Goal: Answer question/provide support

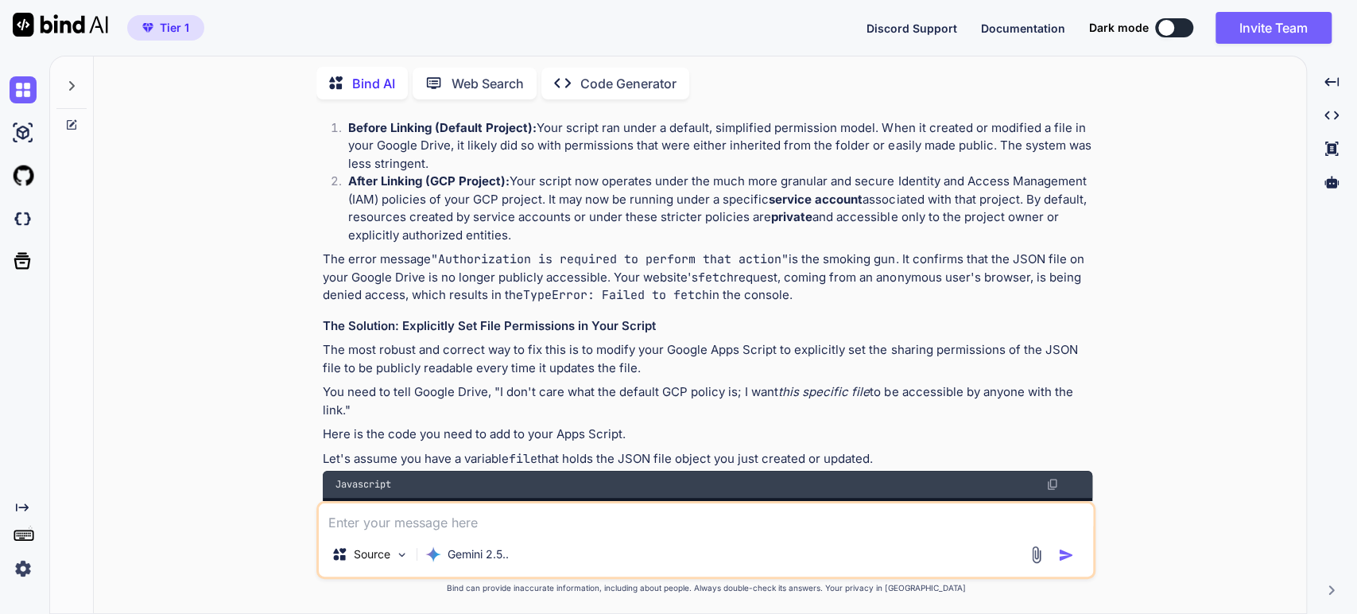
scroll to position [441, 0]
click at [913, 355] on p "The most robust and correct way to fix this is to modify your Google Apps Scrip…" at bounding box center [708, 358] width 770 height 36
click at [467, 374] on p "The most robust and correct way to fix this is to modify your Google Apps Scrip…" at bounding box center [708, 358] width 770 height 36
click at [588, 362] on p "The most robust and correct way to fix this is to modify your Google Apps Scrip…" at bounding box center [708, 358] width 770 height 36
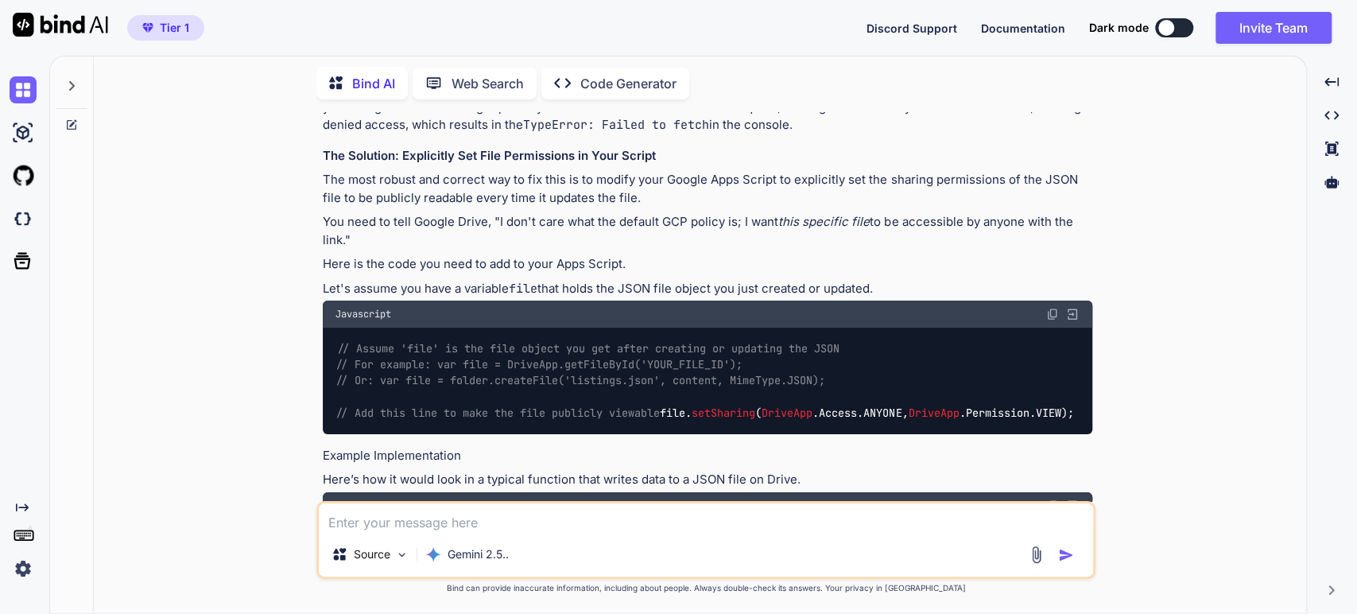
scroll to position [618, 0]
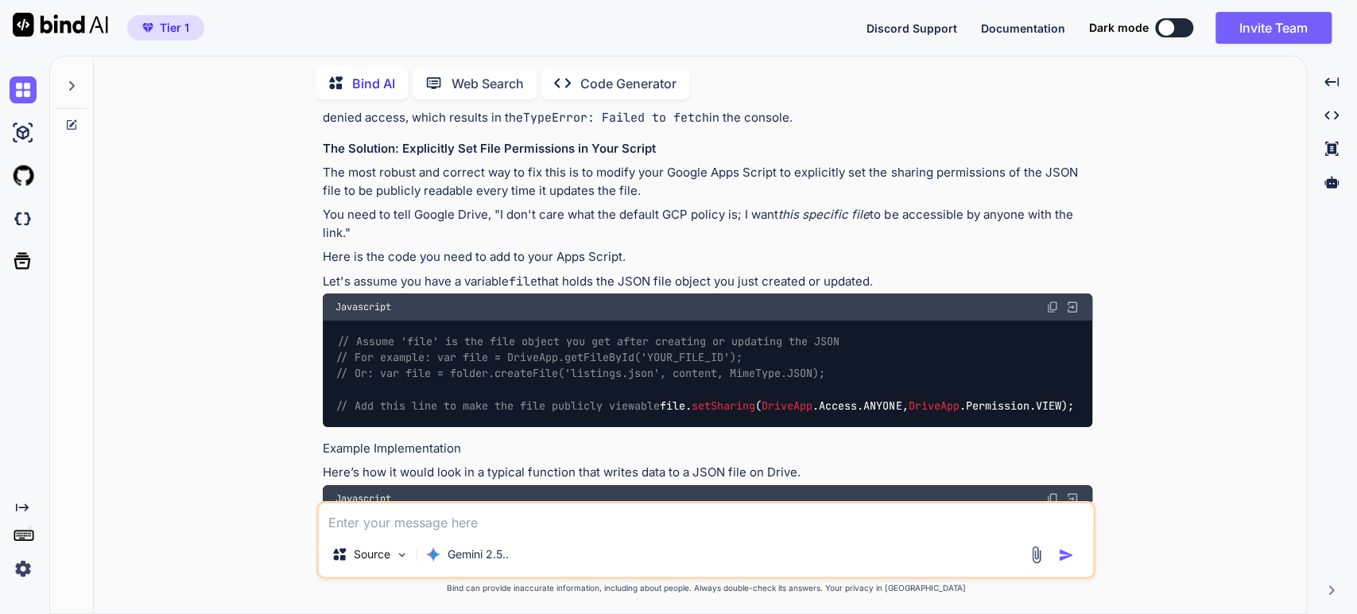
click at [399, 204] on div "Of course. As an experienced full-stack developer, I can certainly help you wit…" at bounding box center [708, 472] width 770 height 1333
click at [518, 208] on p "You need to tell Google Drive, "I don't care what the default GCP policy is; I …" at bounding box center [708, 224] width 770 height 36
click at [700, 214] on p "You need to tell Google Drive, "I don't care what the default GCP policy is; I …" at bounding box center [708, 224] width 770 height 36
click at [673, 215] on p "You need to tell Google Drive, "I don't care what the default GCP policy is; I …" at bounding box center [708, 224] width 770 height 36
click at [828, 209] on em "this specific file" at bounding box center [823, 214] width 91 height 15
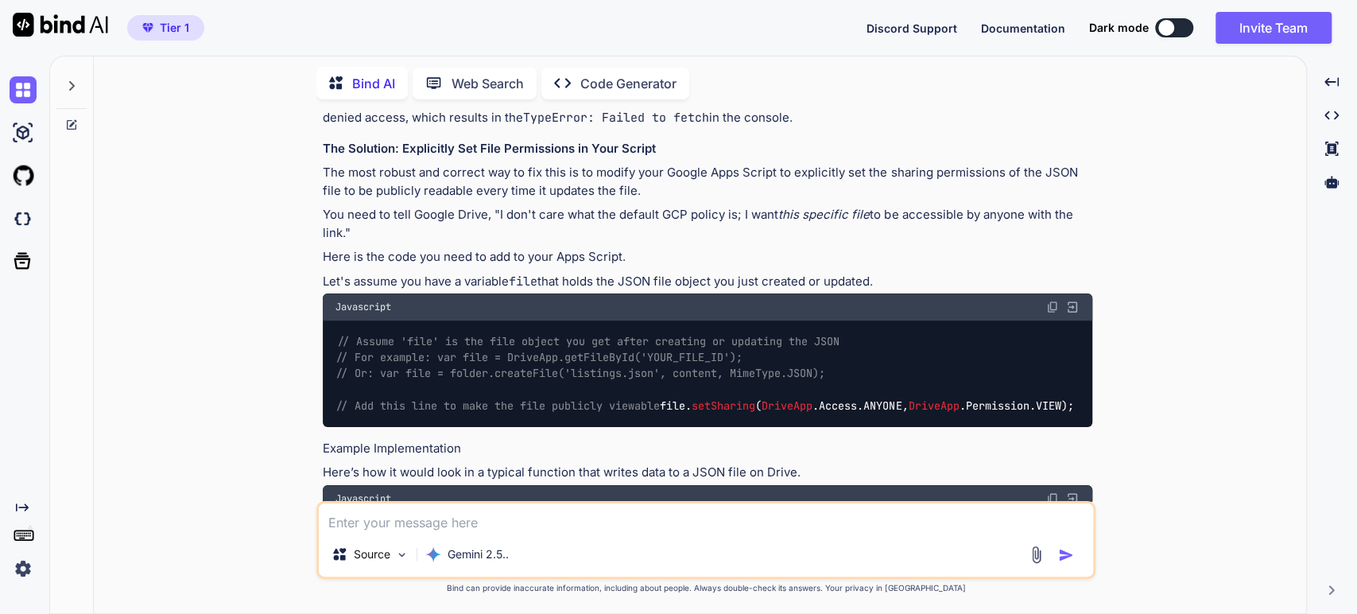
click at [867, 209] on p "You need to tell Google Drive, "I don't care what the default GCP policy is; I …" at bounding box center [708, 224] width 770 height 36
click at [954, 208] on p "You need to tell Google Drive, "I don't care what the default GCP policy is; I …" at bounding box center [708, 224] width 770 height 36
click at [1079, 214] on p "You need to tell Google Drive, "I don't care what the default GCP policy is; I …" at bounding box center [708, 224] width 770 height 36
click at [533, 251] on p "Here is the code you need to add to your Apps Script." at bounding box center [708, 257] width 770 height 18
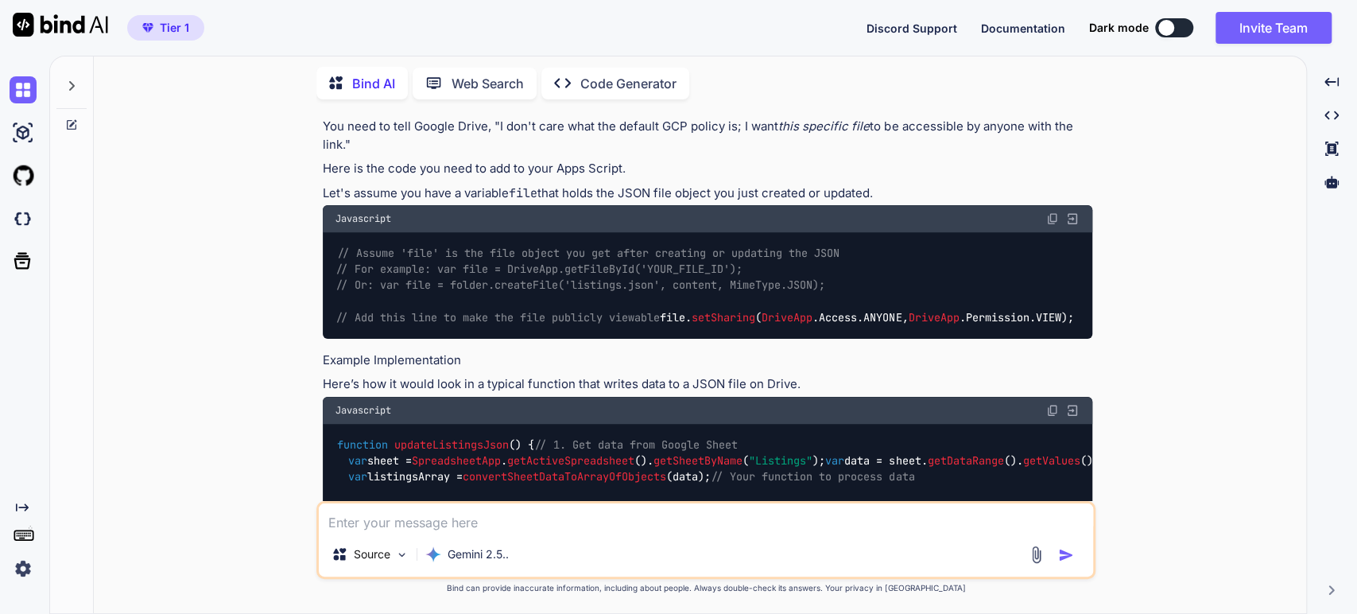
click at [417, 320] on span "// Add this line to make the file publicly viewable" at bounding box center [498, 318] width 324 height 14
click at [457, 266] on span "// For example: var file = DriveApp.getFileById('YOUR_FILE_ID');" at bounding box center [539, 269] width 407 height 14
click at [446, 370] on h4 "Example Implementation" at bounding box center [708, 360] width 770 height 18
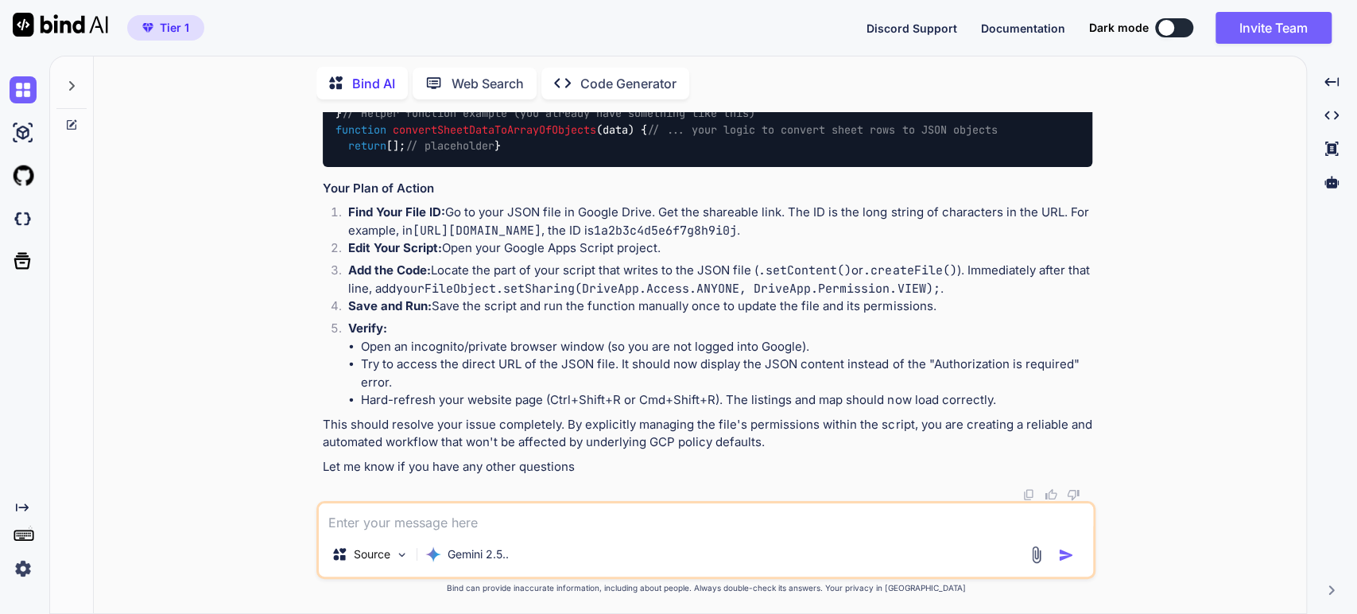
scroll to position [1590, 0]
click at [421, 297] on li "Add the Code: Locate the part of your script that writes to the JSON file ( .se…" at bounding box center [714, 280] width 757 height 36
click at [432, 356] on li "Open an incognito/private browser window (so you are not logged into Google)." at bounding box center [726, 347] width 731 height 18
click at [502, 398] on li "Hard-refresh your website page (Ctrl+Shift+R or Cmd+Shift+R). The listings and …" at bounding box center [726, 400] width 731 height 18
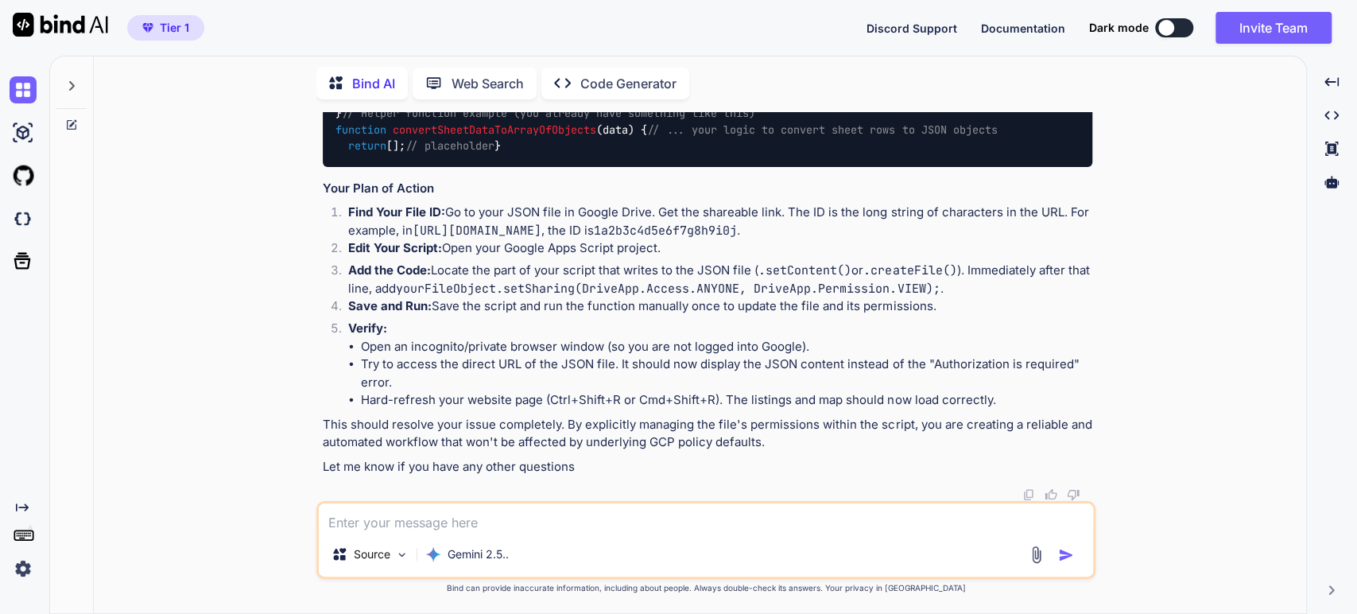
type textarea "x"
click at [592, 241] on li "Edit Your Script: Open your Google Apps Script project." at bounding box center [714, 250] width 757 height 22
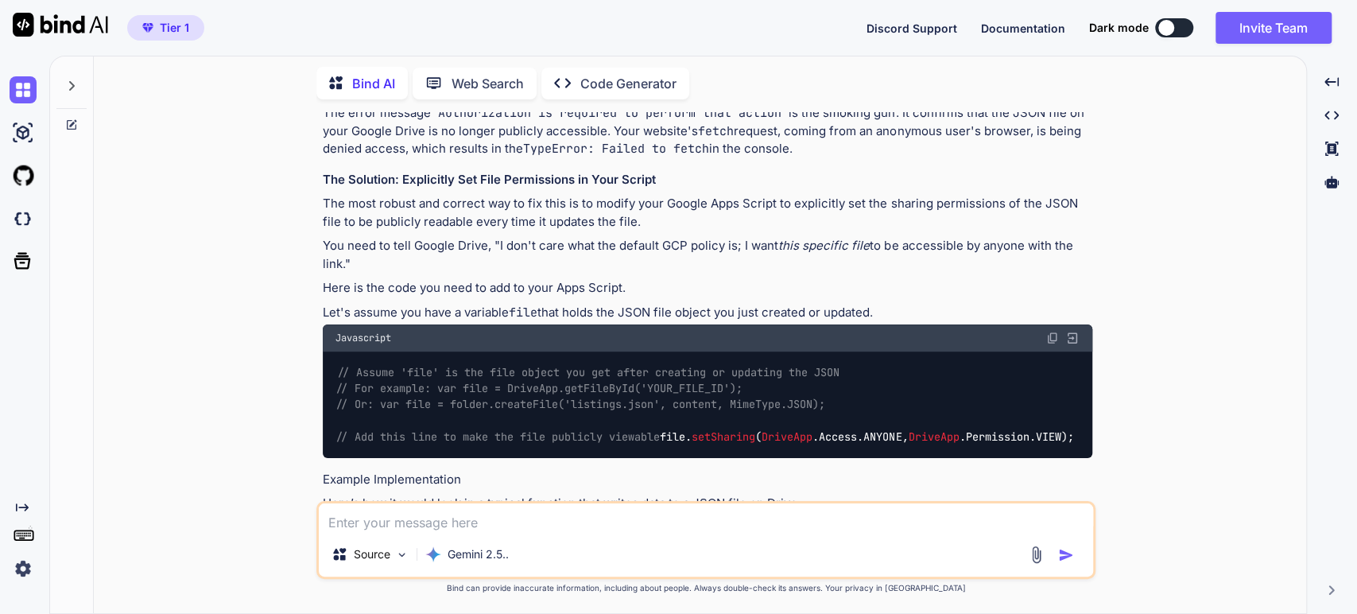
scroll to position [594, 0]
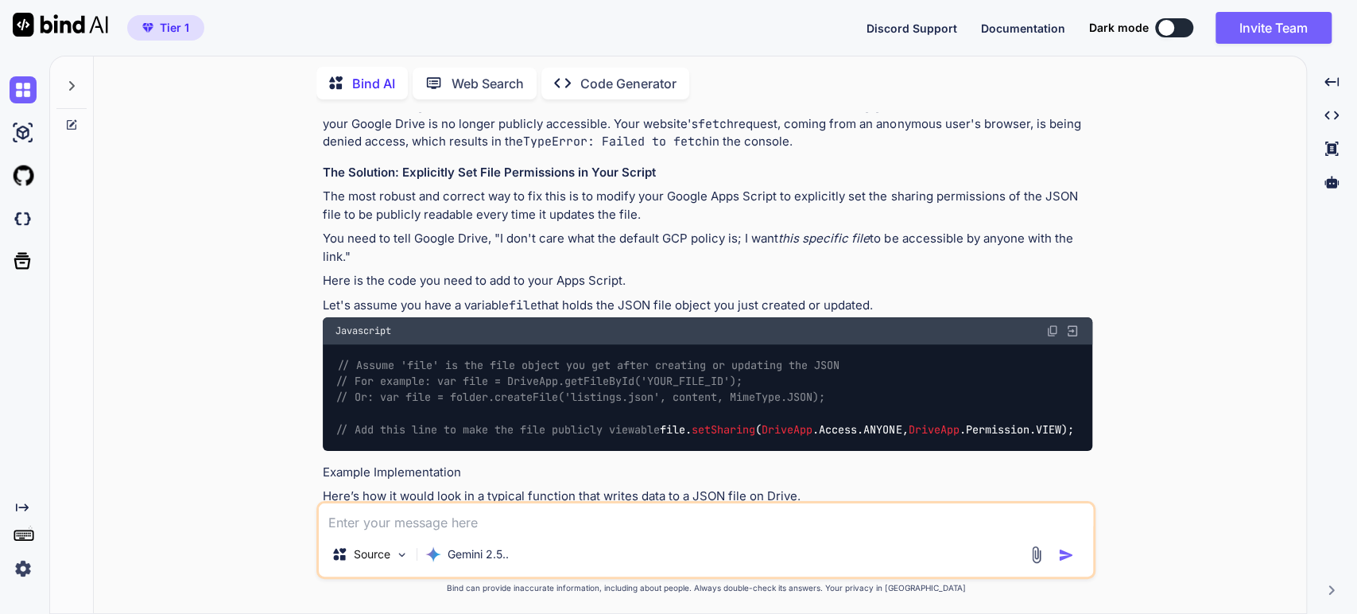
click at [748, 216] on p "The most robust and correct way to fix this is to modify your Google Apps Scrip…" at bounding box center [708, 206] width 770 height 36
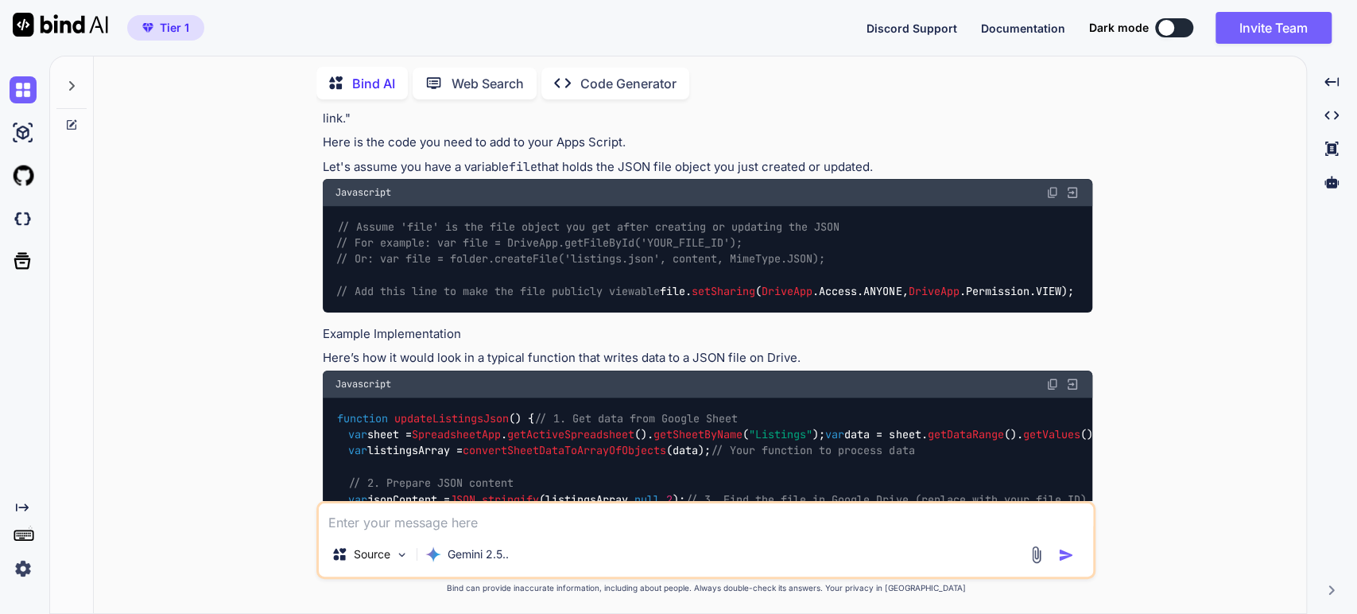
scroll to position [770, 0]
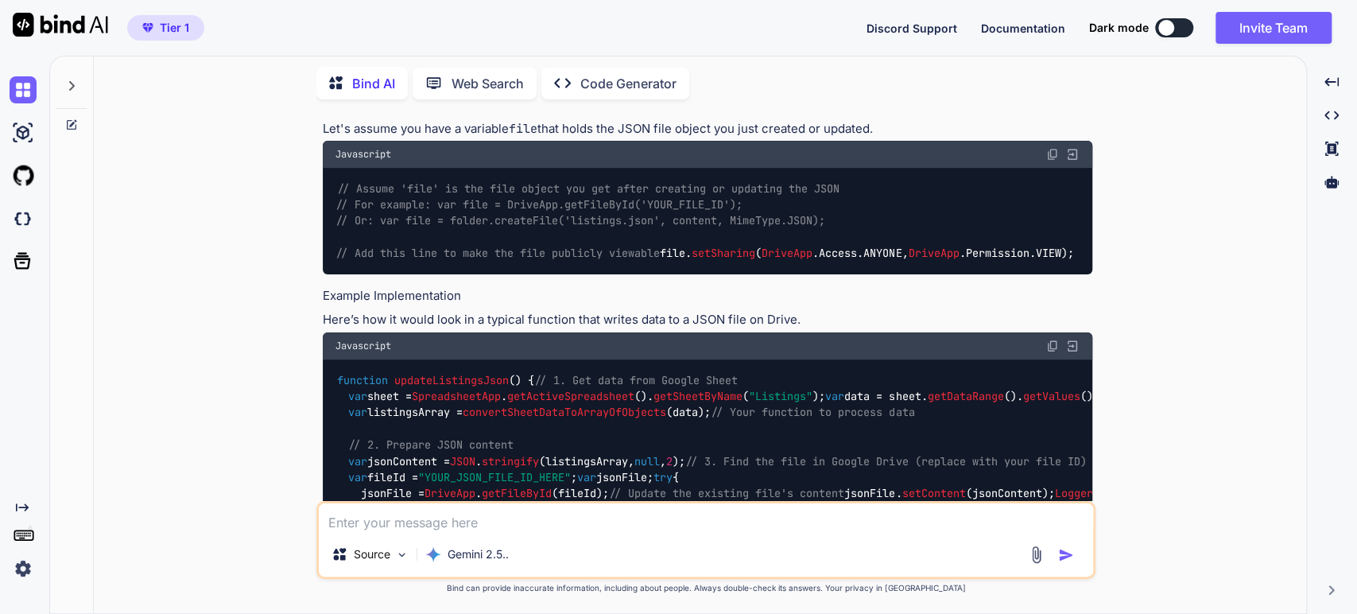
click at [465, 323] on div "Of course. As an experienced full-stack developer, I can certainly help you wit…" at bounding box center [708, 319] width 770 height 1333
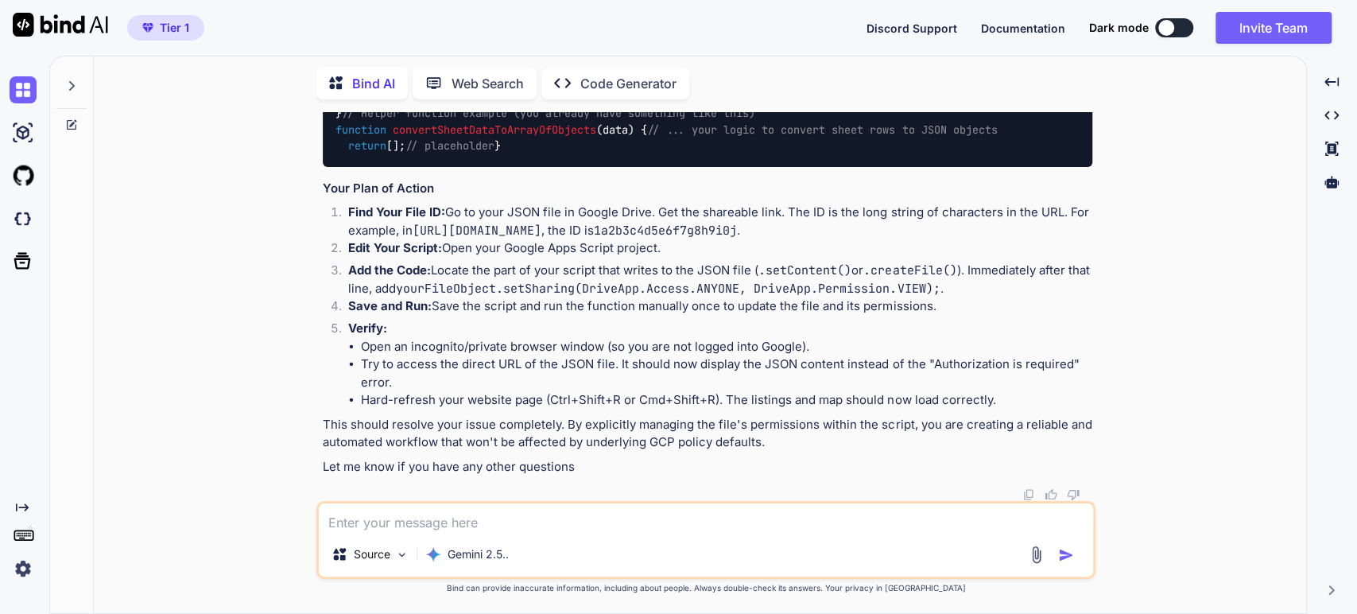
scroll to position [1477, 0]
click at [483, 239] on code "[URL][DOMAIN_NAME]" at bounding box center [477, 231] width 129 height 16
click at [731, 239] on li "Find Your File ID: Go to your JSON file in Google Drive. Get the shareable link…" at bounding box center [714, 222] width 757 height 36
click at [838, 239] on li "Find Your File ID: Go to your JSON file in Google Drive. Get the shareable link…" at bounding box center [714, 222] width 757 height 36
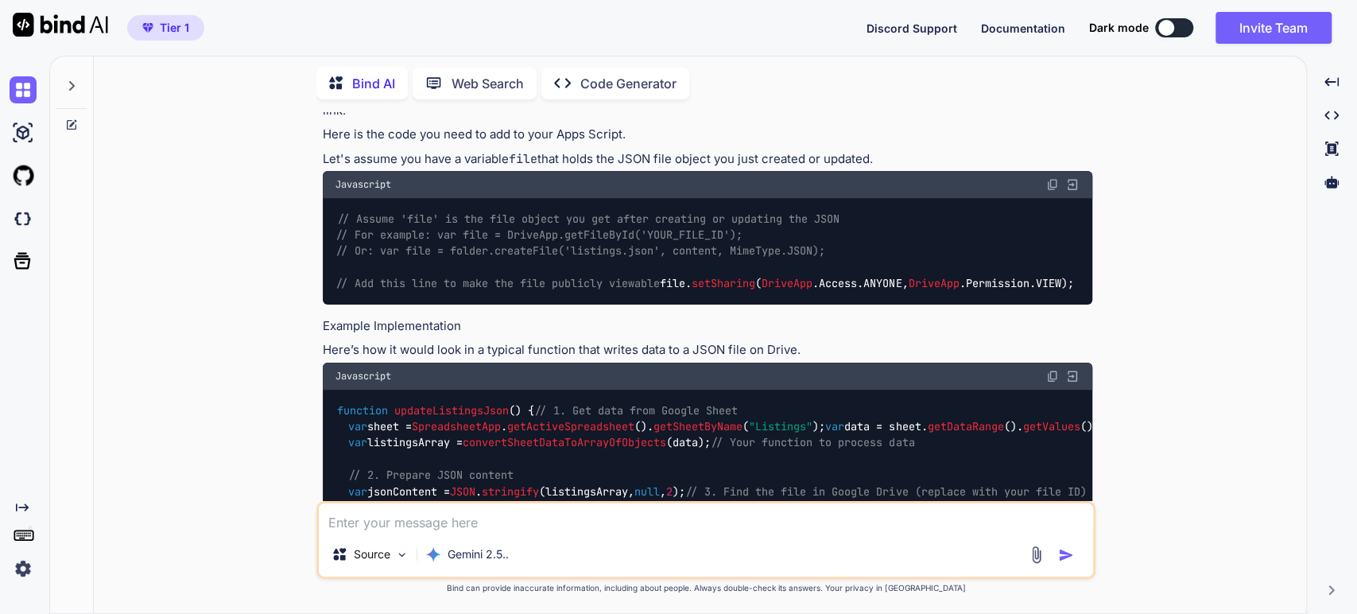
scroll to position [770, 0]
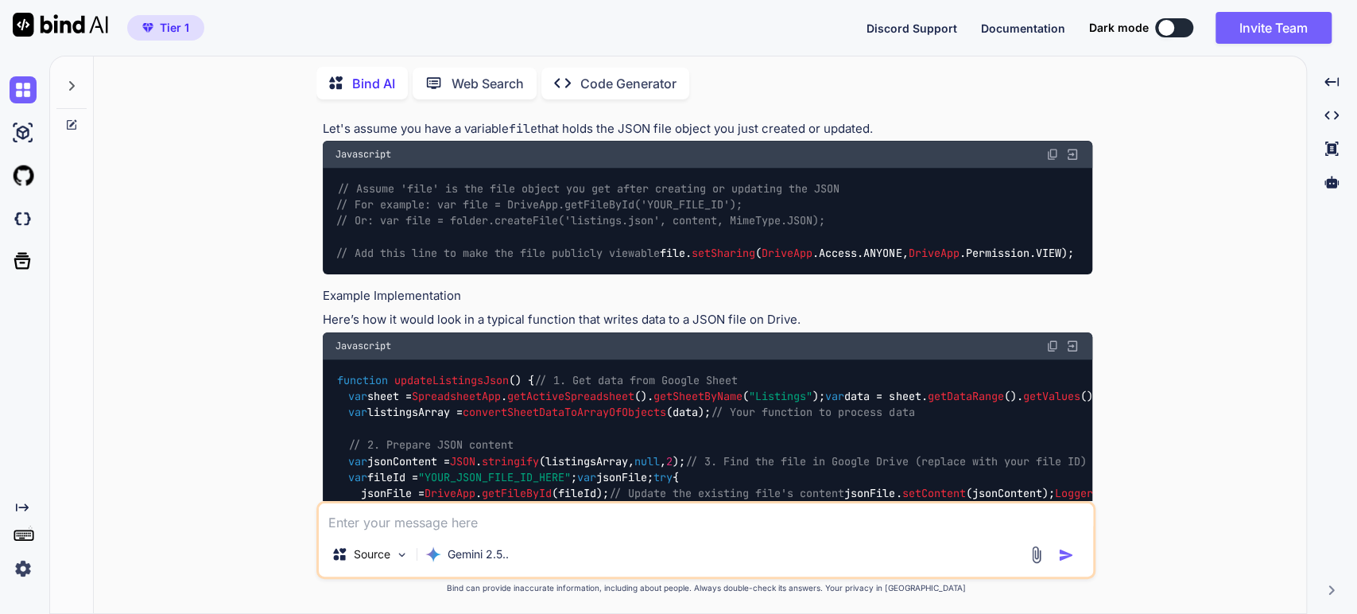
click at [410, 305] on h4 "Example Implementation" at bounding box center [708, 296] width 770 height 18
click at [463, 305] on h4 "Example Implementation" at bounding box center [708, 296] width 770 height 18
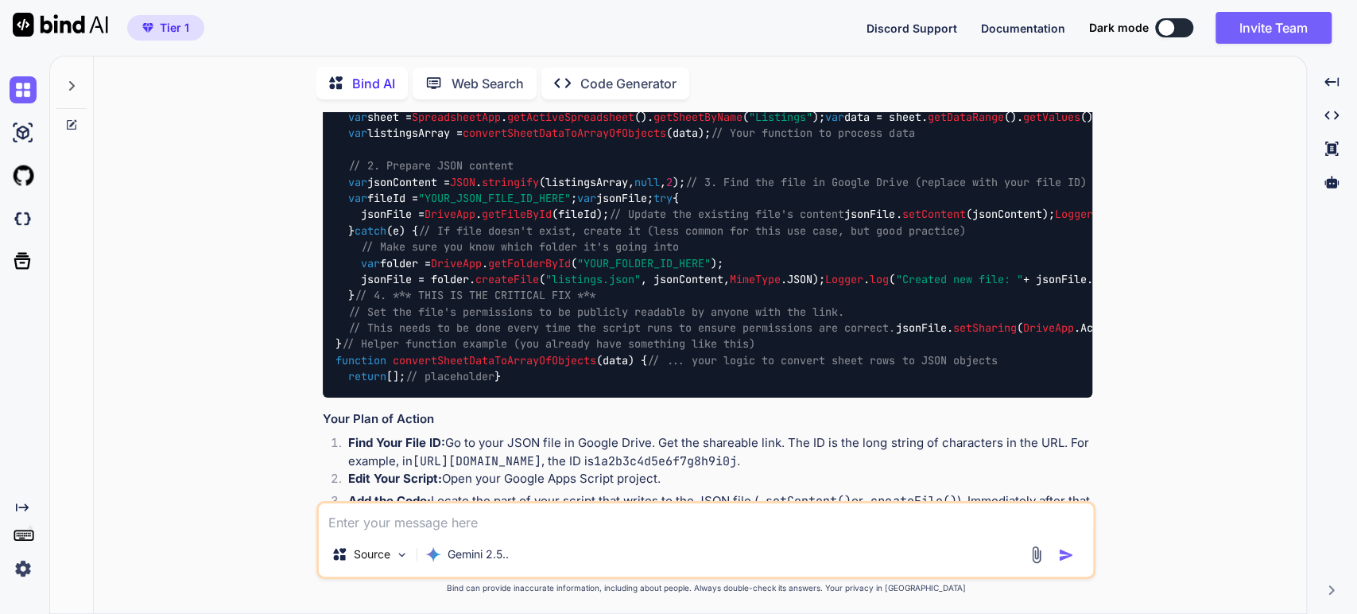
scroll to position [948, 0]
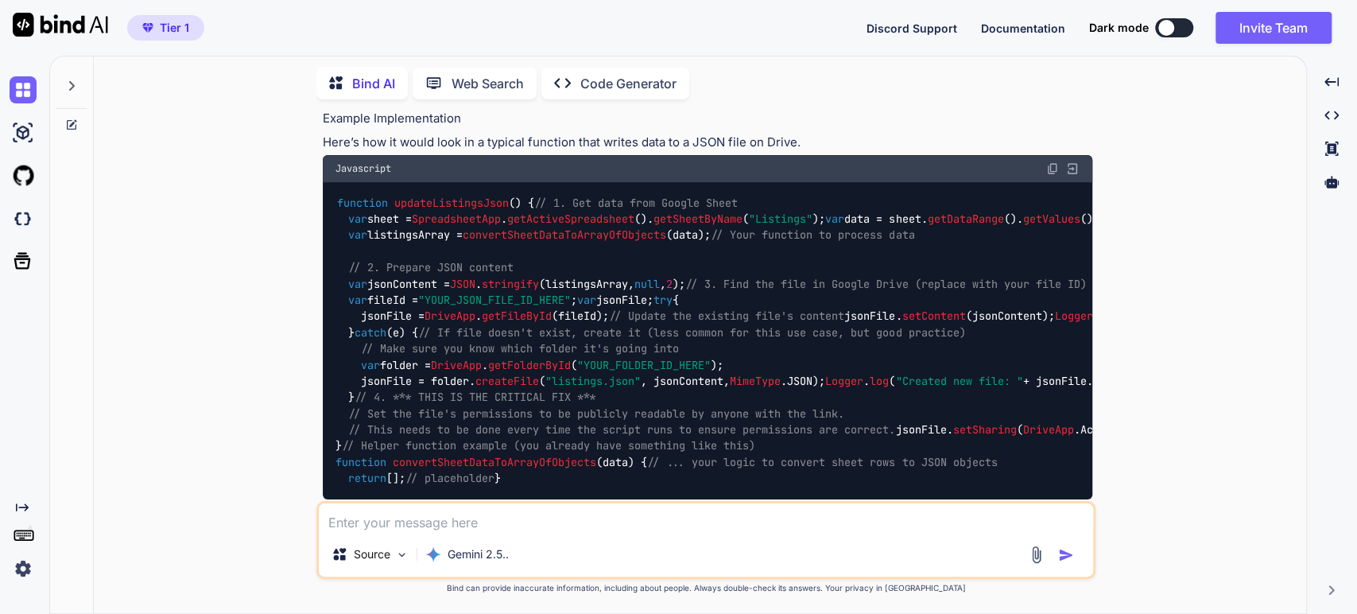
click at [440, 307] on span ""YOUR_JSON_FILE_ID_HERE"" at bounding box center [494, 300] width 153 height 14
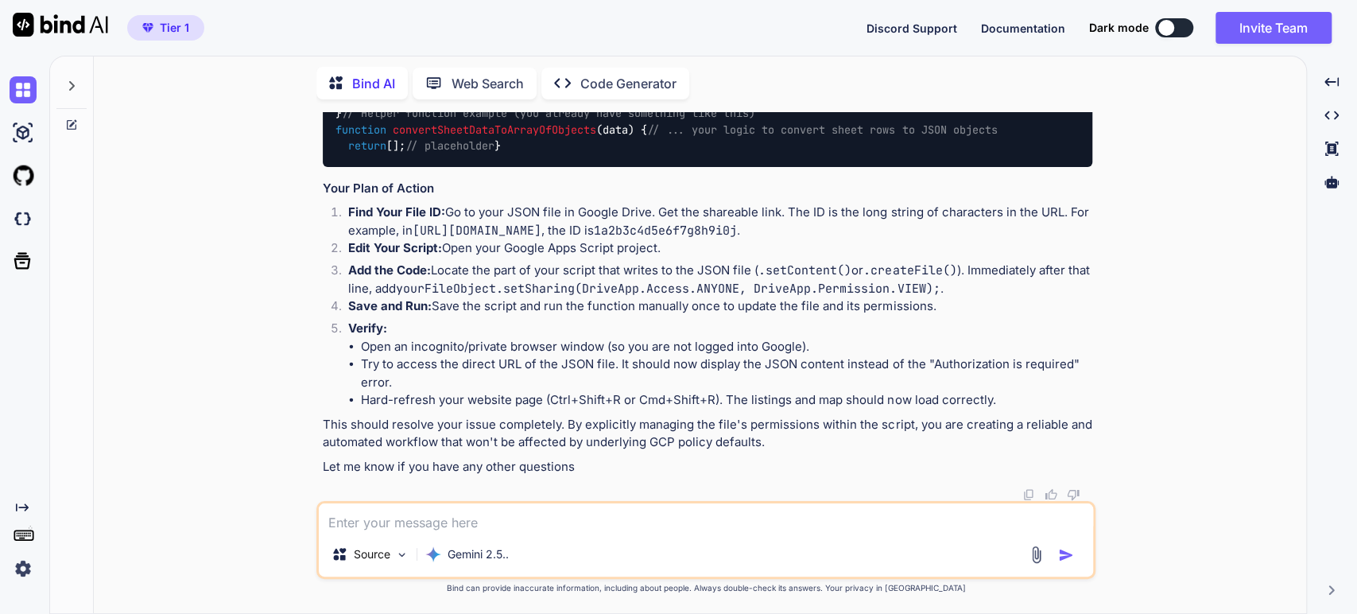
scroll to position [1654, 0]
click at [552, 276] on li "Add the Code: Locate the part of your script that writes to the JSON file ( .se…" at bounding box center [714, 280] width 757 height 36
drag, startPoint x: 853, startPoint y: 271, endPoint x: 759, endPoint y: 270, distance: 94.6
click at [761, 274] on li "Add the Code: Locate the part of your script that writes to the JSON file ( .se…" at bounding box center [714, 280] width 757 height 36
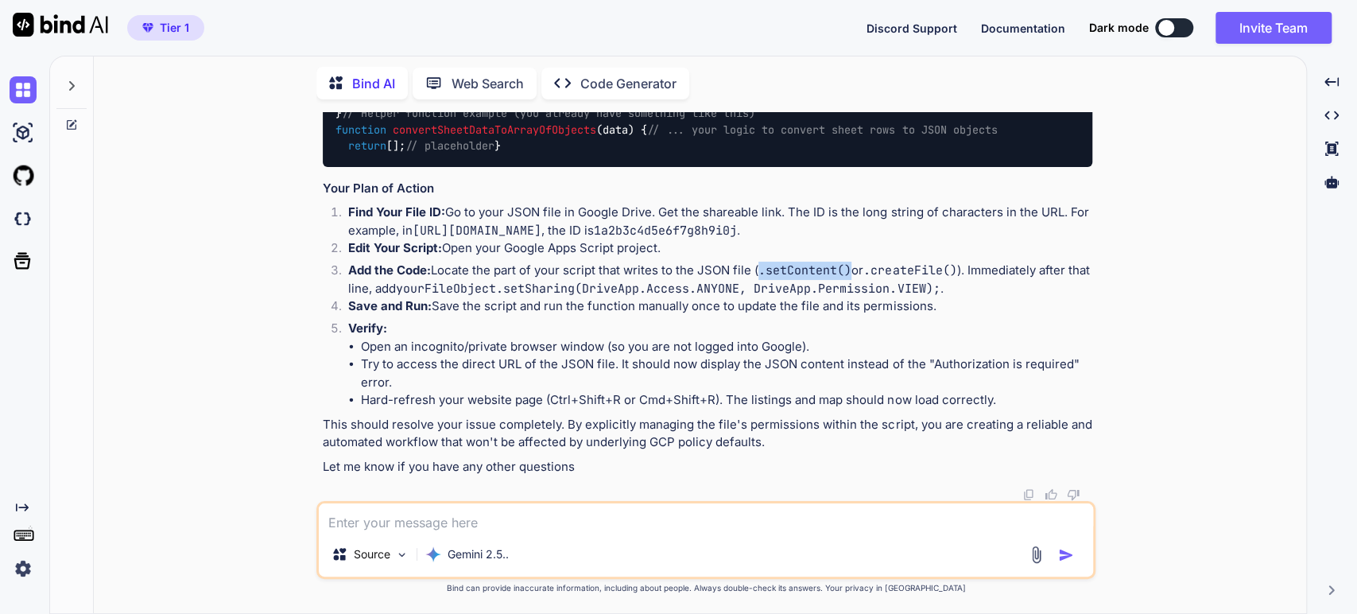
copy code ".setContent()"
drag, startPoint x: 963, startPoint y: 273, endPoint x: 873, endPoint y: 273, distance: 89.8
click at [873, 273] on code ".createFile()" at bounding box center [909, 270] width 93 height 16
copy code ".createFile()"
click at [352, 523] on textarea at bounding box center [706, 517] width 774 height 29
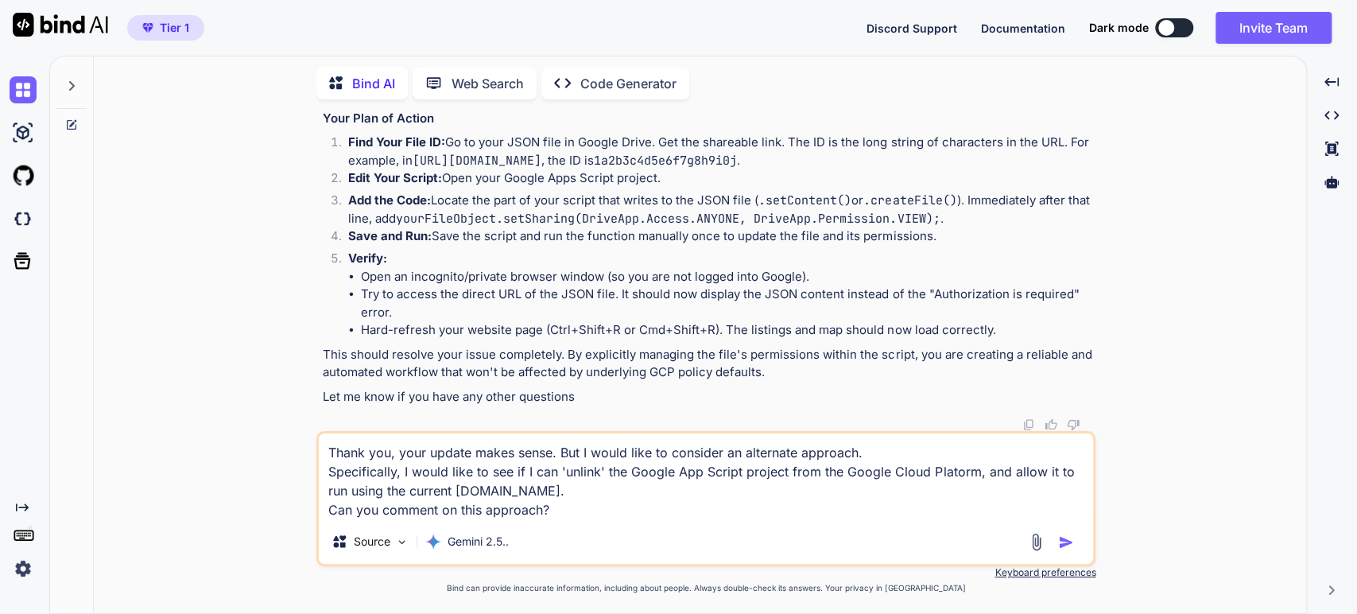
type textarea "Thank you, your update makes sense. But I would like to consider an alternate a…"
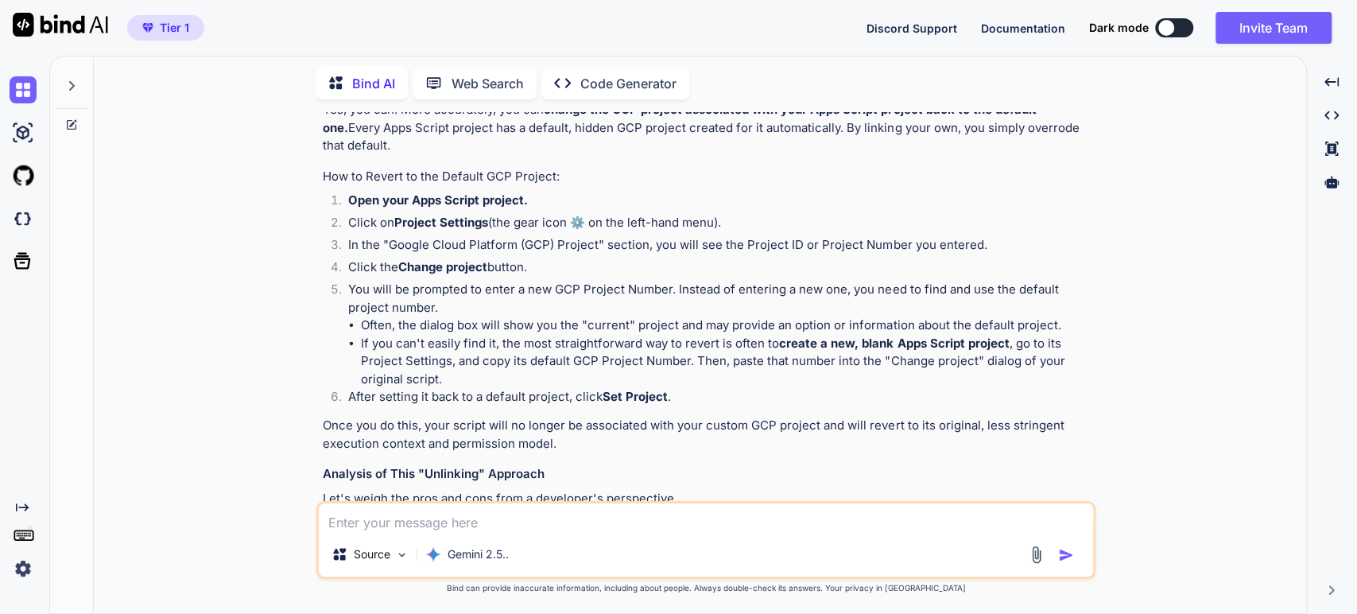
scroll to position [2035, 0]
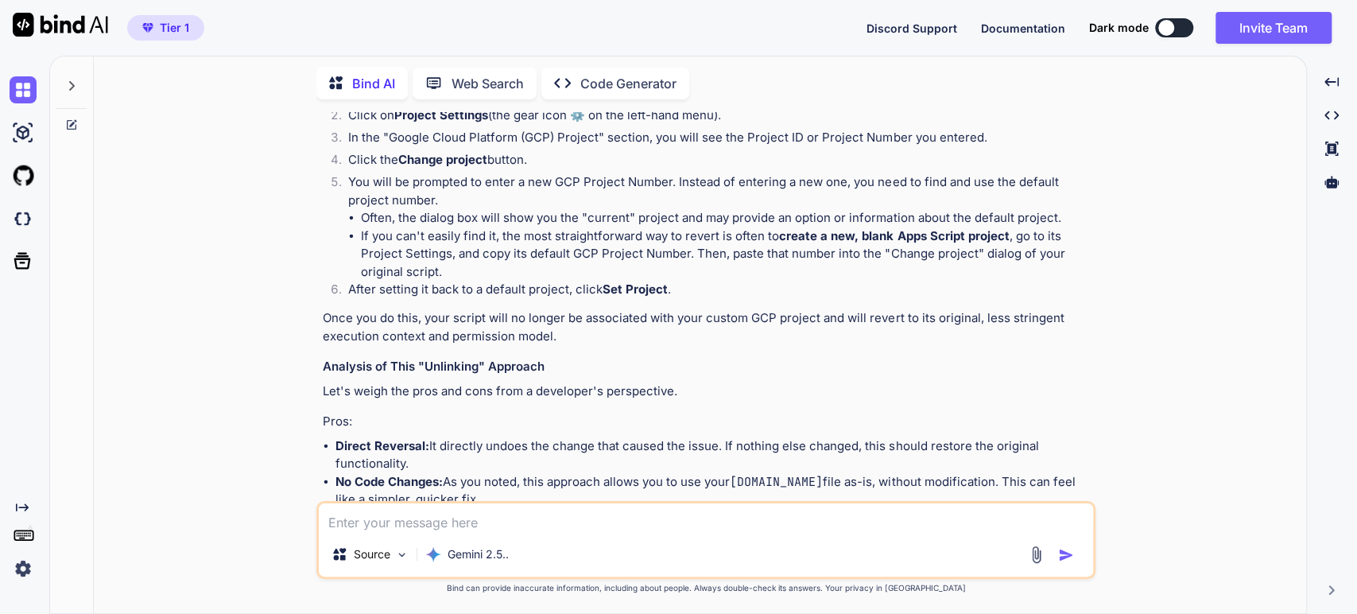
click at [625, 28] on strong "change the GCP project associated with your Apps Script project back to the def…" at bounding box center [681, 10] width 716 height 33
click at [521, 48] on p "Yes, you can. More accurately, you can change the GCP project associated with y…" at bounding box center [708, 21] width 770 height 54
click at [649, 48] on p "Yes, you can. More accurately, you can change the GCP project associated with y…" at bounding box center [708, 21] width 770 height 54
click at [868, 48] on p "Yes, you can. More accurately, you can change the GCP project associated with y…" at bounding box center [708, 21] width 770 height 54
drag, startPoint x: 976, startPoint y: 394, endPoint x: 867, endPoint y: 380, distance: 110.6
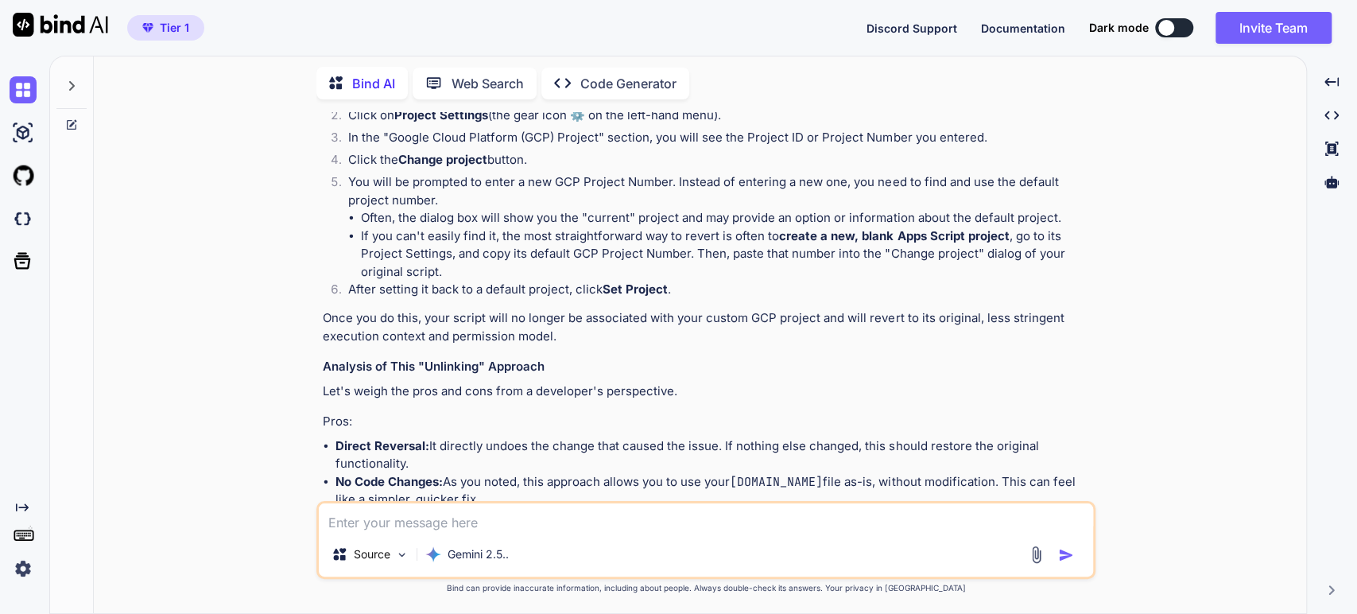
click at [972, 48] on p "Yes, you can. More accurately, you can change the GCP project associated with y…" at bounding box center [708, 21] width 770 height 54
click at [483, 455] on div "Of course. That's an excellent question and a perfectly logical alternative to …" at bounding box center [708, 466] width 770 height 1174
click at [455, 456] on div "Of course. That's an excellent question and a perfectly logical alternative to …" at bounding box center [708, 466] width 770 height 1174
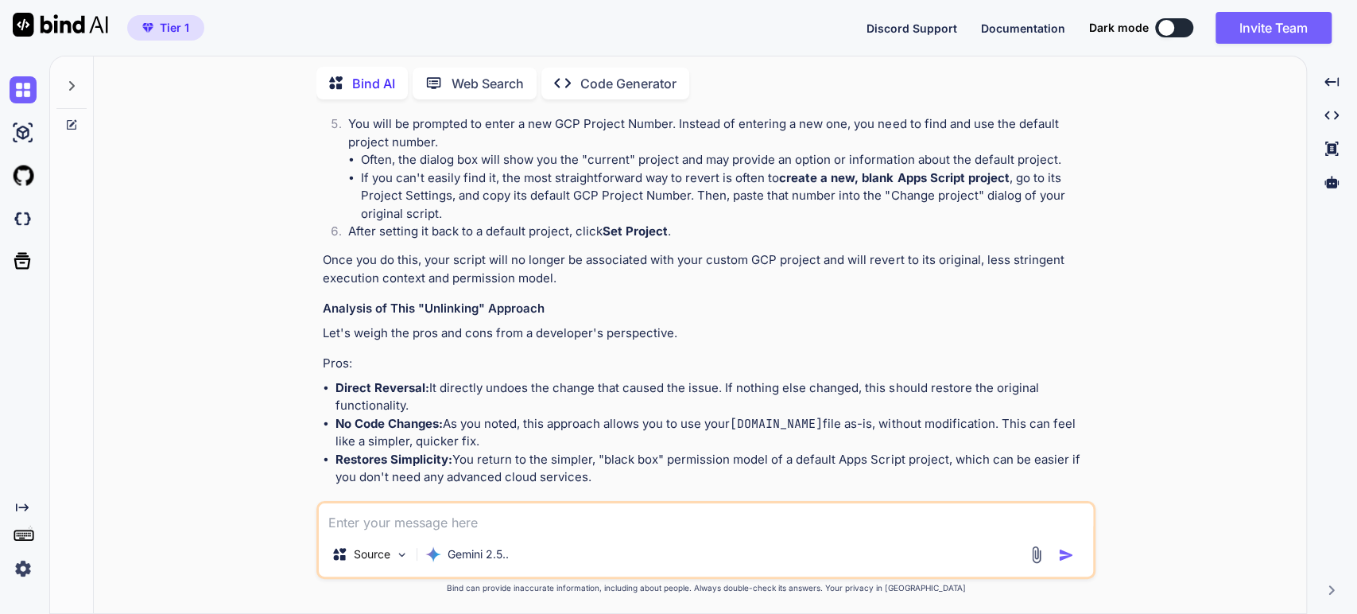
scroll to position [2123, 0]
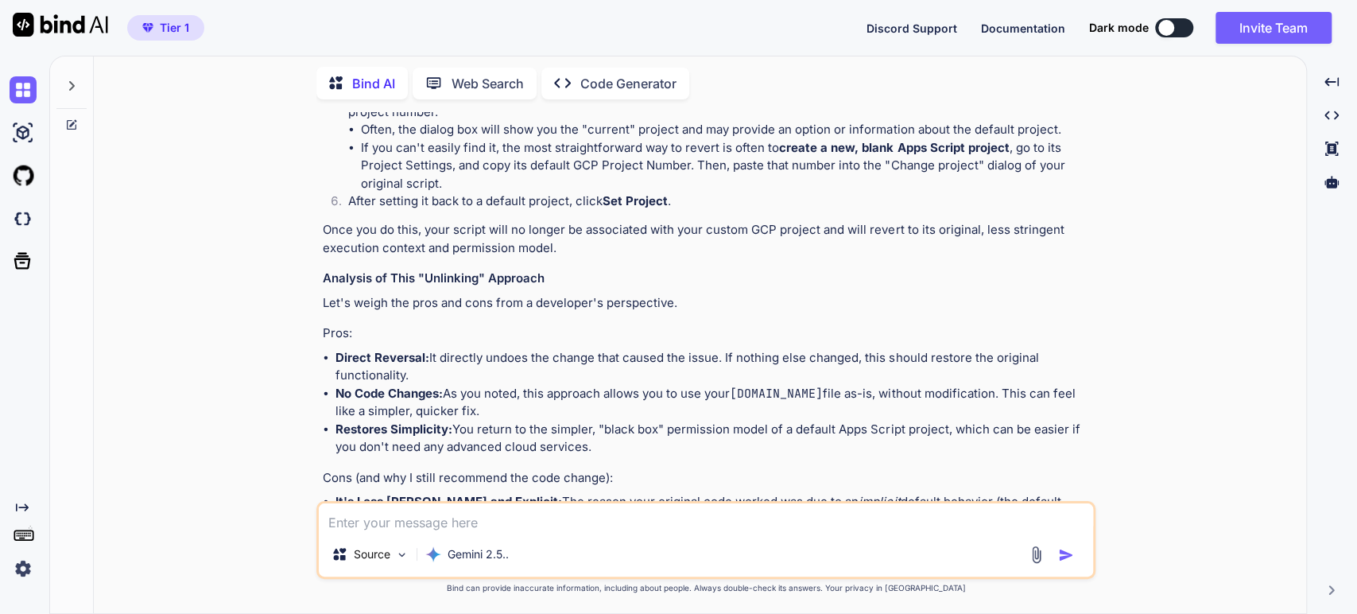
click at [562, 37] on p "Click on Project Settings (the gear icon ⚙️ on the left-hand menu)." at bounding box center [720, 27] width 744 height 18
click at [471, 63] on li "In the "Google Cloud Platform (GCP) Project" section, you will see the Project …" at bounding box center [714, 52] width 757 height 22
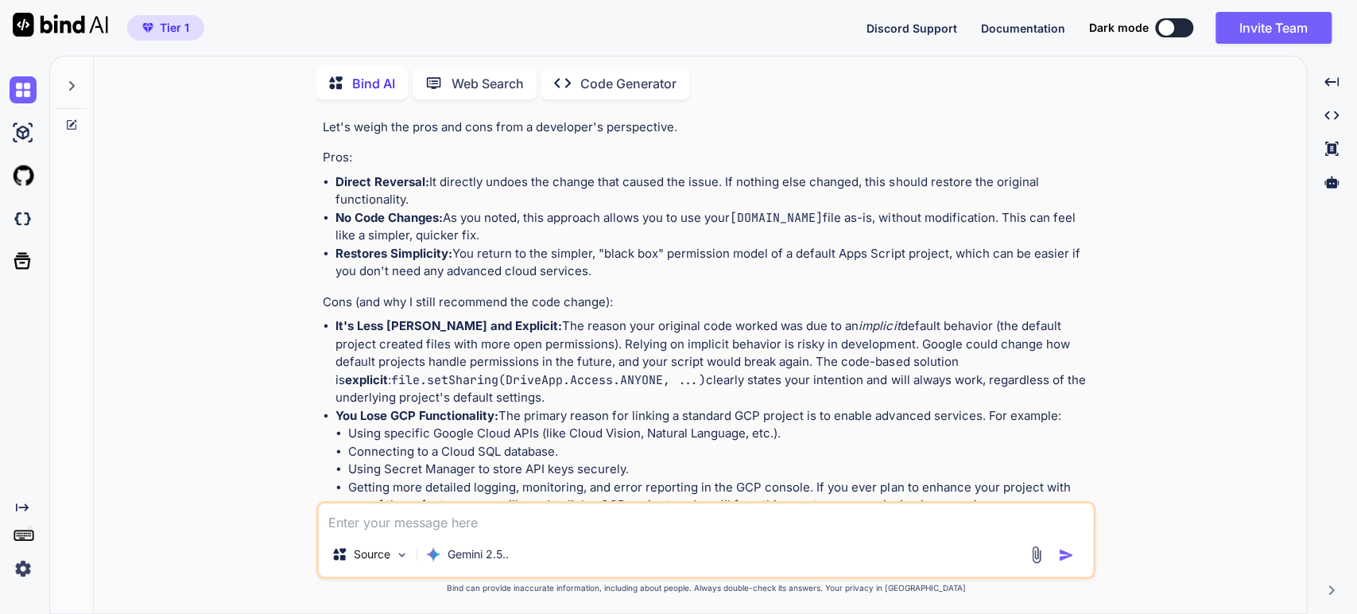
scroll to position [2299, 0]
drag, startPoint x: 677, startPoint y: 324, endPoint x: 751, endPoint y: 323, distance: 74.0
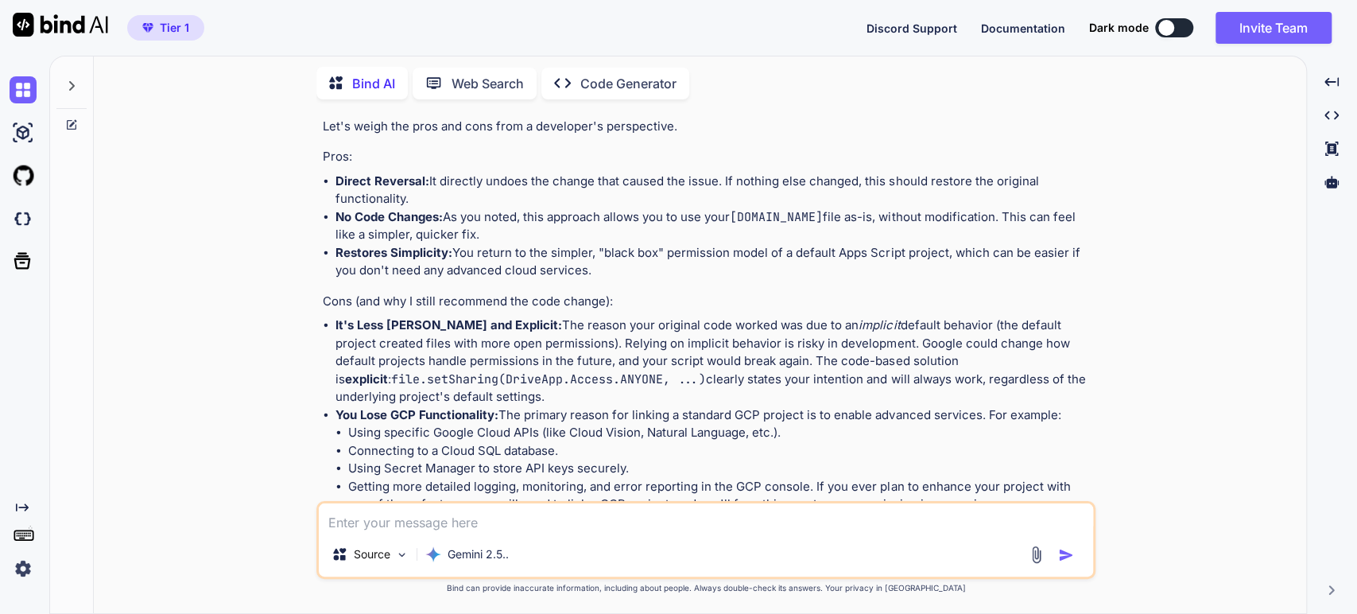
click at [499, 34] on p "After setting it back to a default project, click Set Project ." at bounding box center [720, 25] width 744 height 18
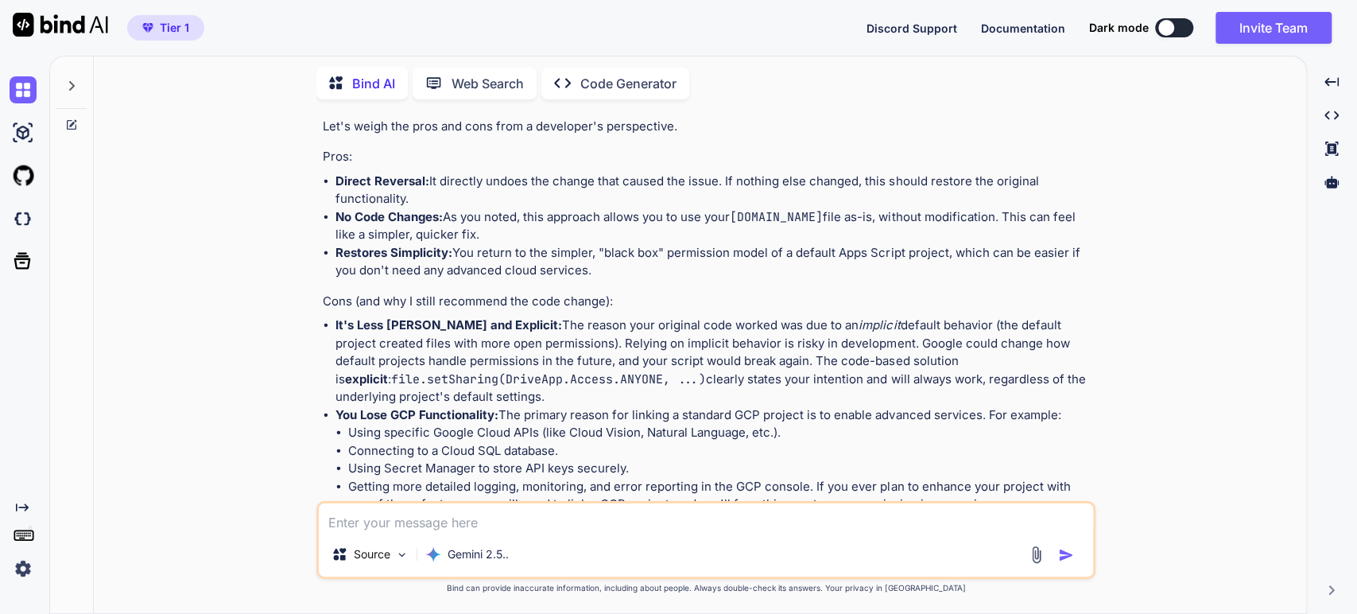
drag, startPoint x: 468, startPoint y: 433, endPoint x: 523, endPoint y: 410, distance: 60.2
click at [468, 80] on p "Once you do this, your script will no longer be associated with your custom GCP…" at bounding box center [708, 63] width 770 height 36
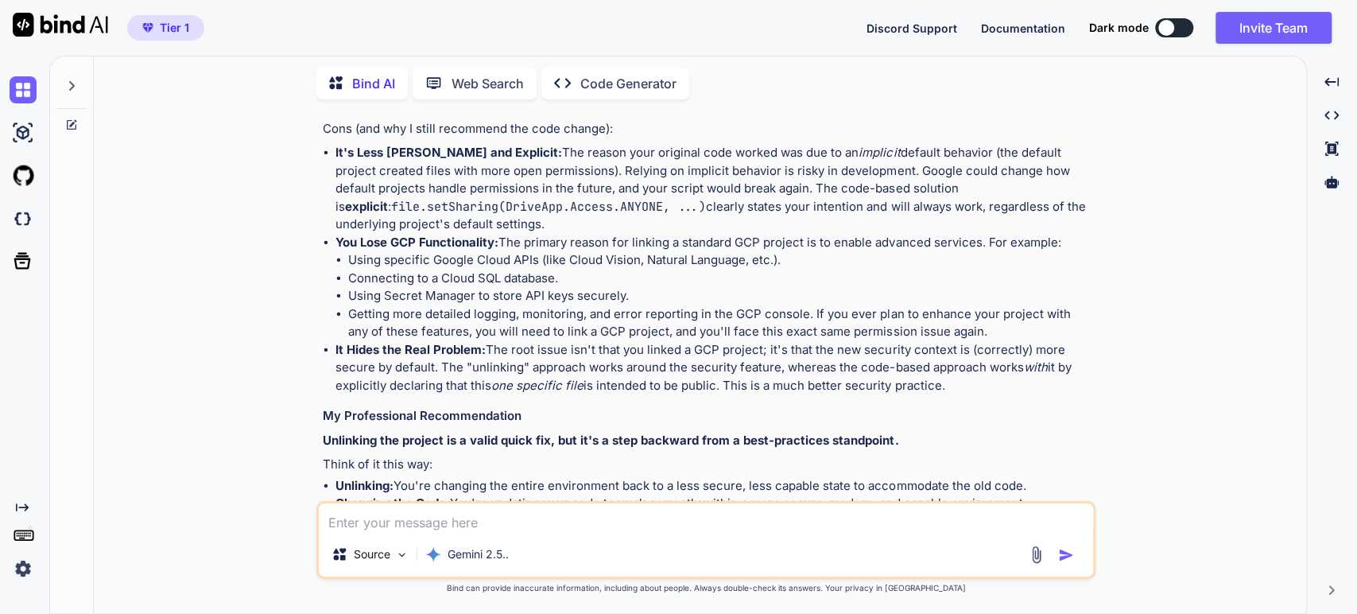
scroll to position [2476, 0]
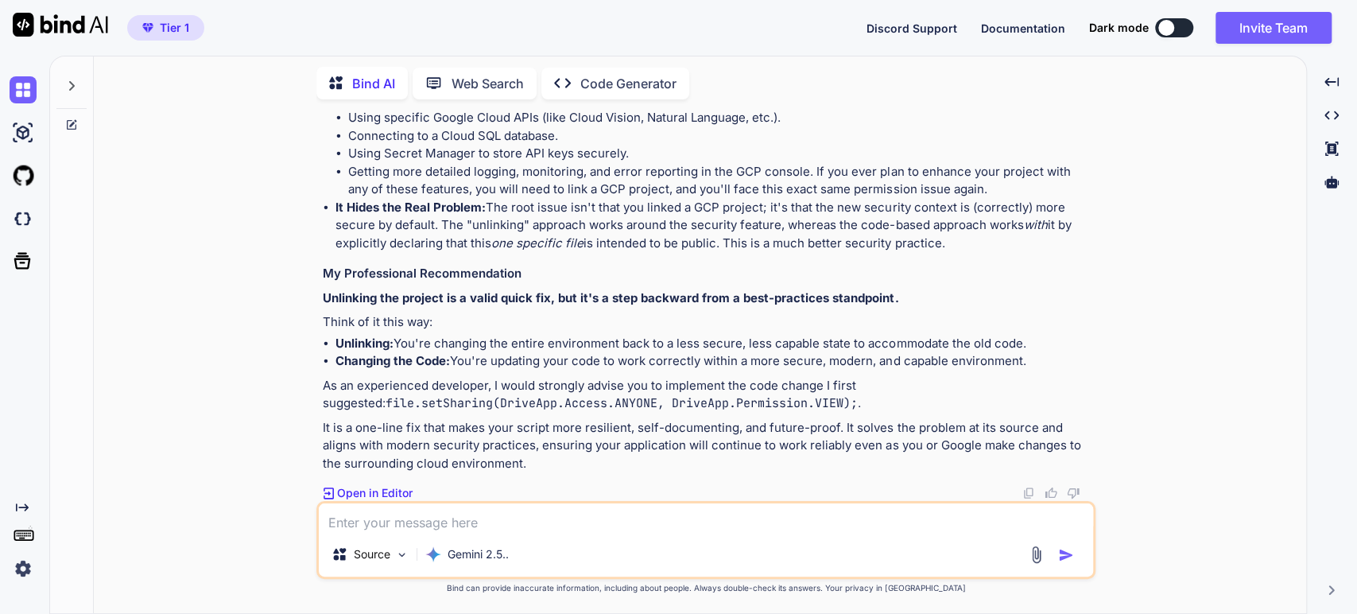
scroll to position [2652, 0]
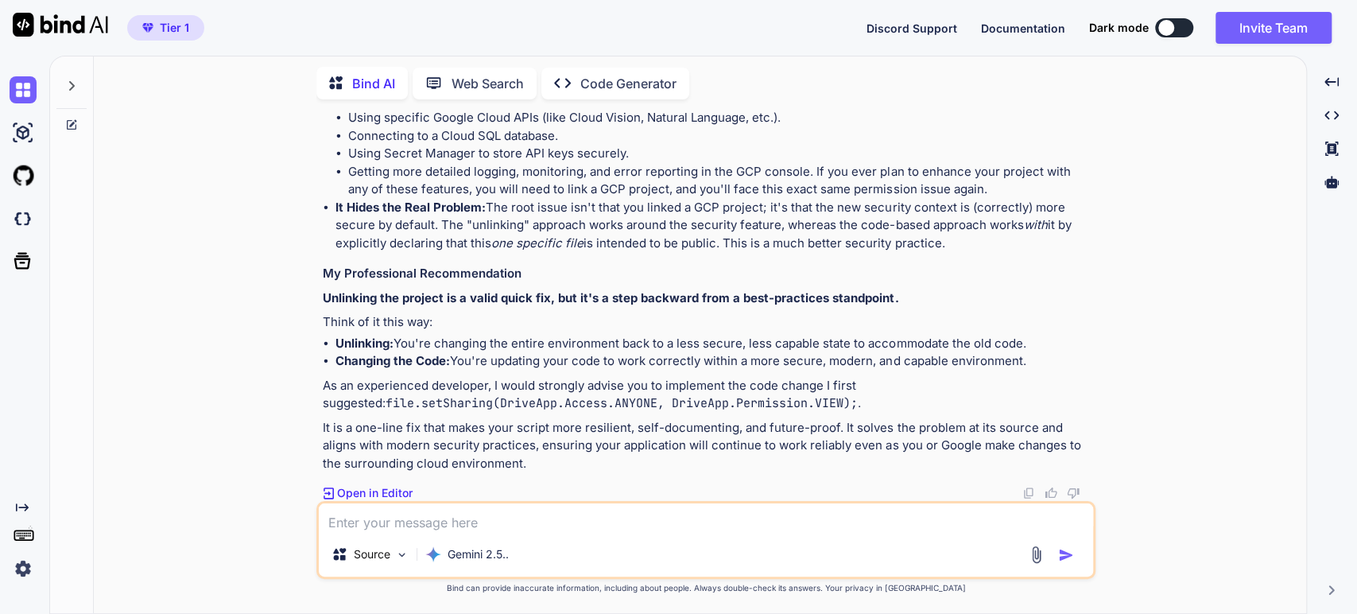
drag, startPoint x: 413, startPoint y: 325, endPoint x: 441, endPoint y: 310, distance: 31.7
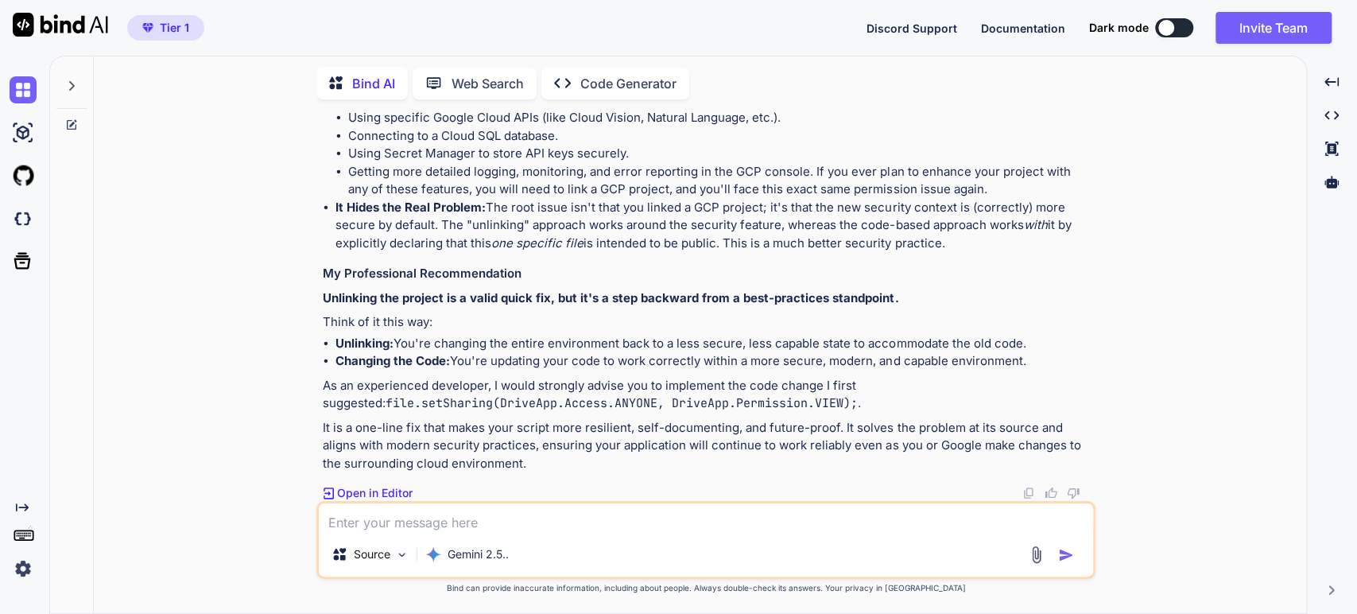
click at [603, 91] on li "It's Less [PERSON_NAME] and Explicit: The reason your original code worked was …" at bounding box center [714, 47] width 757 height 90
click at [771, 91] on li "It's Less [PERSON_NAME] and Explicit: The reason your original code worked was …" at bounding box center [714, 47] width 757 height 90
click at [859, 17] on em "implicit" at bounding box center [879, 9] width 41 height 15
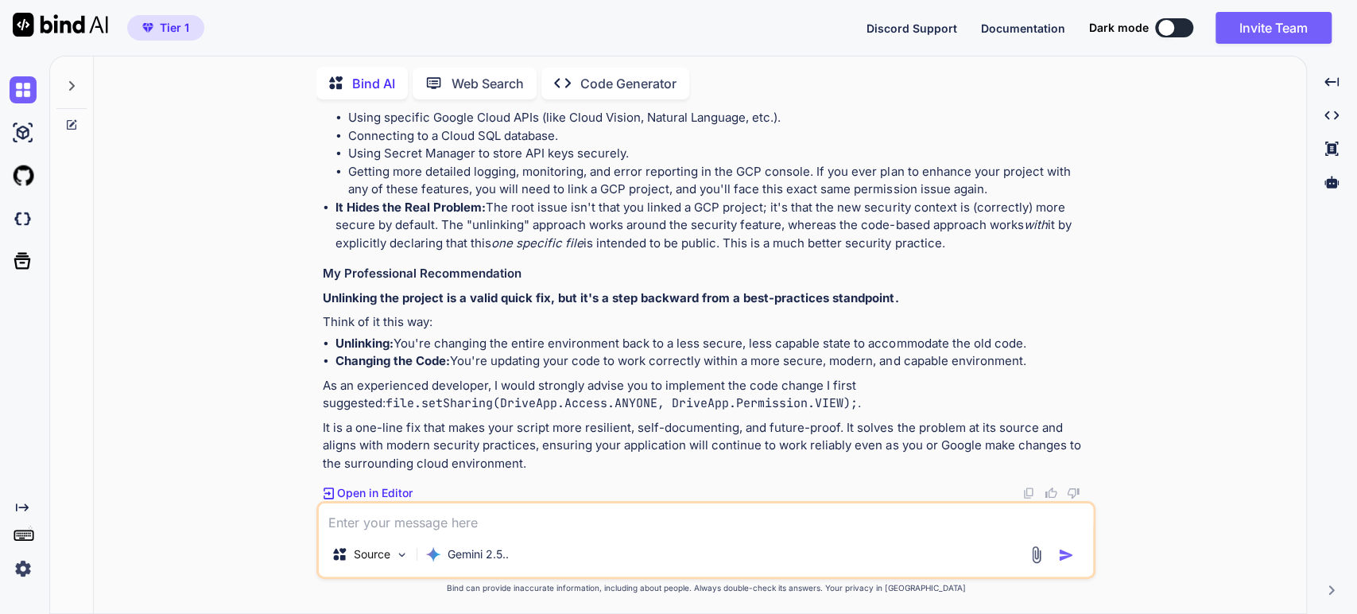
click at [995, 91] on li "It's Less [PERSON_NAME] and Explicit: The reason your original code worked was …" at bounding box center [714, 47] width 757 height 90
click at [469, 91] on li "It's Less [PERSON_NAME] and Explicit: The reason your original code worked was …" at bounding box center [714, 47] width 757 height 90
click at [650, 91] on li "It's Less [PERSON_NAME] and Explicit: The reason your original code worked was …" at bounding box center [714, 47] width 757 height 90
click at [805, 91] on li "It's Less [PERSON_NAME] and Explicit: The reason your original code worked was …" at bounding box center [714, 47] width 757 height 90
click at [436, 91] on li "It's Less [PERSON_NAME] and Explicit: The reason your original code worked was …" at bounding box center [714, 47] width 757 height 90
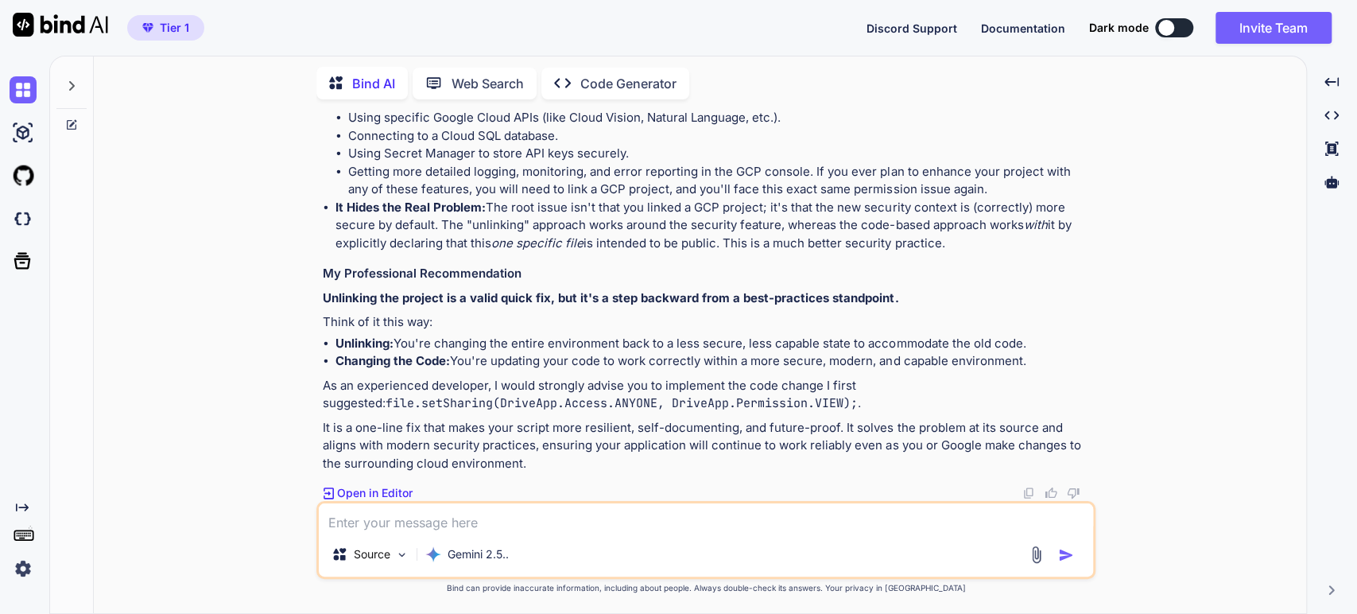
click at [607, 91] on li "It's Less [PERSON_NAME] and Explicit: The reason your original code worked was …" at bounding box center [714, 47] width 757 height 90
click at [832, 91] on li "It's Less [PERSON_NAME] and Explicit: The reason your original code worked was …" at bounding box center [714, 47] width 757 height 90
click at [391, 72] on code "file.setSharing(DriveApp.Access.ANYONE, ...)" at bounding box center [548, 64] width 315 height 16
click at [479, 107] on strong "You Lose GCP Functionality:" at bounding box center [417, 99] width 163 height 15
click at [562, 199] on li "You Lose GCP Functionality: The primary reason for linking a standard GCP proje…" at bounding box center [714, 144] width 757 height 107
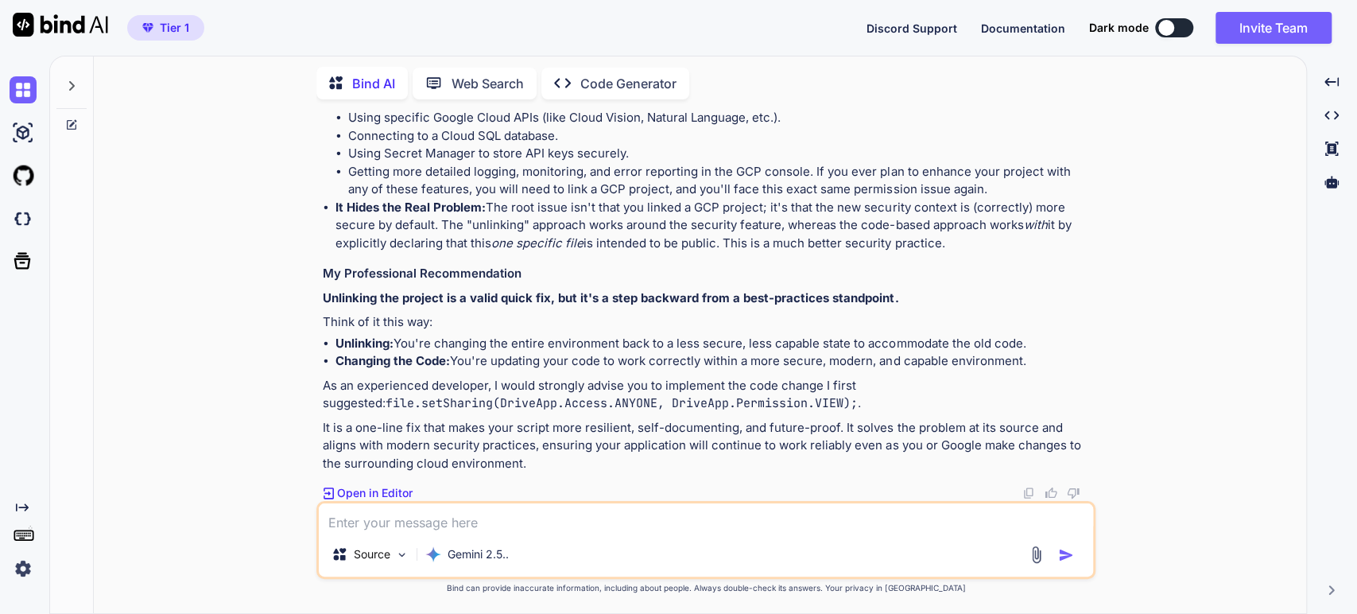
click at [743, 199] on li "You Lose GCP Functionality: The primary reason for linking a standard GCP proje…" at bounding box center [714, 144] width 757 height 107
click at [875, 199] on li "You Lose GCP Functionality: The primary reason for linking a standard GCP proje…" at bounding box center [714, 144] width 757 height 107
click at [584, 351] on li "Unlinking: You're changing the entire environment back to a less secure, less c…" at bounding box center [714, 344] width 757 height 18
click at [487, 364] on li "Changing the Code: You're updating your code to work correctly within a more se…" at bounding box center [714, 361] width 757 height 18
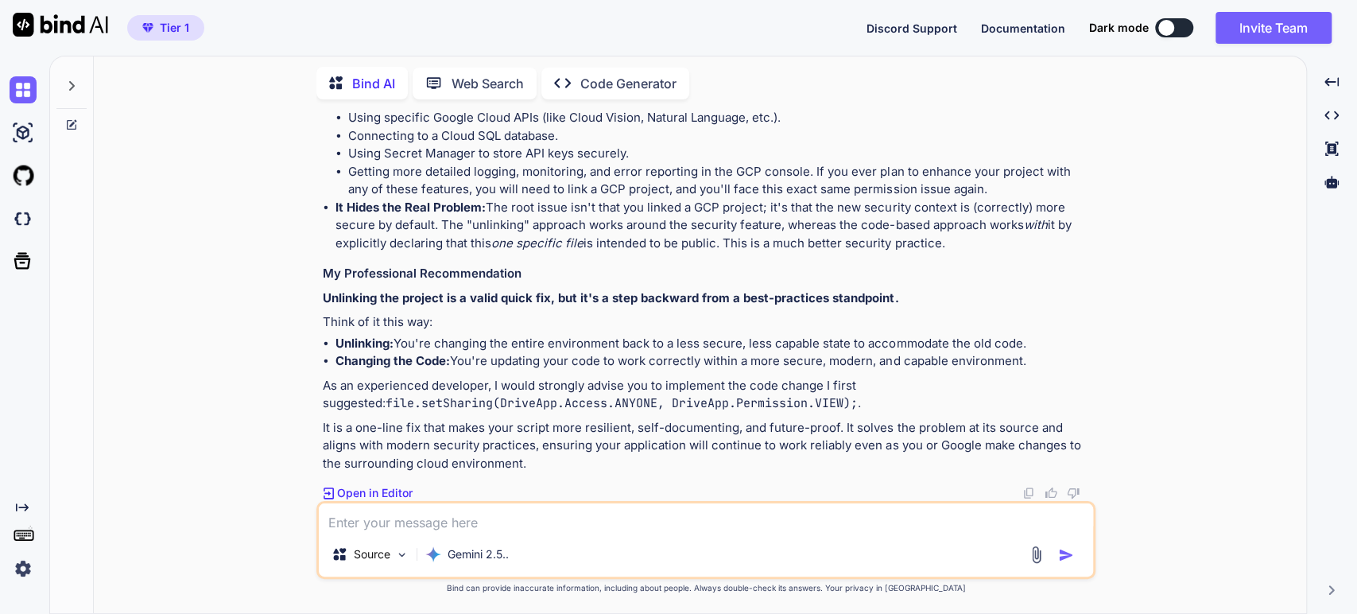
click at [681, 357] on li "Changing the Code: You're updating your code to work correctly within a more se…" at bounding box center [714, 361] width 757 height 18
click at [628, 380] on p "As an experienced developer, I would strongly advise you to implement the code …" at bounding box center [708, 395] width 770 height 36
drag, startPoint x: 689, startPoint y: 420, endPoint x: 711, endPoint y: 402, distance: 28.8
click at [469, 407] on code "file.setSharing(DriveApp.Access.ANYONE, DriveApp.Permission.VIEW);" at bounding box center [622, 403] width 472 height 16
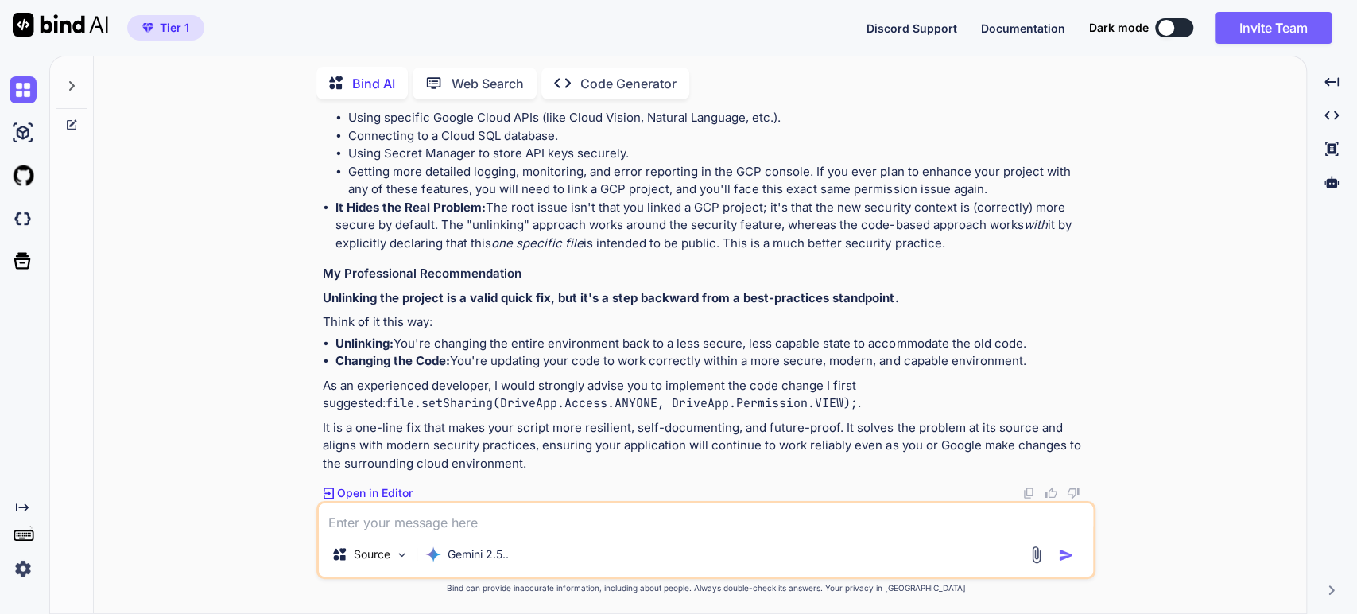
drag, startPoint x: 438, startPoint y: 429, endPoint x: 461, endPoint y: 416, distance: 26.3
click at [438, 426] on p "It is a one-line fix that makes your script more resilient, self-documenting, a…" at bounding box center [708, 446] width 770 height 54
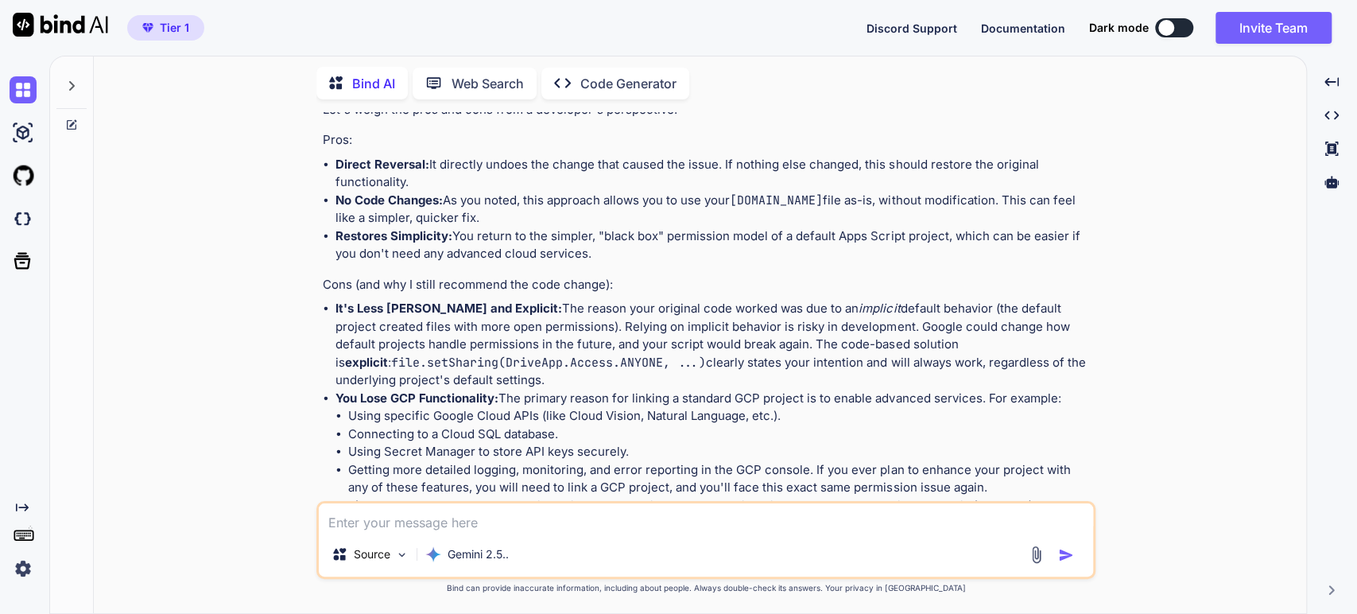
scroll to position [2369, 0]
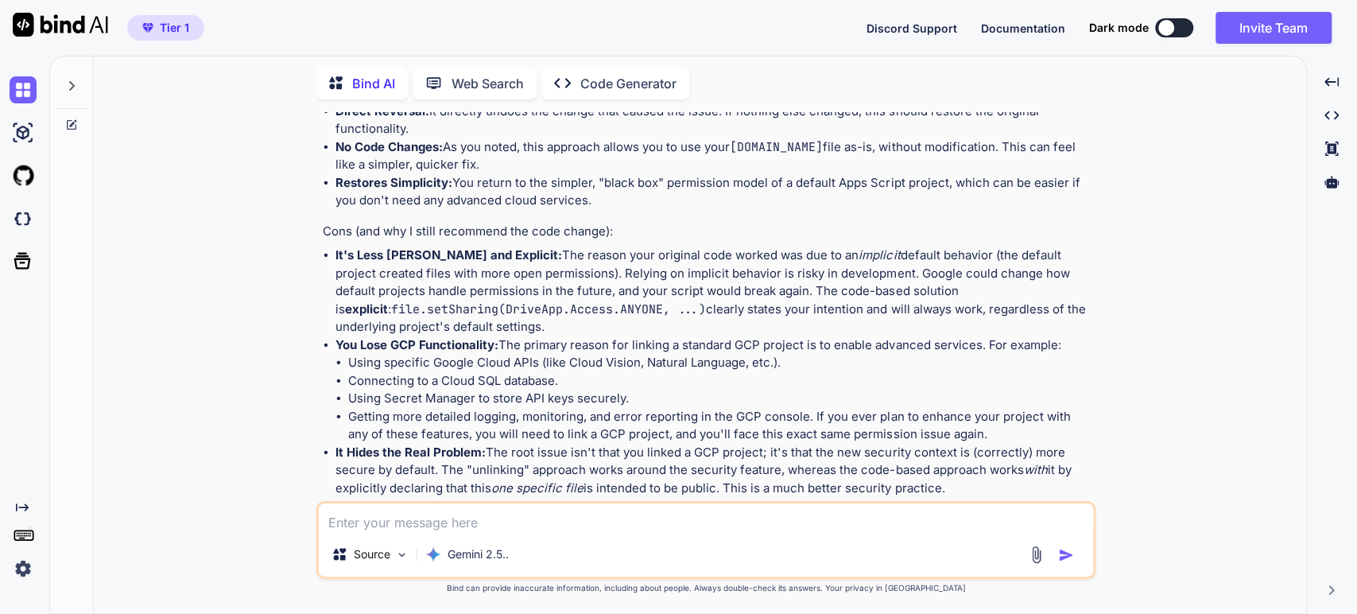
click at [69, 80] on icon at bounding box center [71, 86] width 13 height 13
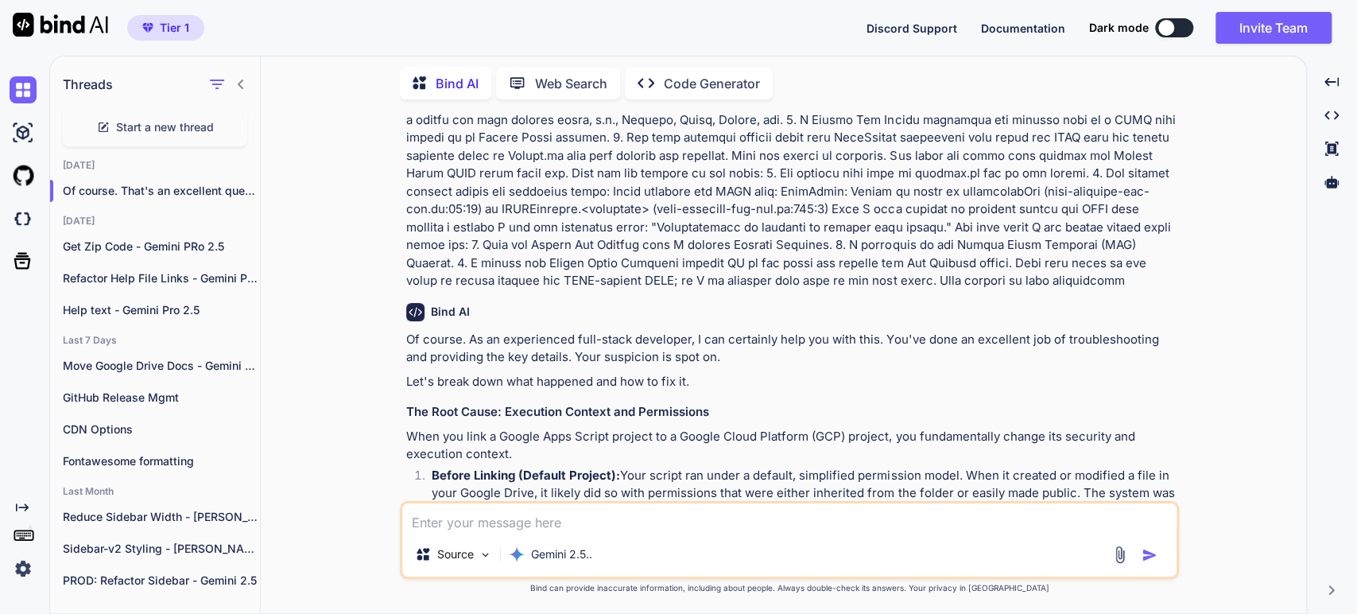
scroll to position [0, 0]
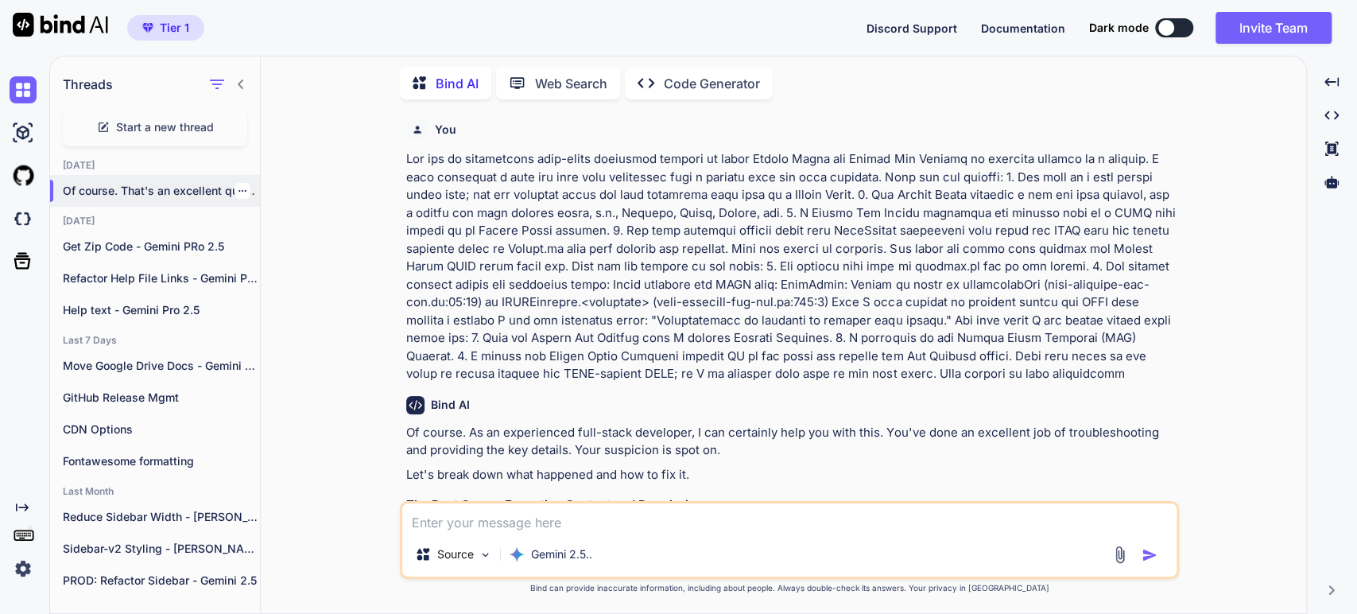
click at [238, 186] on icon "button" at bounding box center [243, 191] width 10 height 10
click at [254, 215] on div "Rename and Save" at bounding box center [310, 220] width 156 height 32
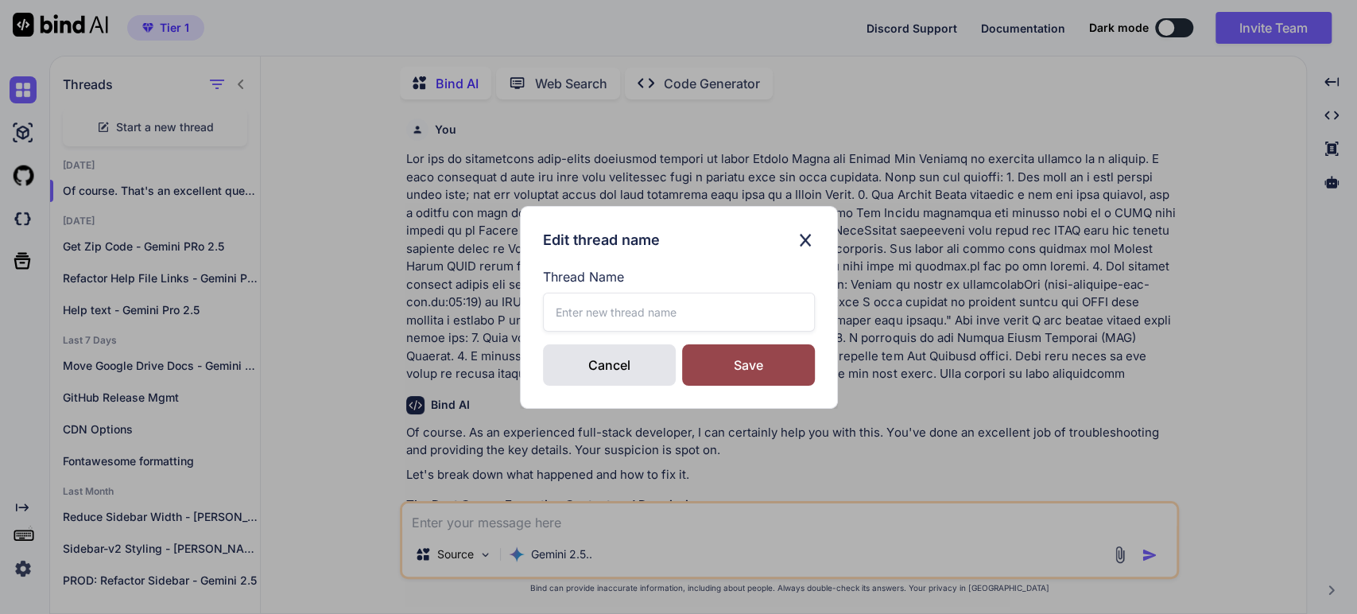
click at [569, 299] on input "text" at bounding box center [679, 312] width 272 height 39
type input "Link GAS project to GCP - Gemini 2.5 Pro"
drag, startPoint x: 729, startPoint y: 371, endPoint x: 732, endPoint y: 352, distance: 18.6
click at [728, 370] on div "Save" at bounding box center [748, 364] width 133 height 41
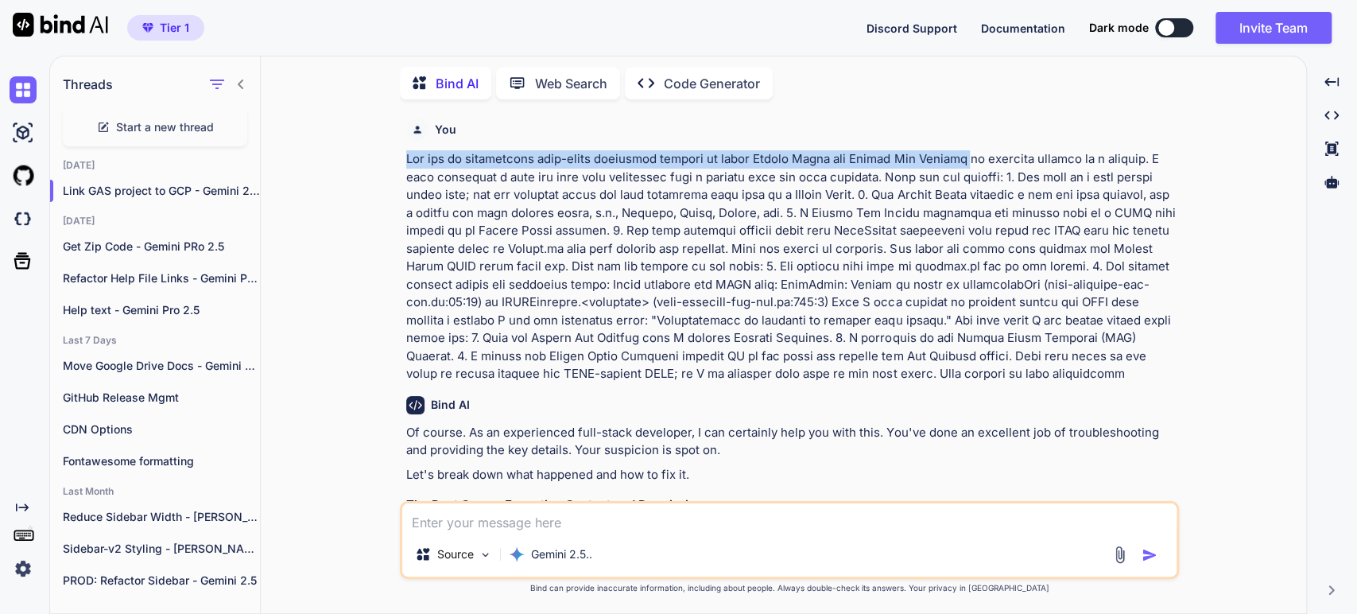
drag, startPoint x: 958, startPoint y: 157, endPoint x: 409, endPoint y: 150, distance: 548.6
click at [409, 150] on p at bounding box center [791, 266] width 770 height 233
copy p "You are an experienced full-stack developer skilled in using Google Drive and G…"
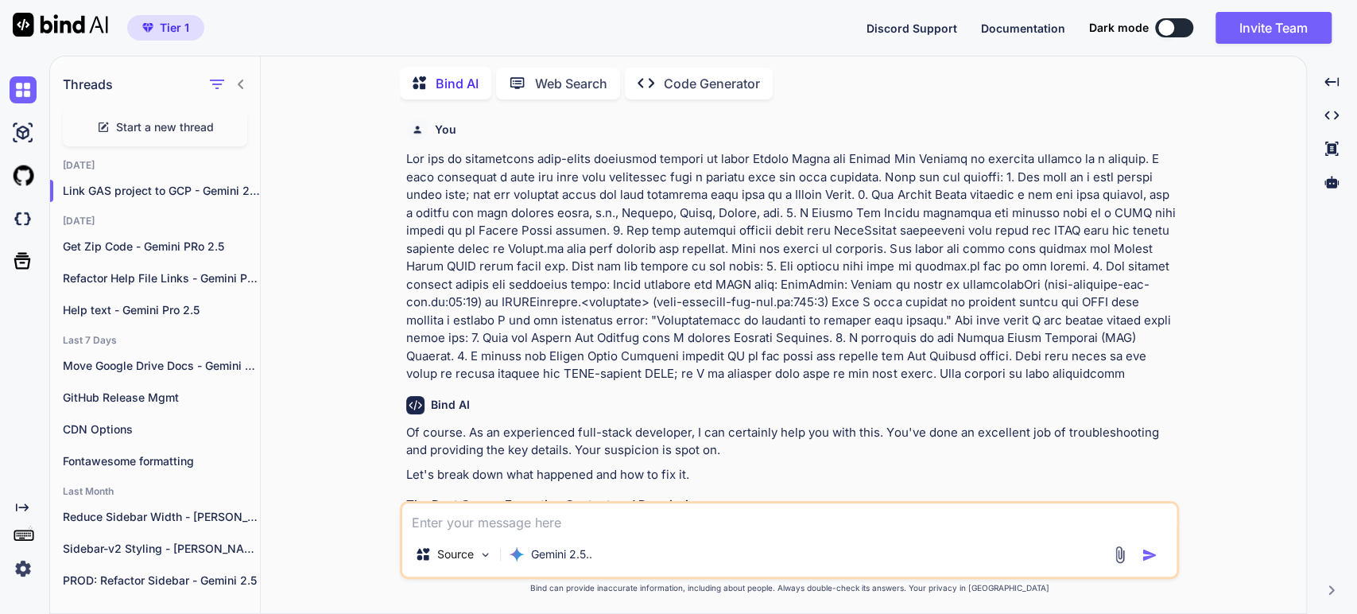
click at [149, 126] on span "Start a new thread" at bounding box center [165, 127] width 98 height 16
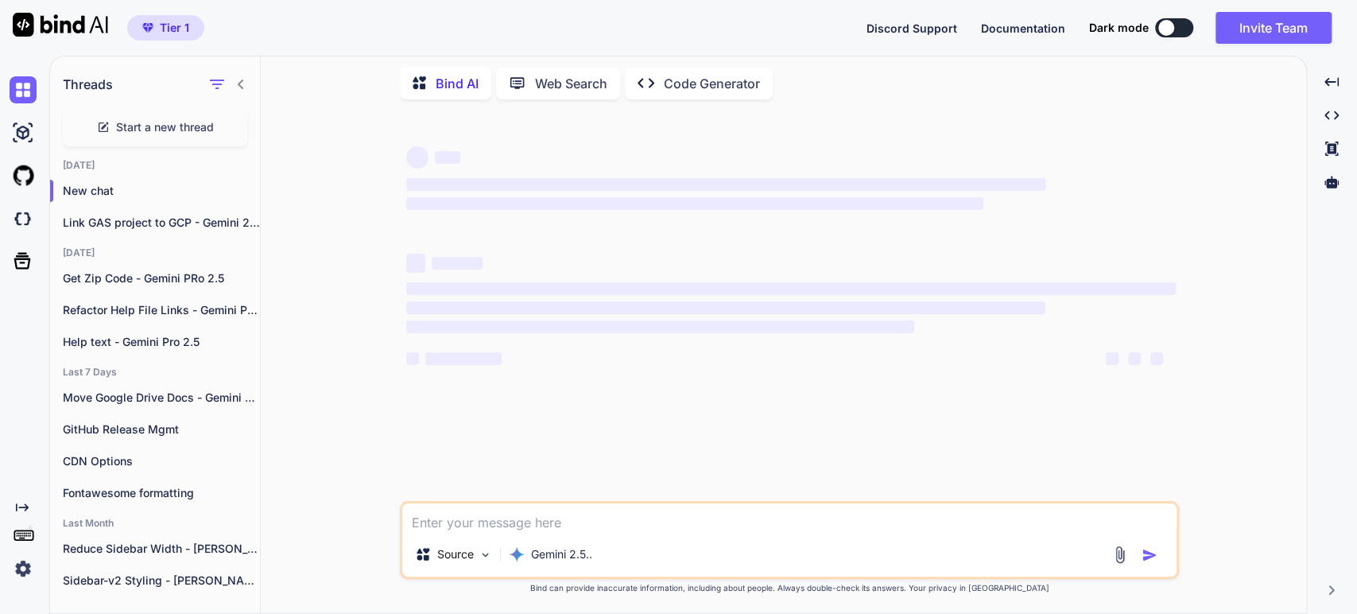
click at [483, 523] on textarea at bounding box center [789, 517] width 774 height 29
paste textarea "You are an experienced full-stack developer skilled in using Google Drive and G…"
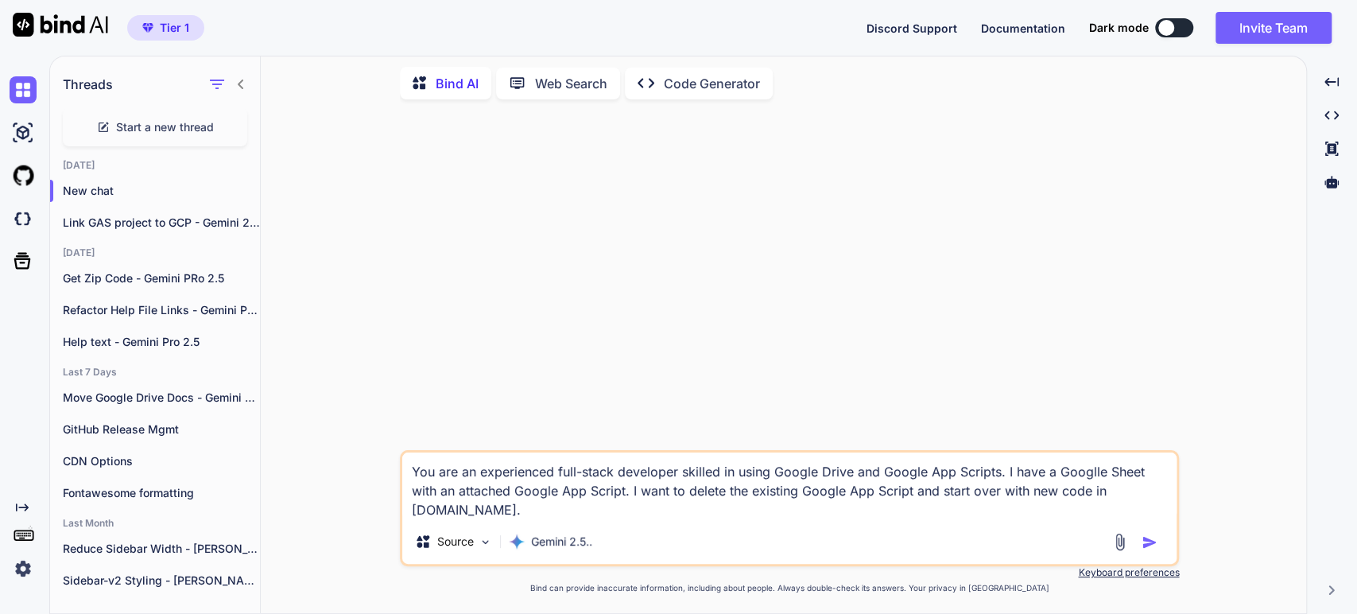
type textarea "You are an experienced full-stack developer skilled in using Google Drive and G…"
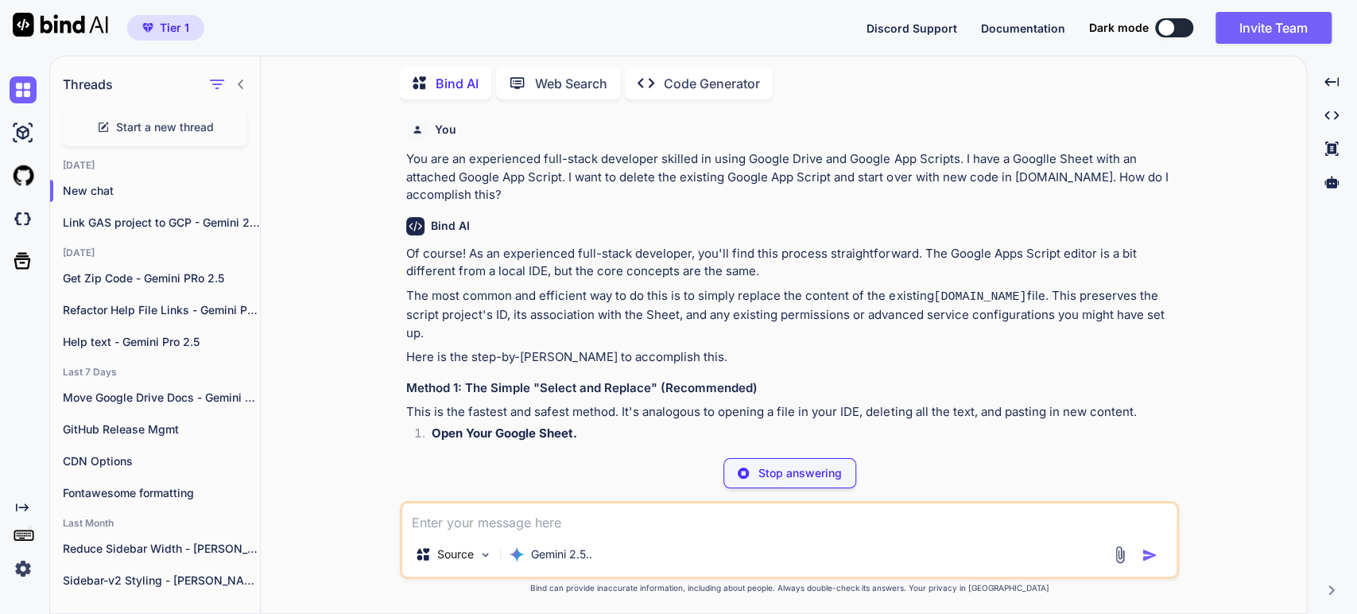
click at [585, 293] on p "The most common and efficient way to do this is to simply replace the content o…" at bounding box center [791, 315] width 770 height 56
click at [813, 298] on p "The most common and efficient way to do this is to simply replace the content o…" at bounding box center [791, 315] width 770 height 56
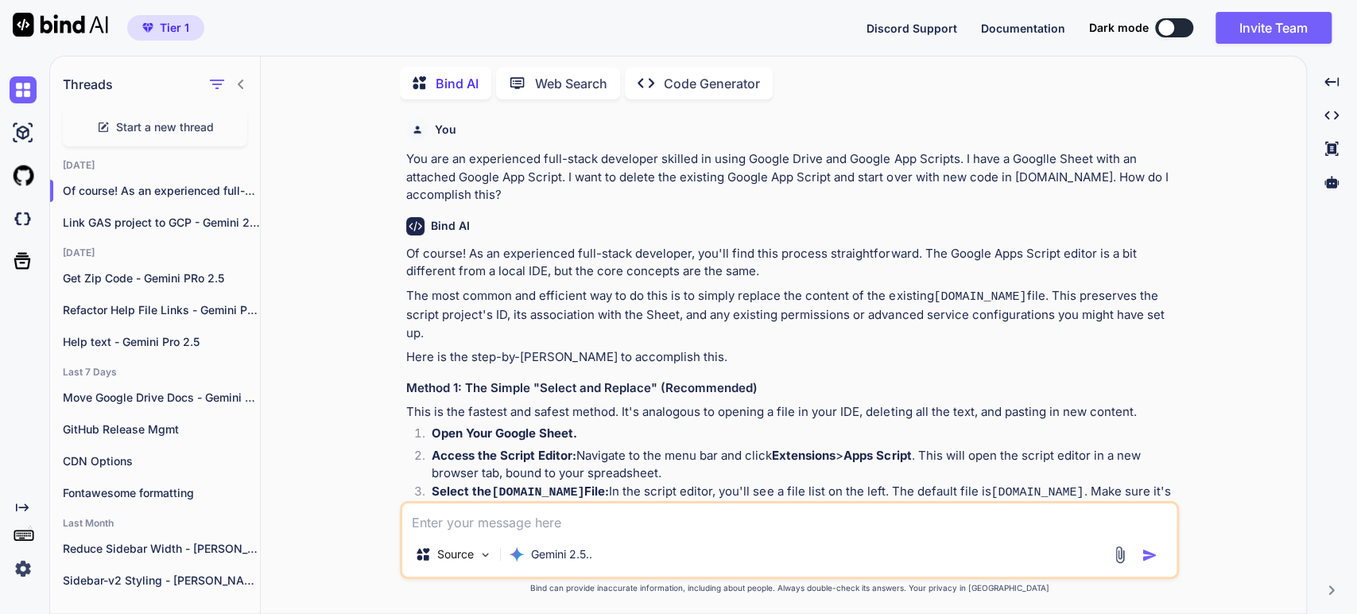
click at [1002, 309] on p "The most common and efficient way to do this is to simply replace the content o…" at bounding box center [791, 315] width 770 height 56
click at [1062, 306] on p "The most common and efficient way to do this is to simply replace the content o…" at bounding box center [791, 315] width 770 height 56
click at [519, 316] on p "The most common and efficient way to do this is to simply replace the content o…" at bounding box center [791, 315] width 770 height 56
click at [821, 316] on p "The most common and efficient way to do this is to simply replace the content o…" at bounding box center [791, 315] width 770 height 56
click at [577, 379] on h3 "Method 1: The Simple "Select and Replace" (Recommended)" at bounding box center [791, 388] width 770 height 18
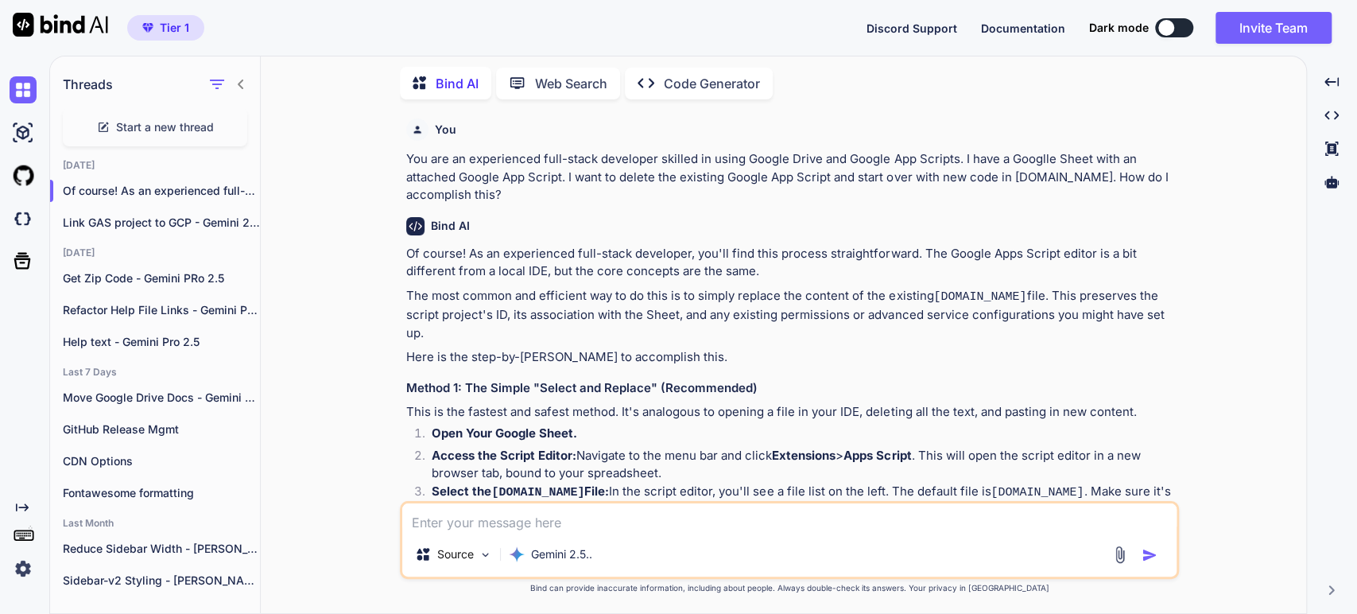
click at [770, 403] on p "This is the fastest and safest method. It's analogous to opening a file in your…" at bounding box center [791, 412] width 770 height 18
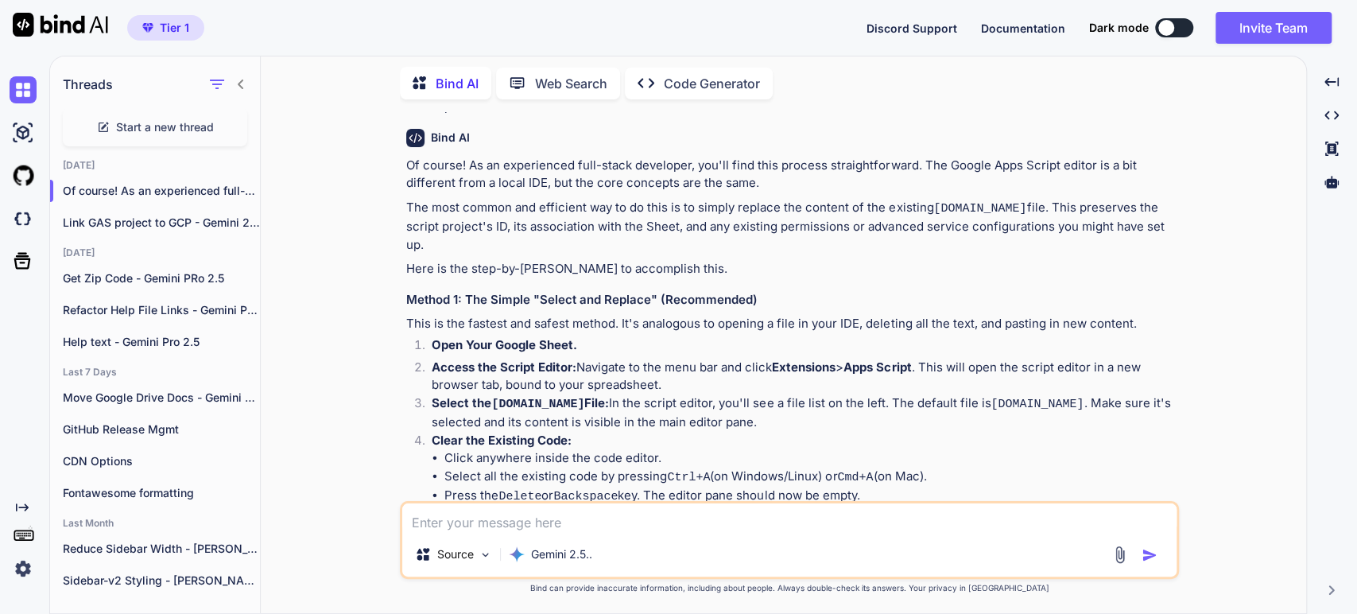
click at [727, 394] on p "Select the [DOMAIN_NAME] File: In the script editor, you'll see a file list on …" at bounding box center [804, 412] width 744 height 37
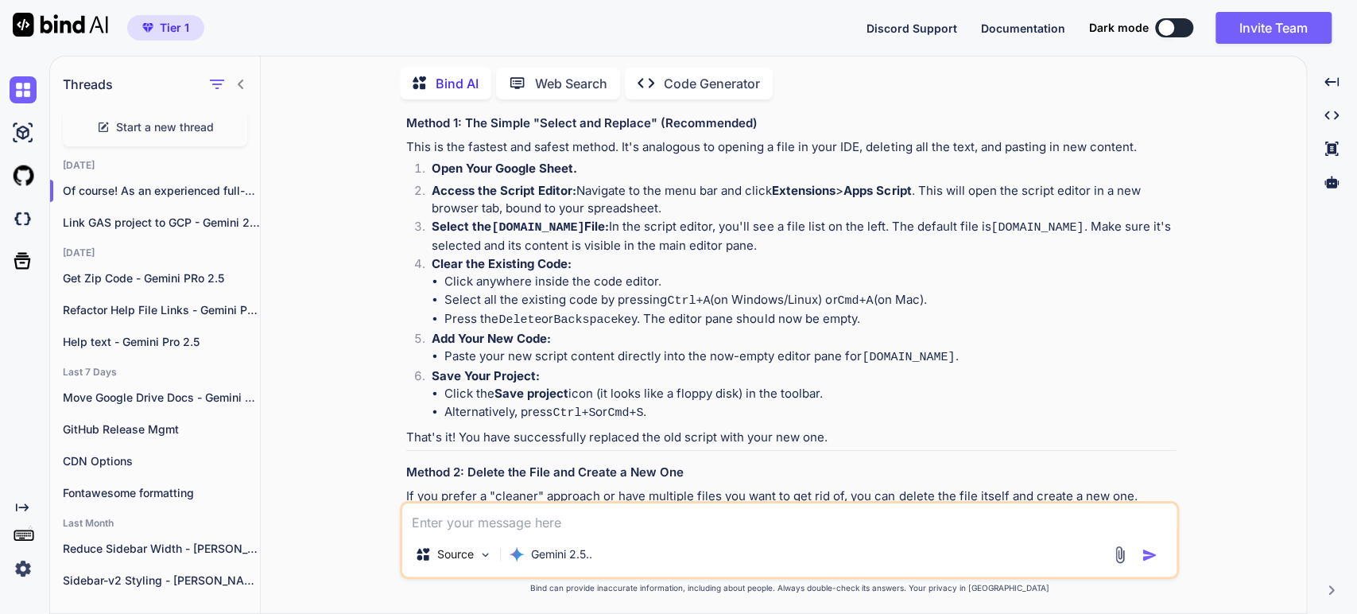
scroll to position [353, 0]
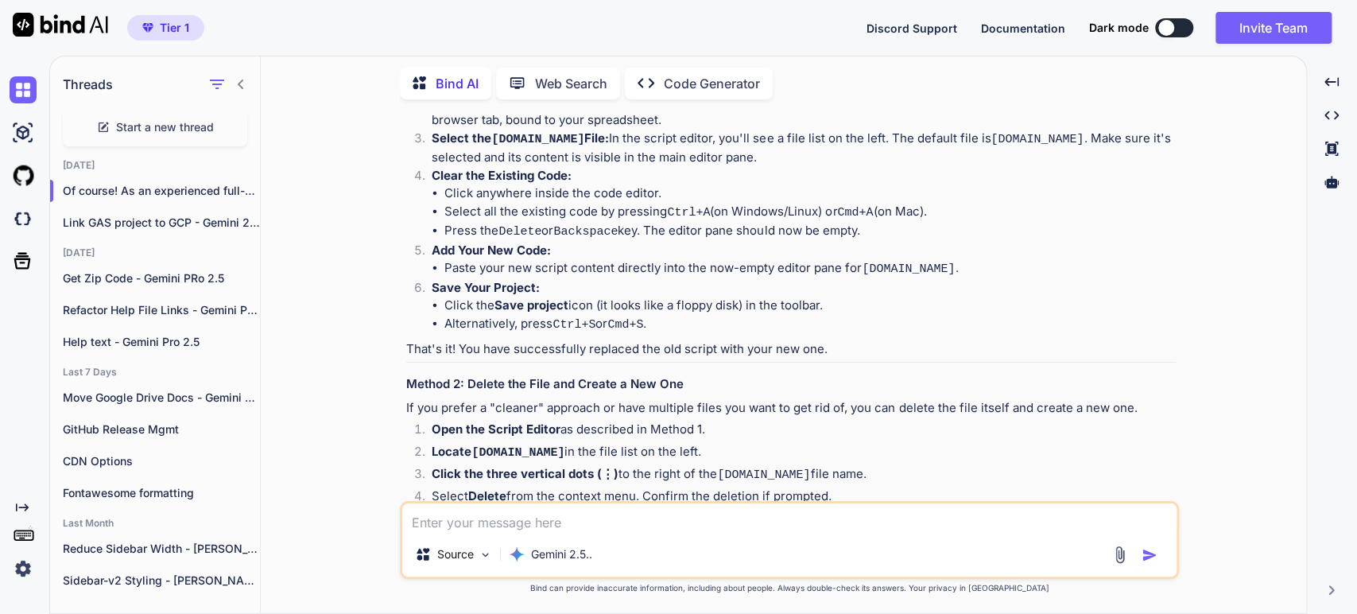
click at [541, 340] on p "That's it! You have successfully replaced the old script with your new one." at bounding box center [791, 349] width 770 height 18
click at [617, 399] on p "If you prefer a "cleaner" approach or have multiple files you want to get rid o…" at bounding box center [791, 408] width 770 height 18
click at [878, 421] on li "Open the Script Editor as described in Method 1." at bounding box center [797, 432] width 757 height 22
click at [603, 443] on li "Locate [DOMAIN_NAME] in the file list on the left." at bounding box center [797, 454] width 757 height 22
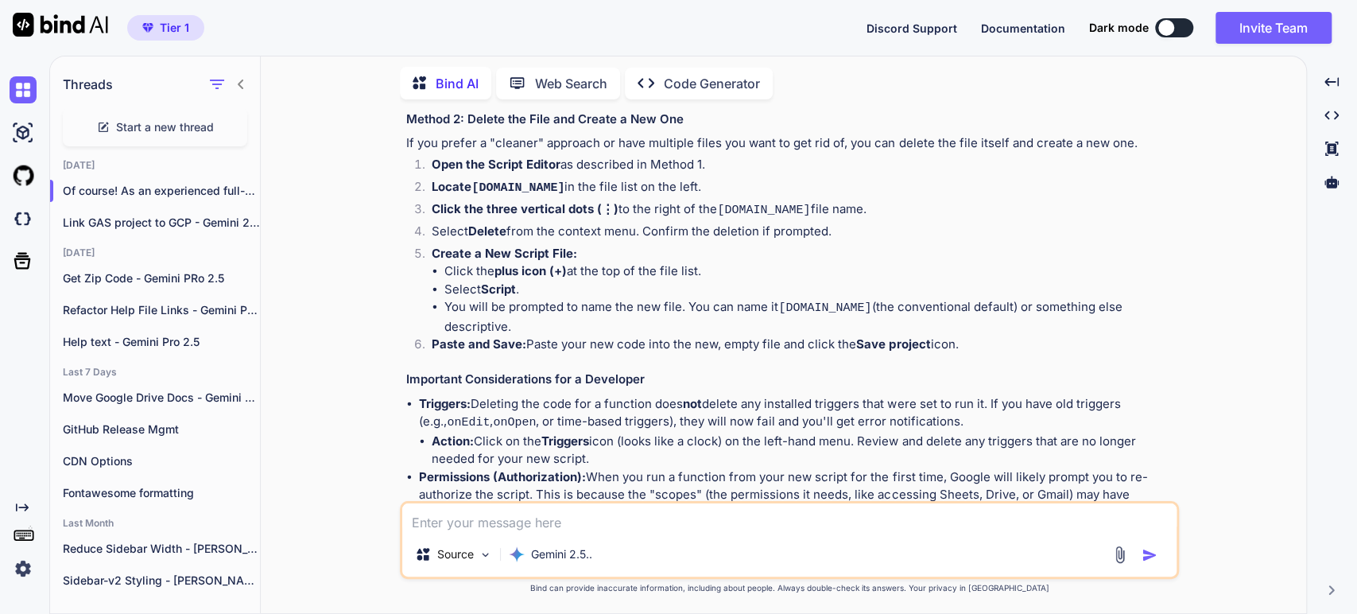
scroll to position [695, 0]
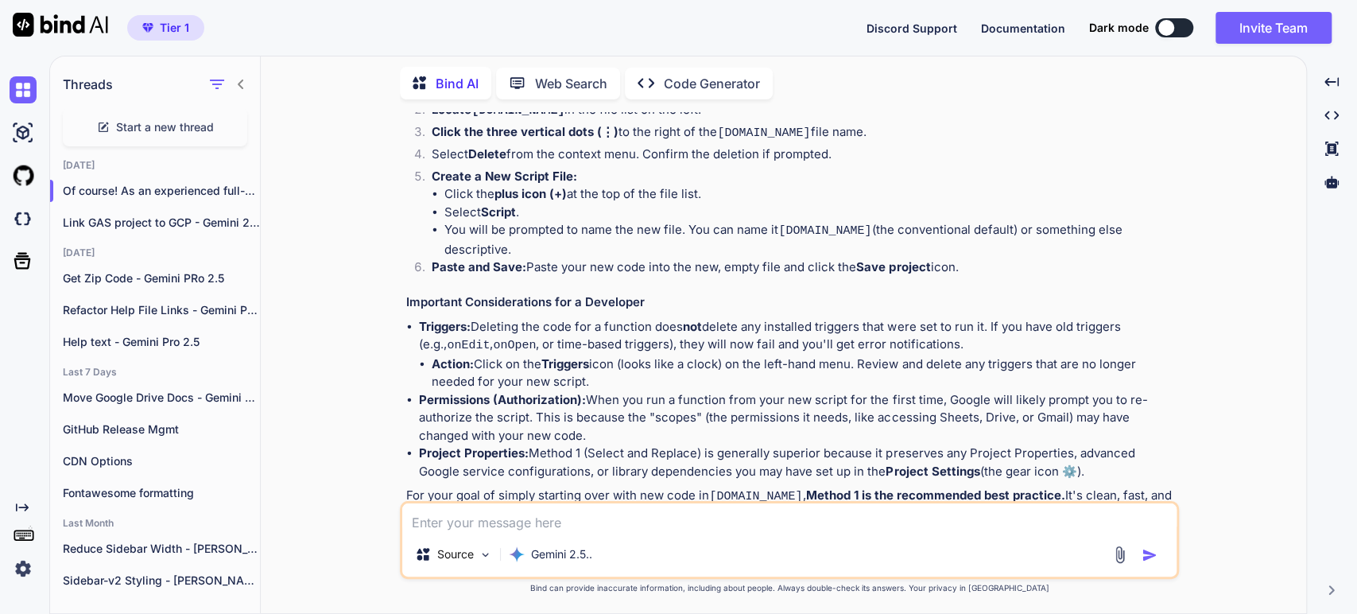
click at [636, 391] on li "Permissions (Authorization): When you run a function from your new script for t…" at bounding box center [797, 418] width 757 height 54
click at [712, 391] on li "Permissions (Authorization): When you run a function from your new script for t…" at bounding box center [797, 418] width 757 height 54
click at [425, 522] on textarea at bounding box center [789, 517] width 774 height 29
click at [813, 525] on textarea "Thank you. Let me provide one additional piece of information." at bounding box center [789, 517] width 774 height 29
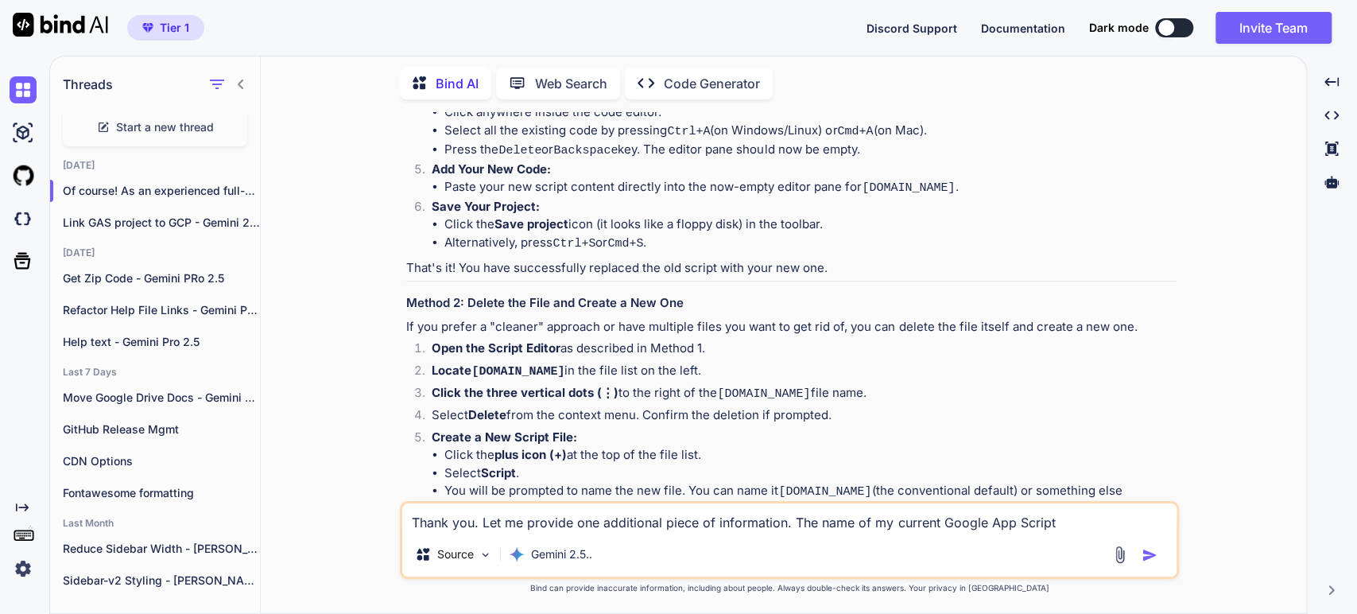
scroll to position [165, 0]
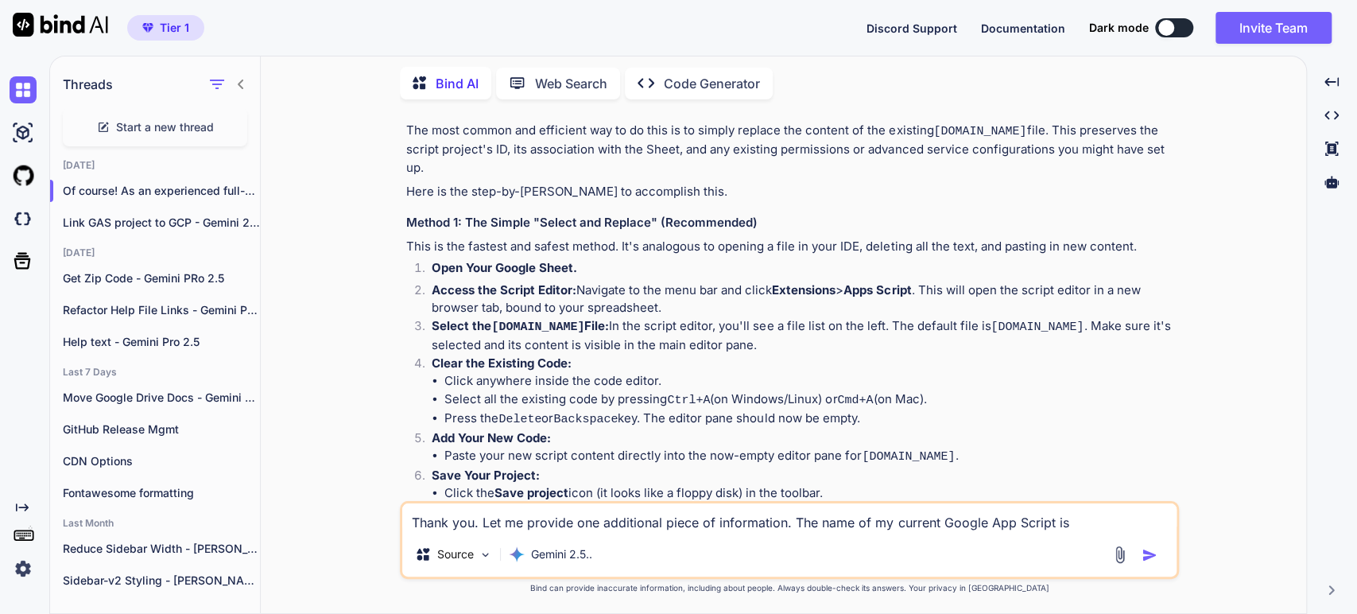
paste textarea "eqrListingsMgmt"
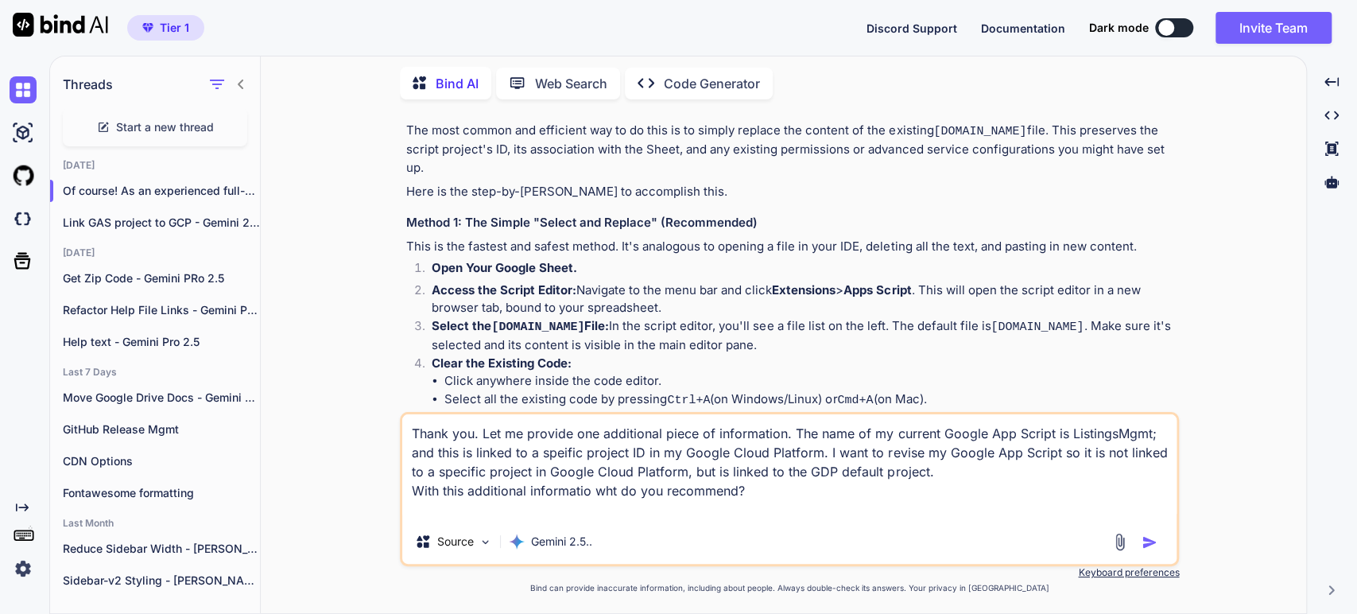
type textarea "Thank you. Let me provide one additional piece of information. The name of my c…"
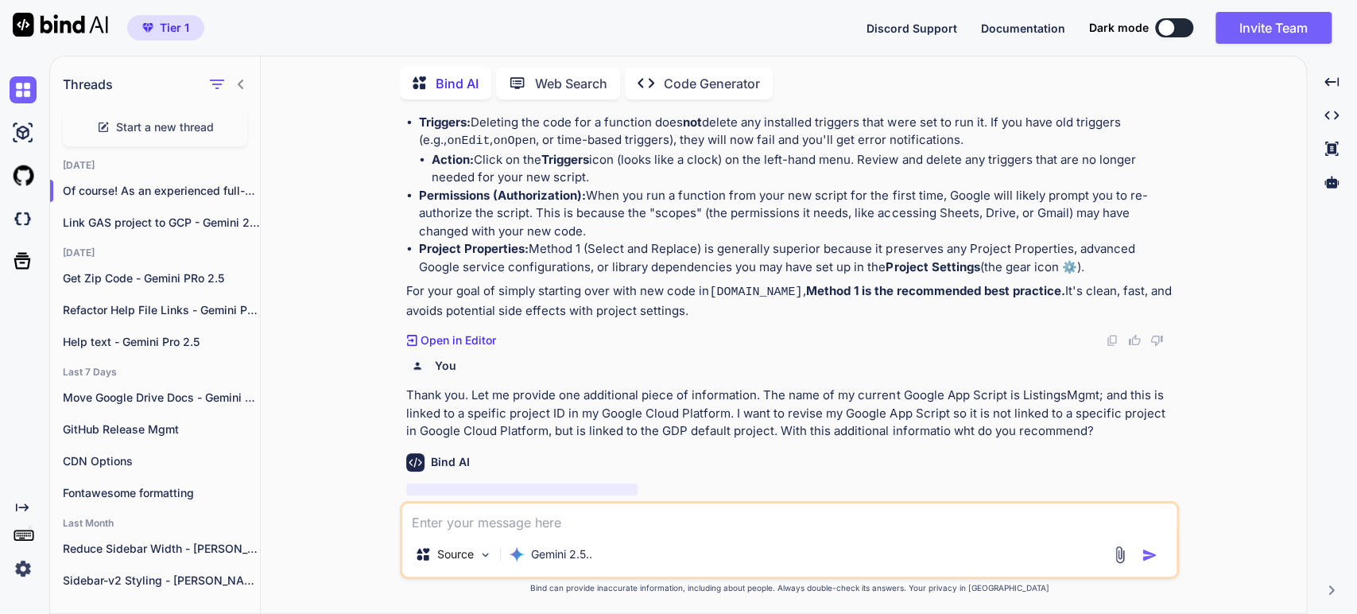
scroll to position [899, 0]
click at [543, 386] on p "Thank you. Let me provide one additional piece of information. The name of my c…" at bounding box center [791, 413] width 770 height 54
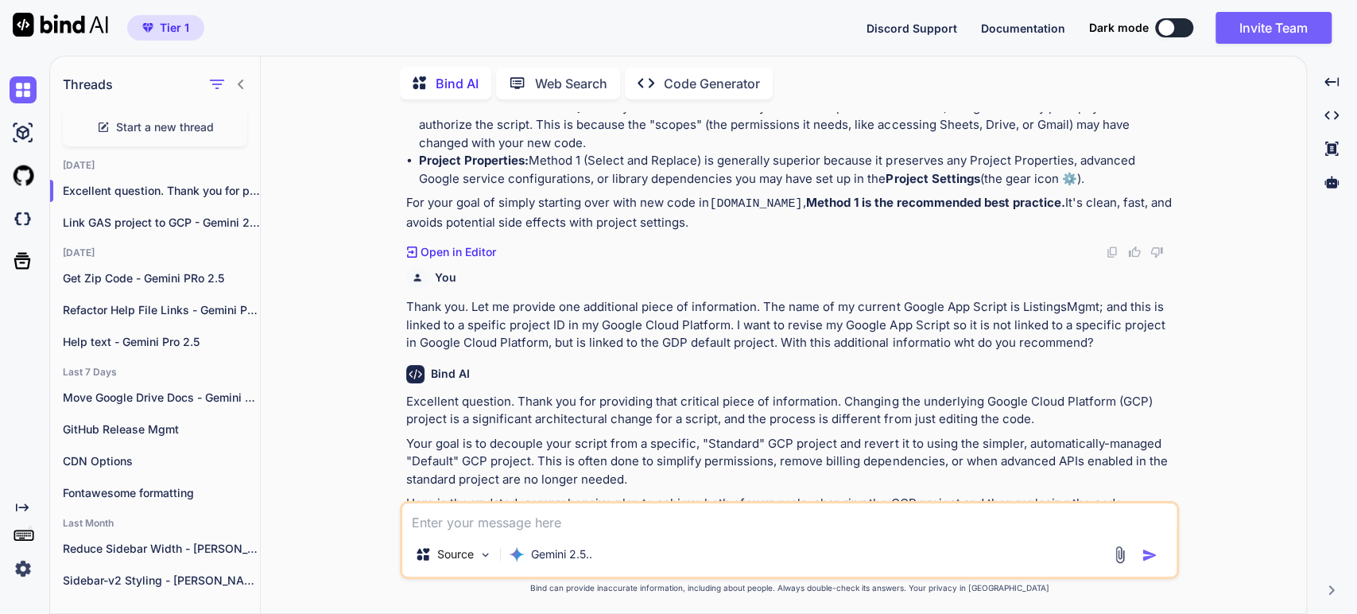
click at [919, 393] on p "Excellent question. Thank you for providing that critical piece of information.…" at bounding box center [791, 411] width 770 height 36
click at [744, 435] on p "Your goal is to decouple your script from a specific, "Standard" GCP project an…" at bounding box center [791, 462] width 770 height 54
click at [806, 435] on p "Your goal is to decouple your script from a specific, "Standard" GCP project an…" at bounding box center [791, 462] width 770 height 54
click at [1025, 435] on p "Your goal is to decouple your script from a specific, "Standard" GCP project an…" at bounding box center [791, 462] width 770 height 54
click at [624, 435] on p "Your goal is to decouple your script from a specific, "Standard" GCP project an…" at bounding box center [791, 462] width 770 height 54
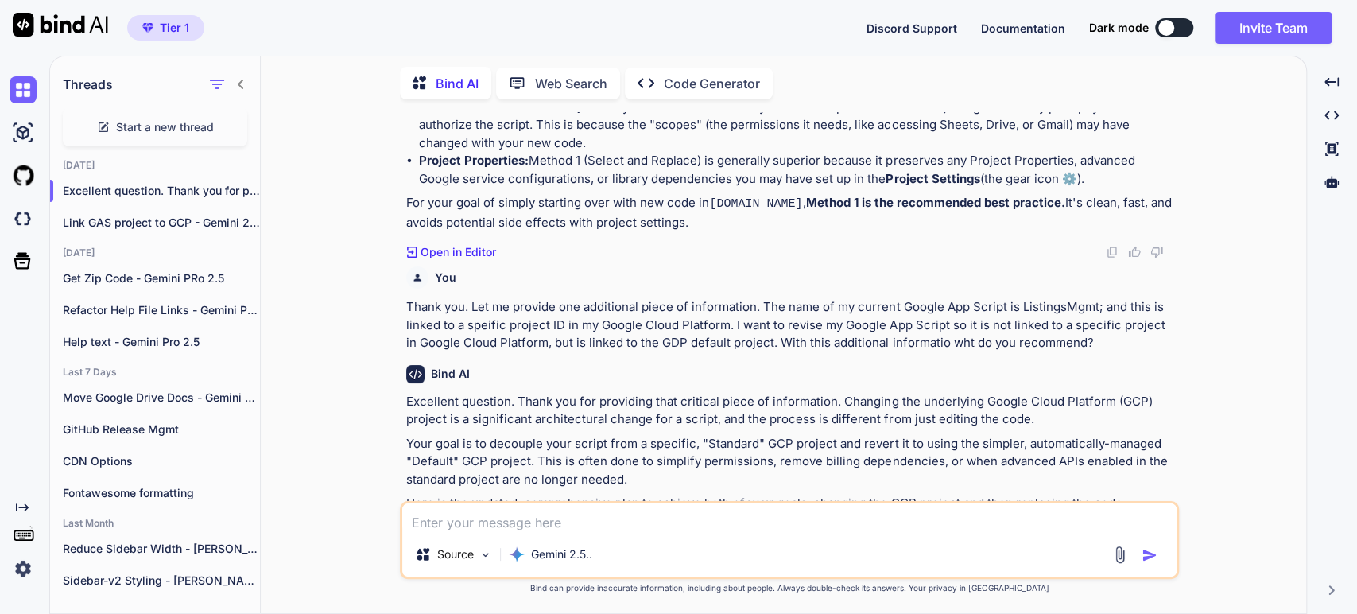
click at [753, 435] on p "Your goal is to decouple your script from a specific, "Standard" GCP project an…" at bounding box center [791, 462] width 770 height 54
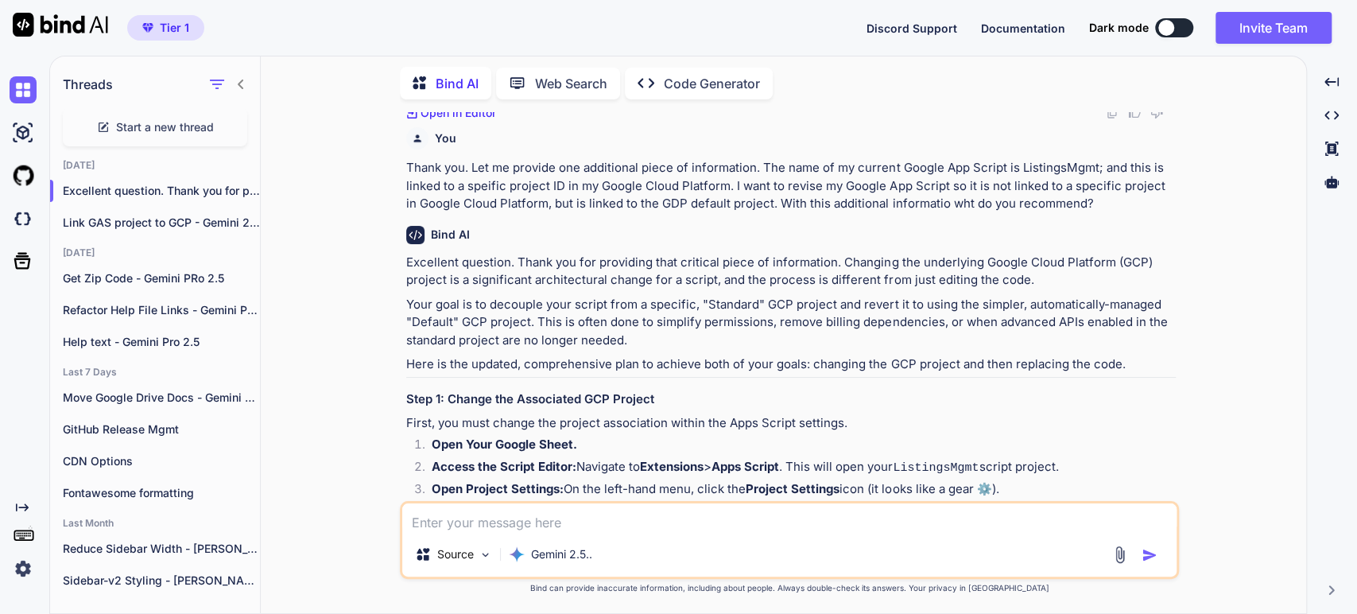
scroll to position [1164, 0]
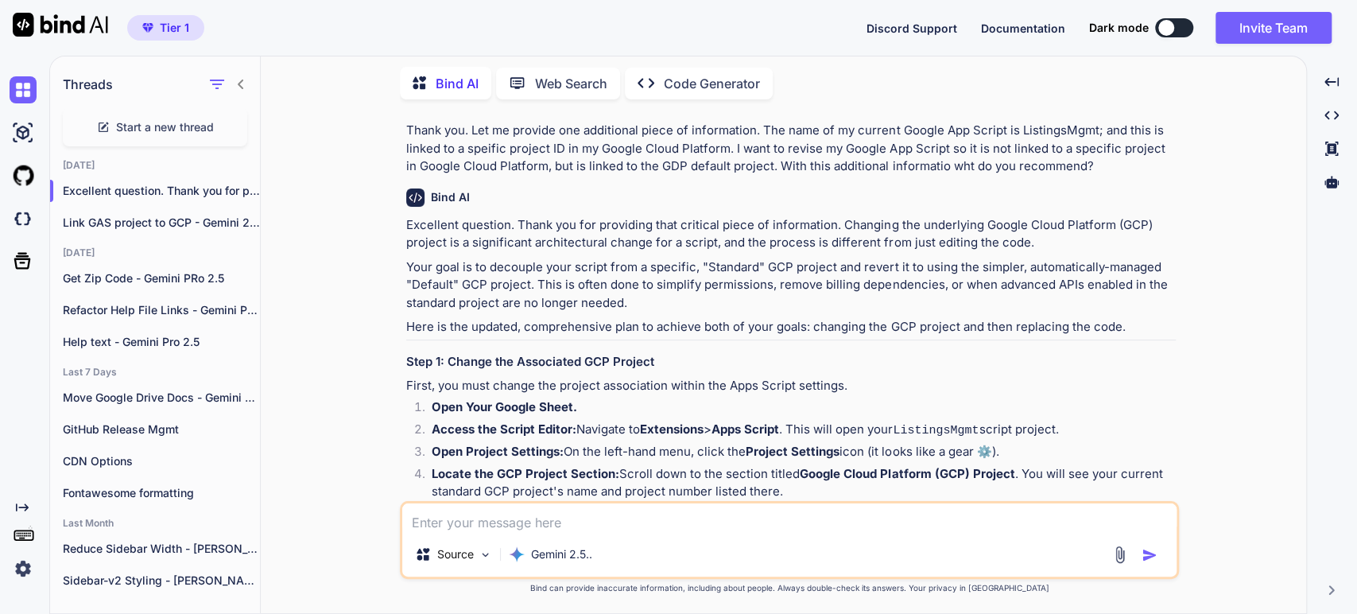
click at [598, 318] on p "Here is the updated, comprehensive plan to achieve both of your goals: changing…" at bounding box center [791, 327] width 770 height 18
click at [719, 318] on p "Here is the updated, comprehensive plan to achieve both of your goals: changing…" at bounding box center [791, 327] width 770 height 18
click at [553, 353] on h3 "Step 1: Change the Associated GCP Project" at bounding box center [791, 362] width 770 height 18
click at [536, 377] on p "First, you must change the project association within the Apps Script settings." at bounding box center [791, 386] width 770 height 18
click at [707, 377] on p "First, you must change the project association within the Apps Script settings." at bounding box center [791, 386] width 770 height 18
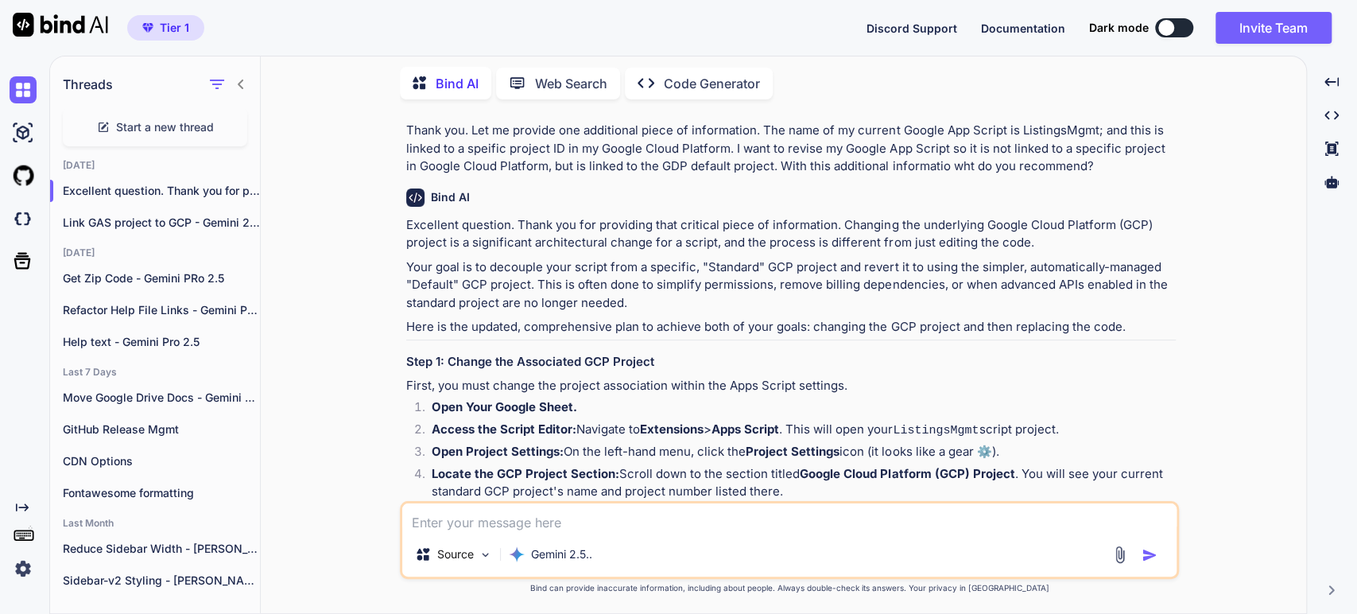
click at [908, 421] on p "Access the Script Editor: Navigate to Extensions > Apps Script . This will open…" at bounding box center [804, 431] width 744 height 20
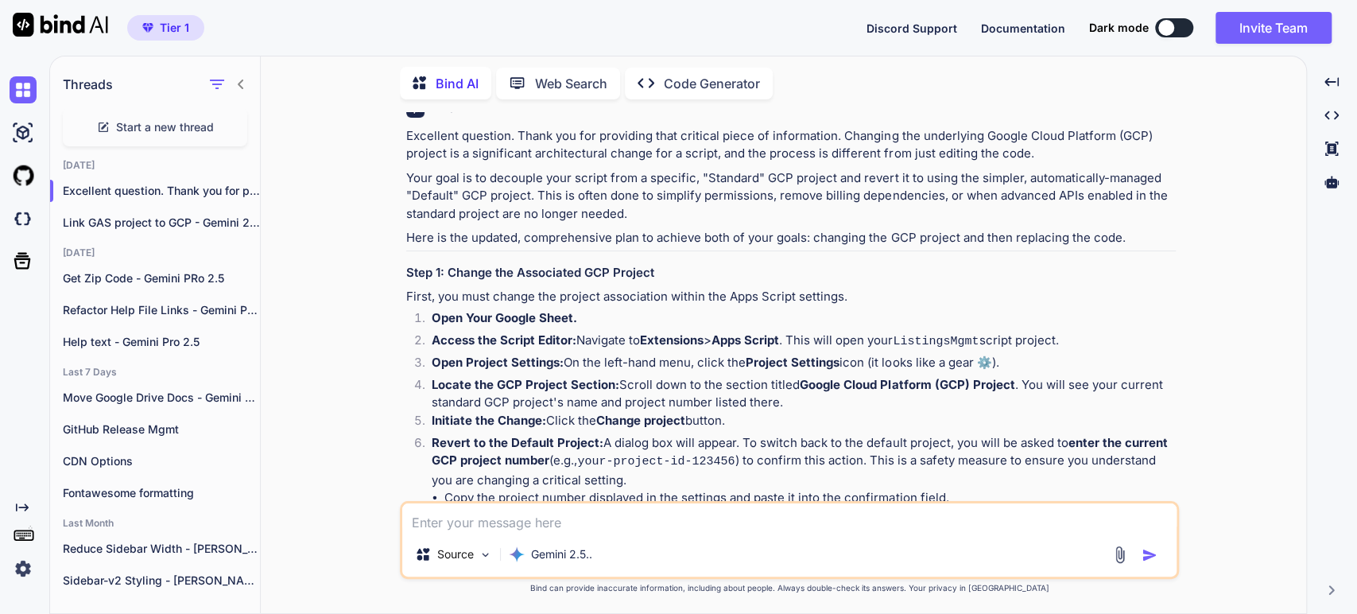
click at [599, 489] on li "Copy the project number displayed in the settings and paste it into the confirm…" at bounding box center [809, 498] width 731 height 18
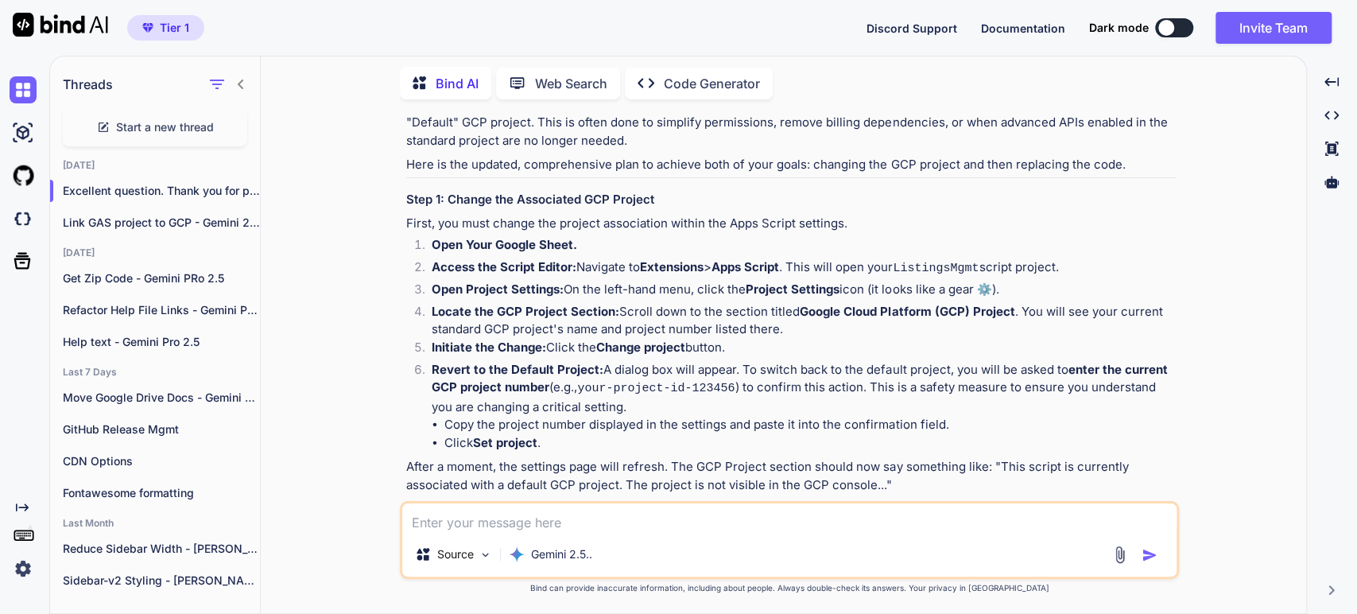
scroll to position [1518, 0]
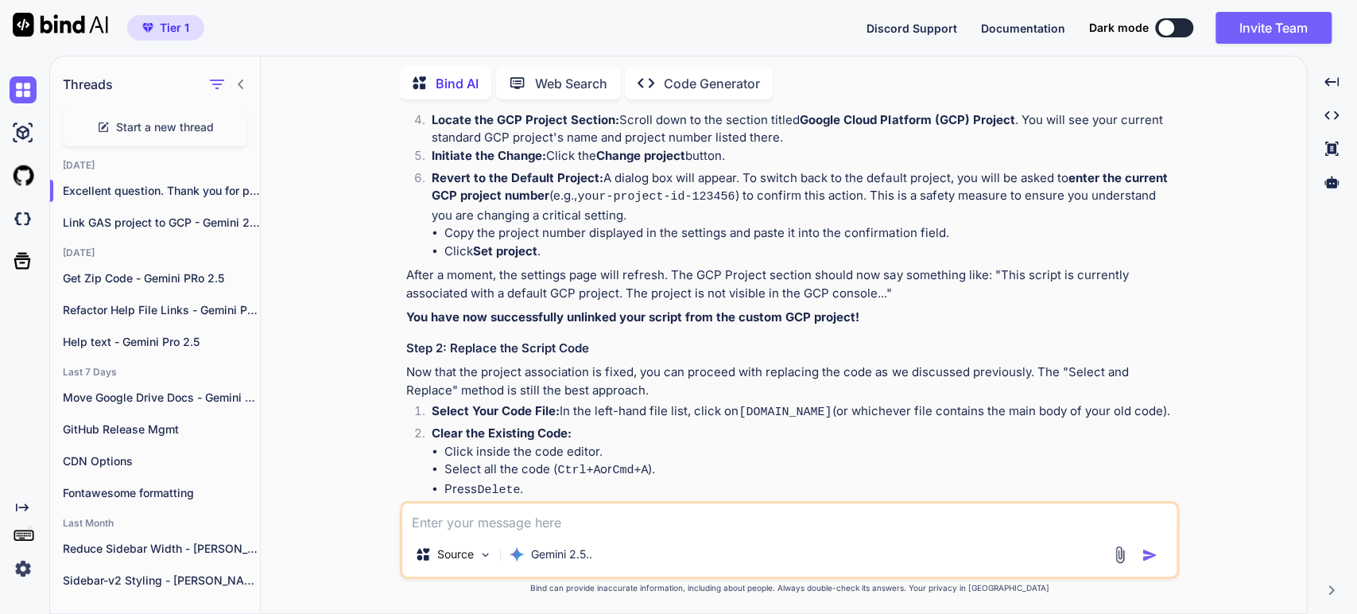
click at [738, 266] on p "After a moment, the settings page will refresh. The GCP Project section should …" at bounding box center [791, 284] width 770 height 36
click at [660, 266] on p "After a moment, the settings page will refresh. The GCP Project section should …" at bounding box center [791, 284] width 770 height 36
click at [575, 363] on p "Now that the project association is fixed, you can proceed with replacing the c…" at bounding box center [791, 381] width 770 height 36
click at [736, 363] on p "Now that the project association is fixed, you can proceed with replacing the c…" at bounding box center [791, 381] width 770 height 36
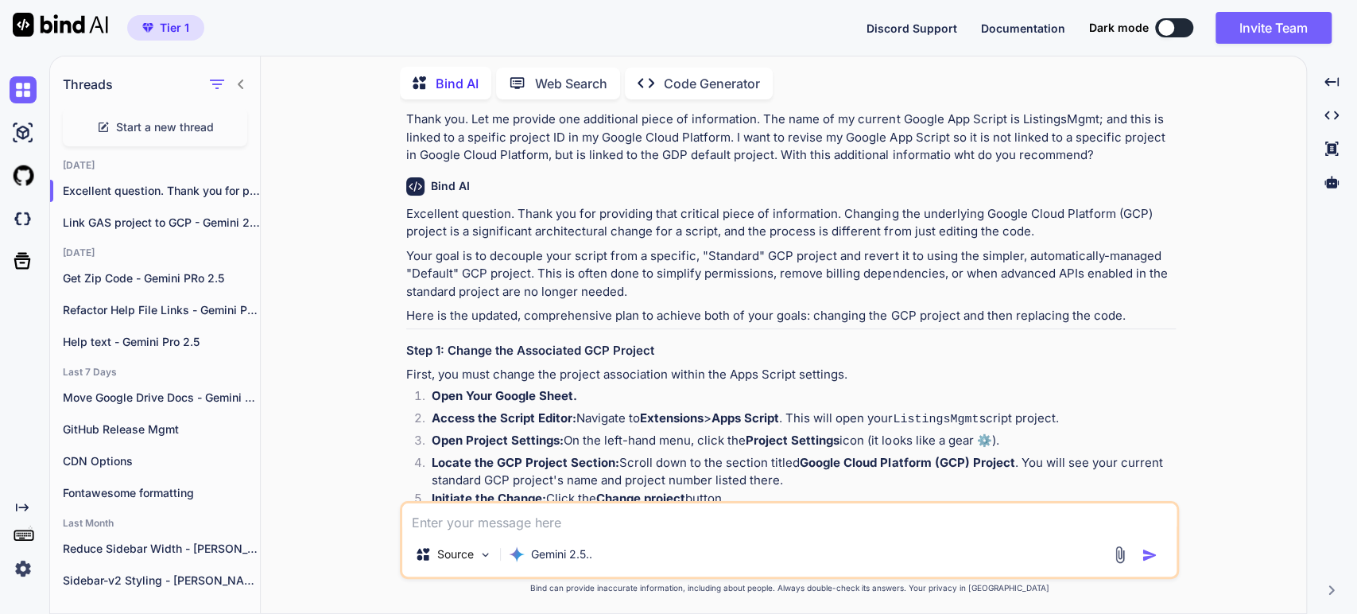
scroll to position [1201, 0]
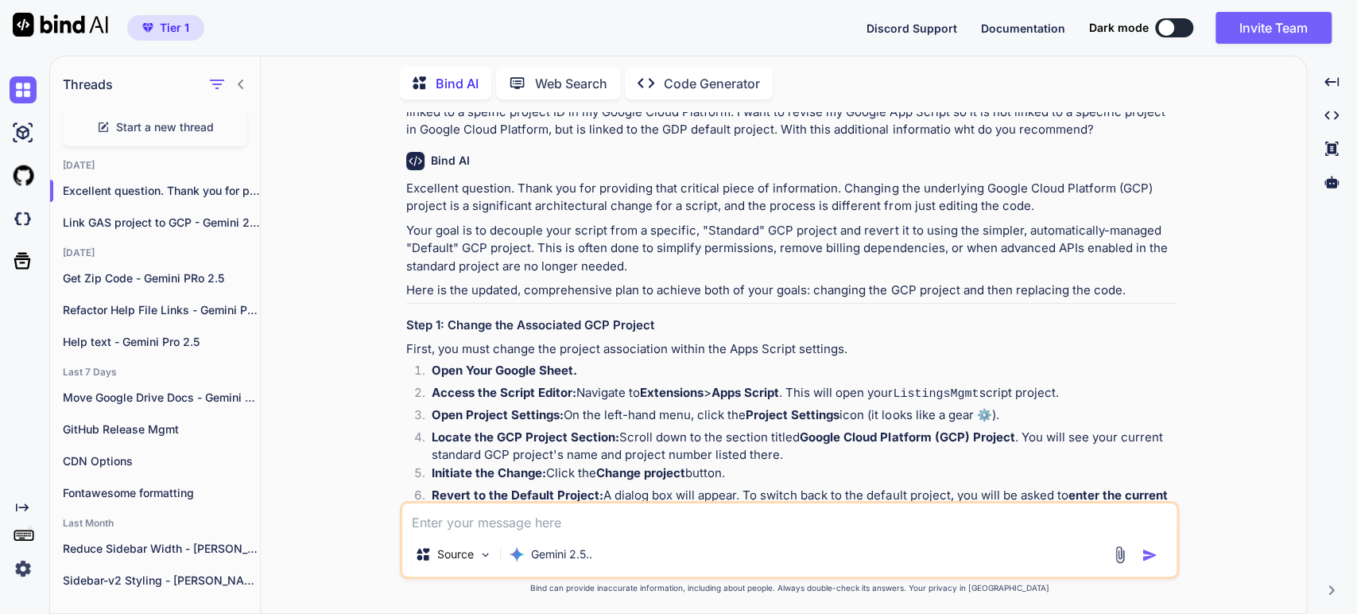
click at [862, 384] on p "Access the Script Editor: Navigate to Extensions > Apps Script . This will open…" at bounding box center [804, 394] width 744 height 20
click at [146, 124] on span "Start a new thread" at bounding box center [165, 127] width 98 height 16
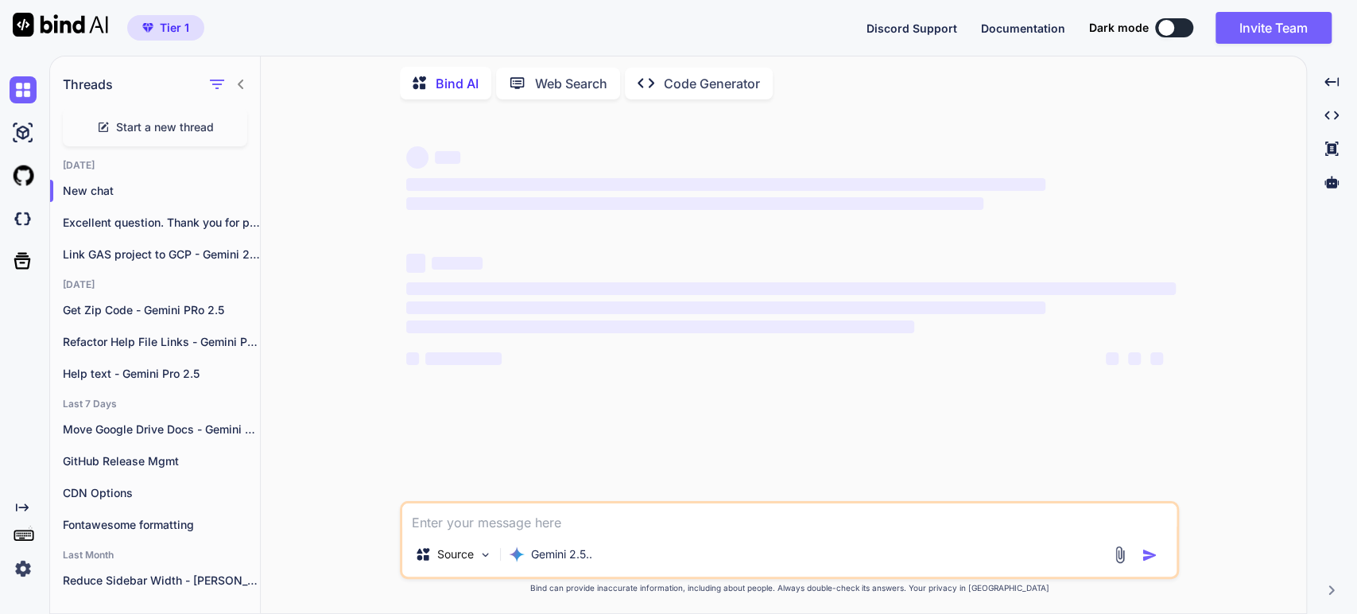
scroll to position [0, 0]
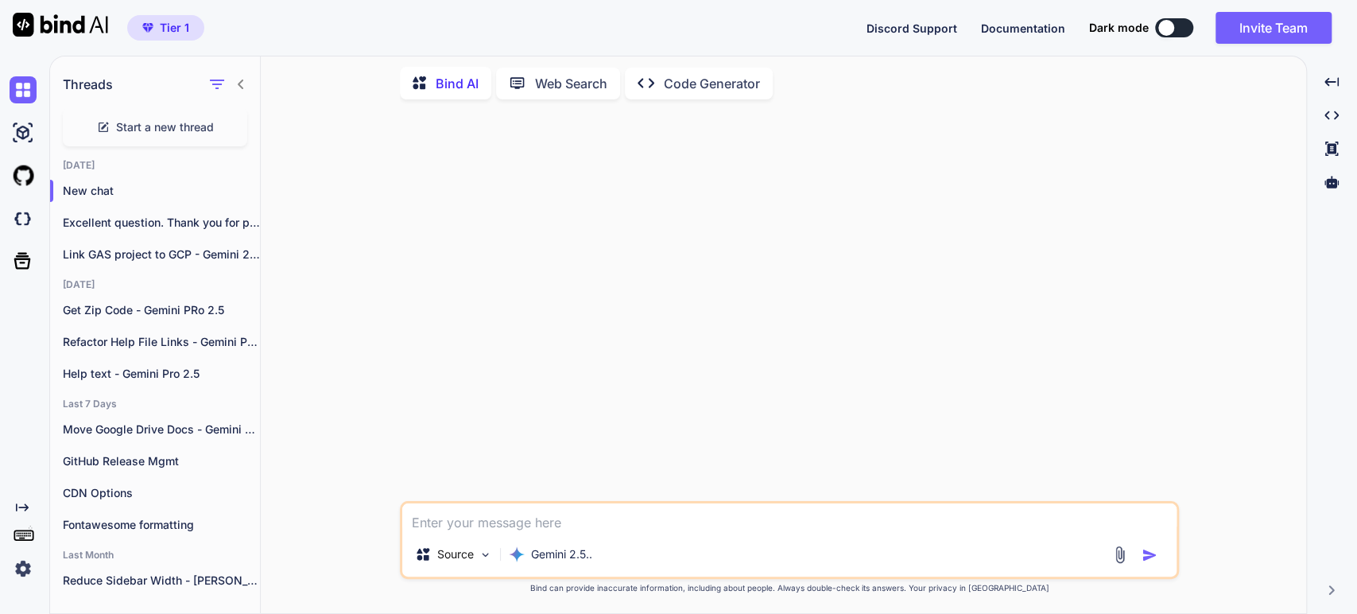
drag, startPoint x: 501, startPoint y: 522, endPoint x: 471, endPoint y: 611, distance: 94.0
click at [500, 522] on textarea at bounding box center [789, 517] width 774 height 29
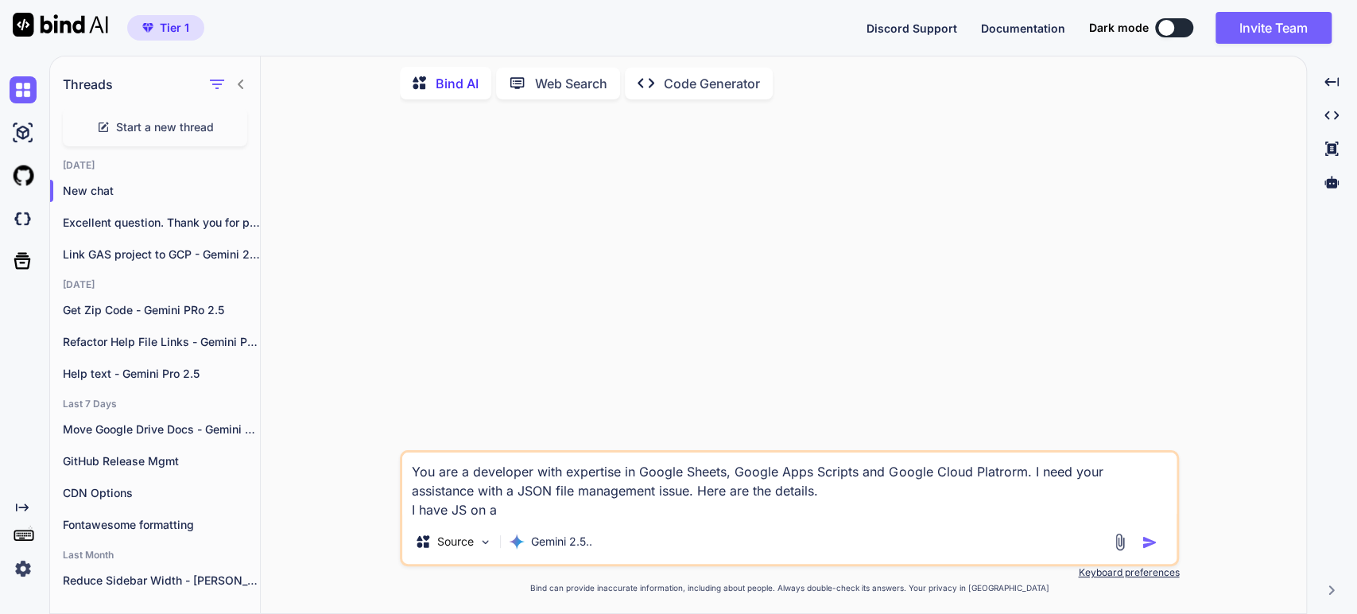
click at [467, 472] on textarea "You are a developer with expertise in Google Sheets, Google Apps Scripts and Go…" at bounding box center [789, 485] width 774 height 67
click at [501, 518] on textarea "You are a full-stack developer with expertise in Google Sheets, Google Apps Scr…" at bounding box center [789, 485] width 774 height 67
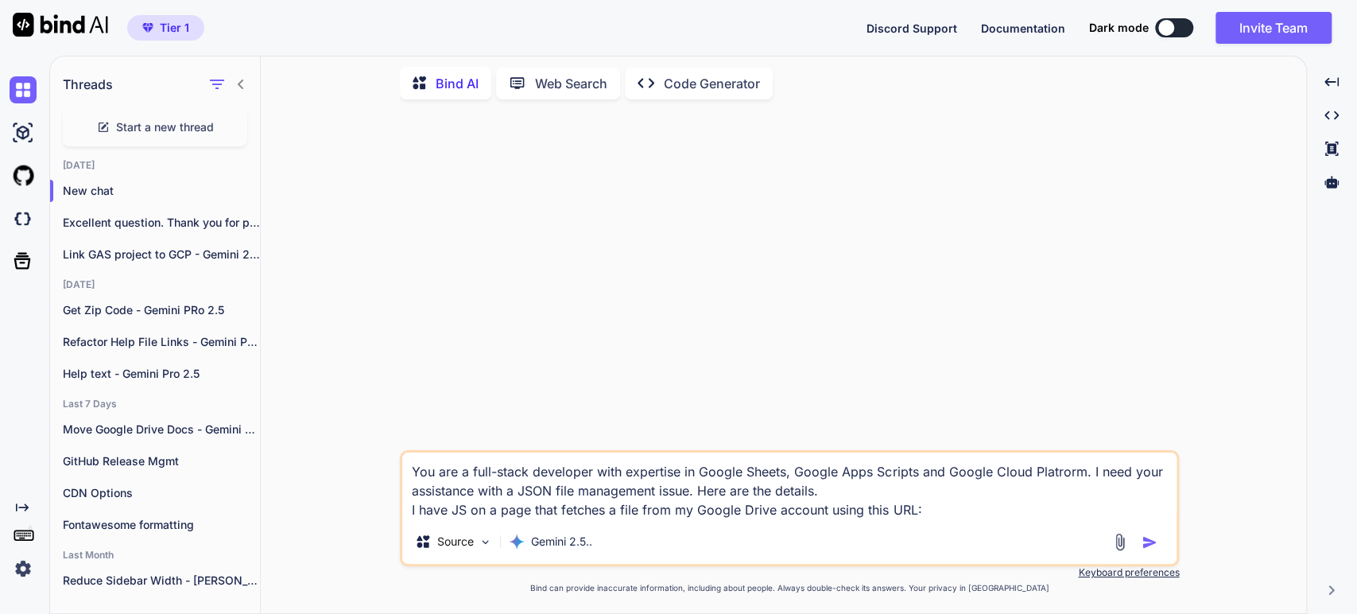
paste textarea "[URL][DOMAIN_NAME]'"
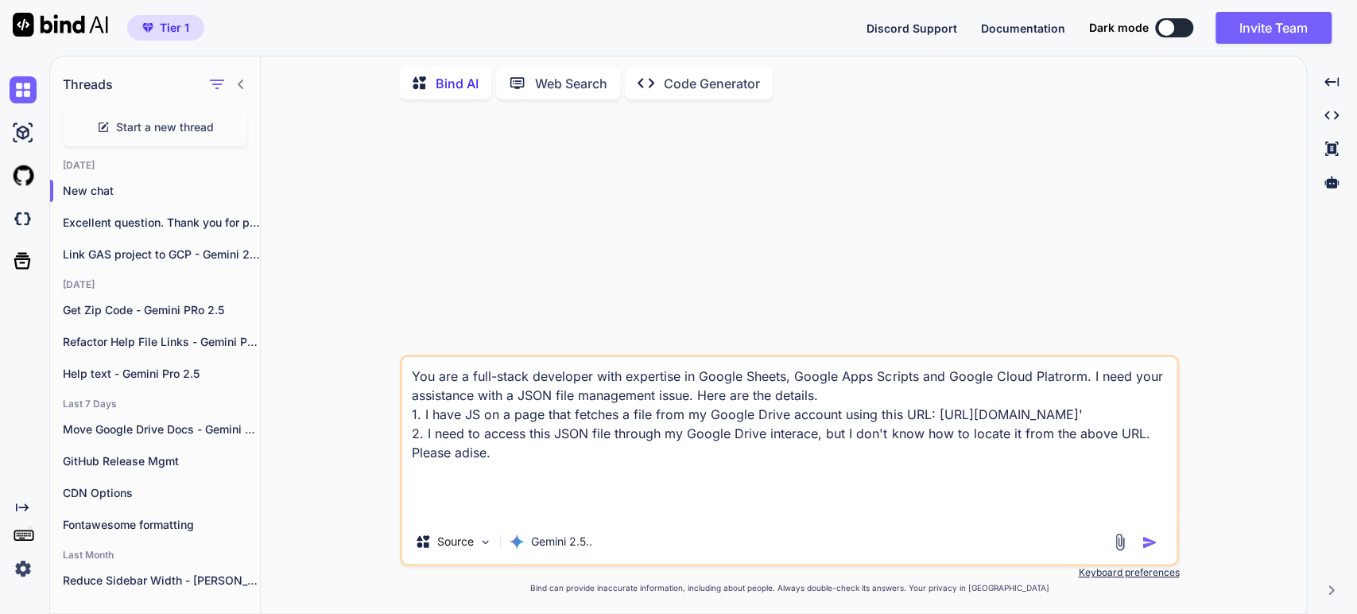
type textarea "You are a full-stack developer with expertise in Google Sheets, Google Apps Scr…"
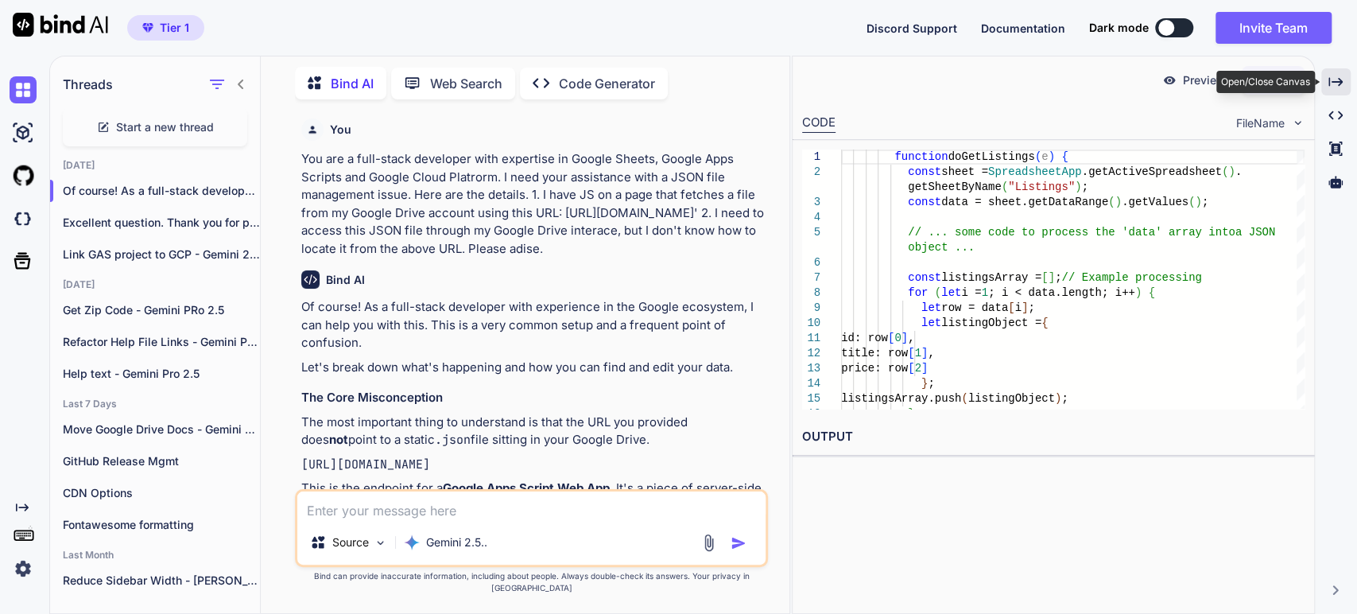
click at [1329, 77] on icon "Created with Pixso." at bounding box center [1336, 82] width 14 height 14
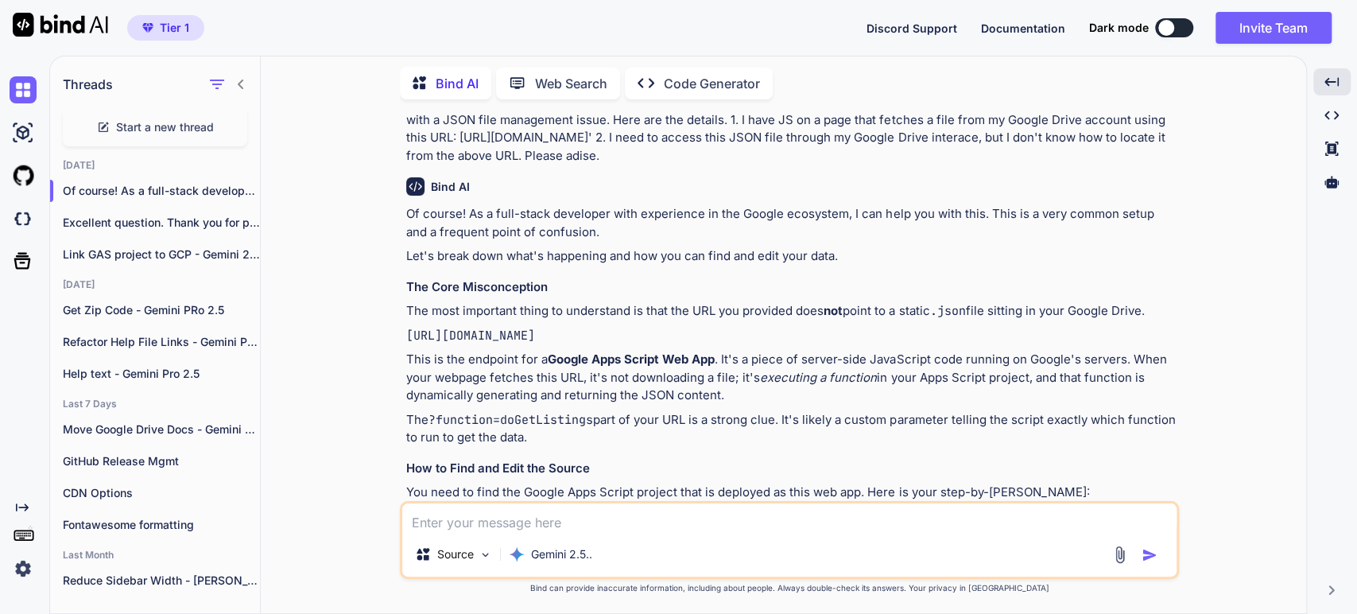
scroll to position [88, 0]
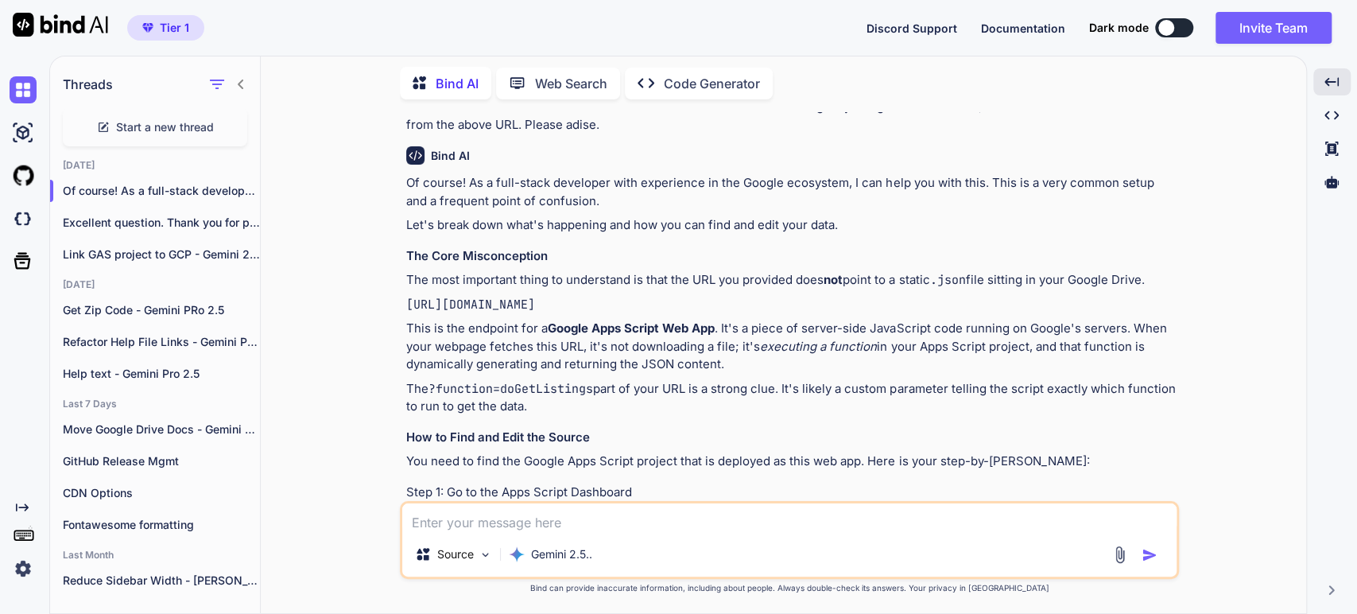
click at [782, 343] on p "This is the endpoint for a Google Apps Script Web App . It's a piece of server-…" at bounding box center [791, 347] width 770 height 54
click at [960, 342] on p "This is the endpoint for a Google Apps Script Web App . It's a piece of server-…" at bounding box center [791, 347] width 770 height 54
click at [660, 361] on p "This is the endpoint for a Google Apps Script Web App . It's a piece of server-…" at bounding box center [791, 347] width 770 height 54
click at [553, 374] on p "This is the endpoint for a Google Apps Script Web App . It's a piece of server-…" at bounding box center [791, 347] width 770 height 54
drag, startPoint x: 448, startPoint y: 405, endPoint x: 454, endPoint y: 399, distance: 9.0
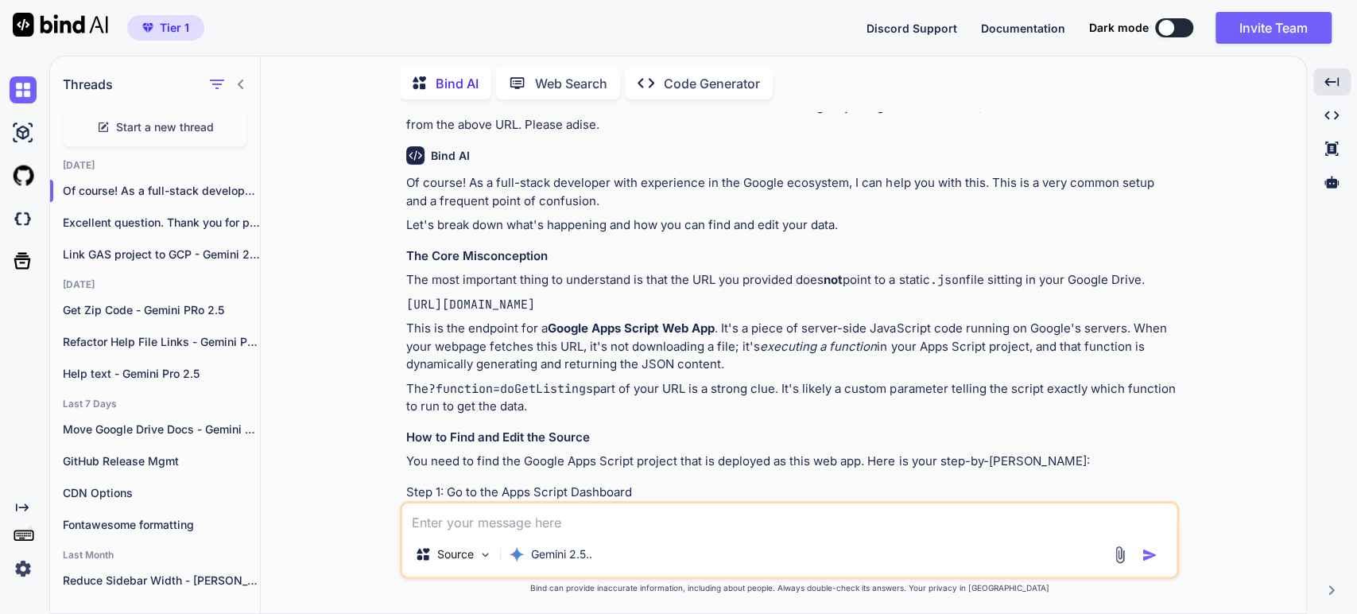
click at [447, 397] on code "?function=doGetListings" at bounding box center [511, 389] width 165 height 16
click at [673, 400] on p "The ?function=doGetListings part of your URL is a strong clue. It's likely a cu…" at bounding box center [791, 398] width 770 height 36
drag, startPoint x: 871, startPoint y: 399, endPoint x: 857, endPoint y: 391, distance: 16.4
click at [871, 398] on p "The ?function=doGetListings part of your URL is a strong clue. It's likely a cu…" at bounding box center [791, 398] width 770 height 36
click at [468, 416] on p "The ?function=doGetListings part of your URL is a strong clue. It's likely a cu…" at bounding box center [791, 398] width 770 height 36
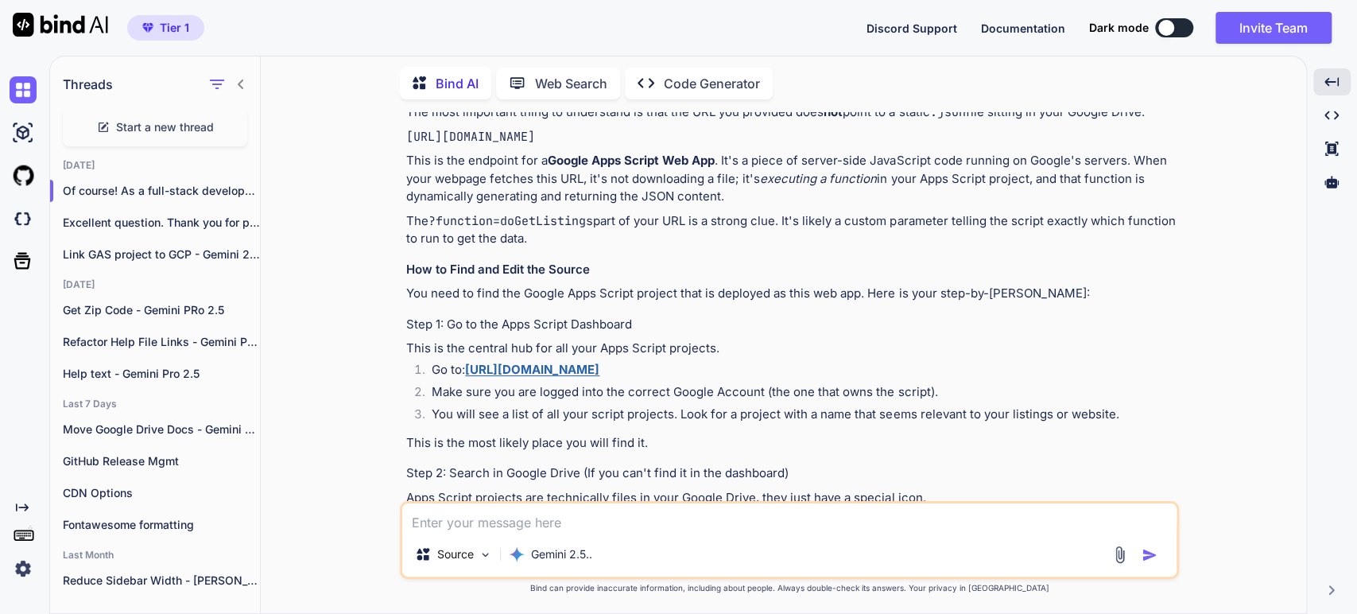
scroll to position [265, 0]
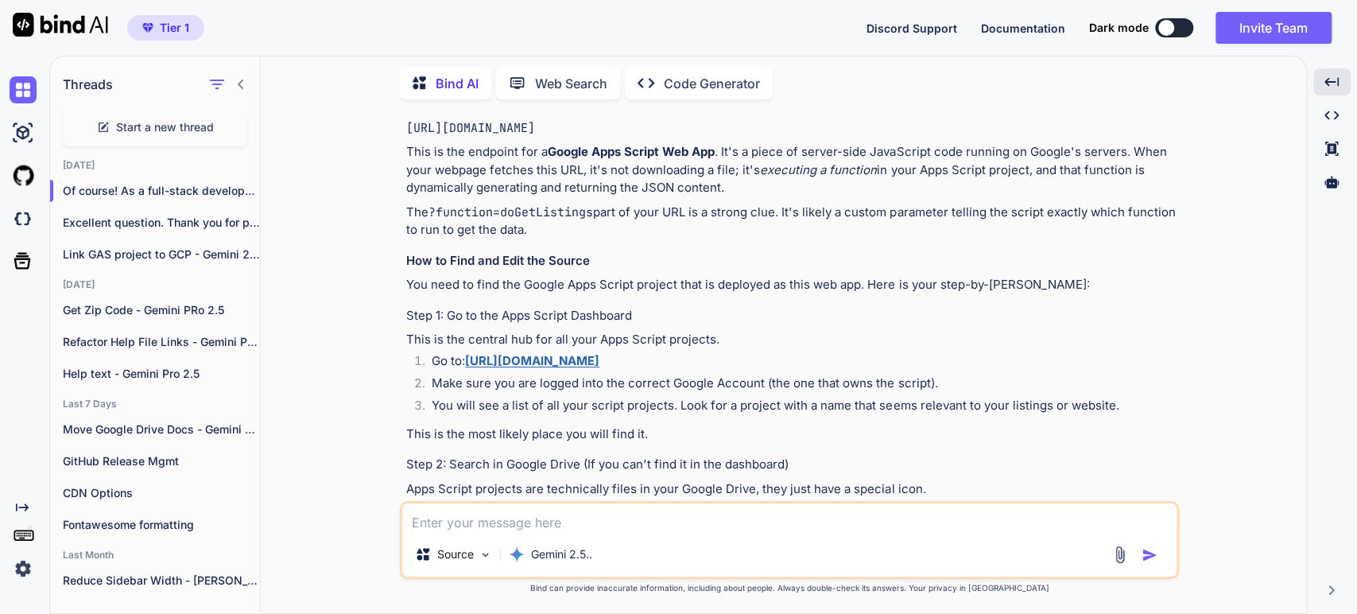
click at [526, 294] on p "You need to find the Google Apps Script project that is deployed as this web ap…" at bounding box center [791, 285] width 770 height 18
click at [685, 294] on p "You need to find the Google Apps Script project that is deployed as this web ap…" at bounding box center [791, 285] width 770 height 18
click at [766, 294] on p "You need to find the Google Apps Script project that is deployed as this web ap…" at bounding box center [791, 285] width 770 height 18
click at [848, 294] on p "You need to find the Google Apps Script project that is deployed as this web ap…" at bounding box center [791, 285] width 770 height 18
click at [592, 324] on h4 "Step 1: Go to the Apps Script Dashboard" at bounding box center [791, 316] width 770 height 18
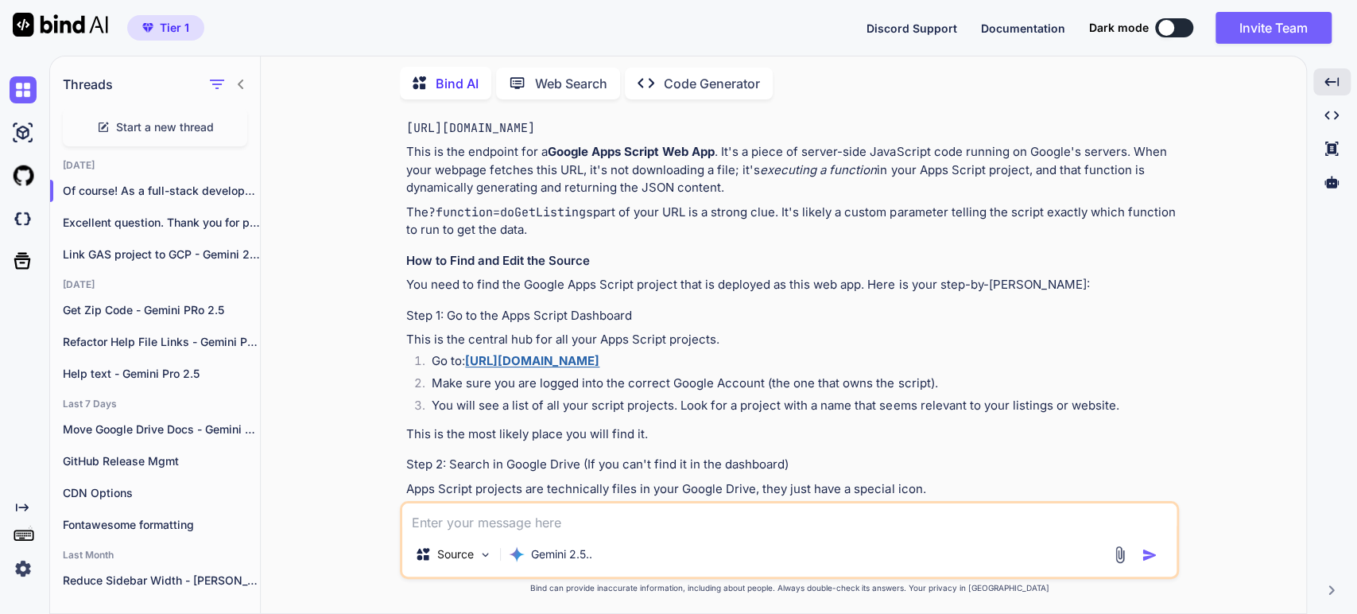
drag, startPoint x: 526, startPoint y: 336, endPoint x: 476, endPoint y: 351, distance: 51.6
click at [525, 325] on h4 "Step 1: Go to the Apps Script Dashboard" at bounding box center [791, 316] width 770 height 18
drag, startPoint x: 652, startPoint y: 342, endPoint x: 638, endPoint y: 334, distance: 15.7
click at [651, 325] on h4 "Step 1: Go to the Apps Script Dashboard" at bounding box center [791, 316] width 770 height 18
click at [716, 349] on p "This is the central hub for all your Apps Script projects." at bounding box center [791, 340] width 770 height 18
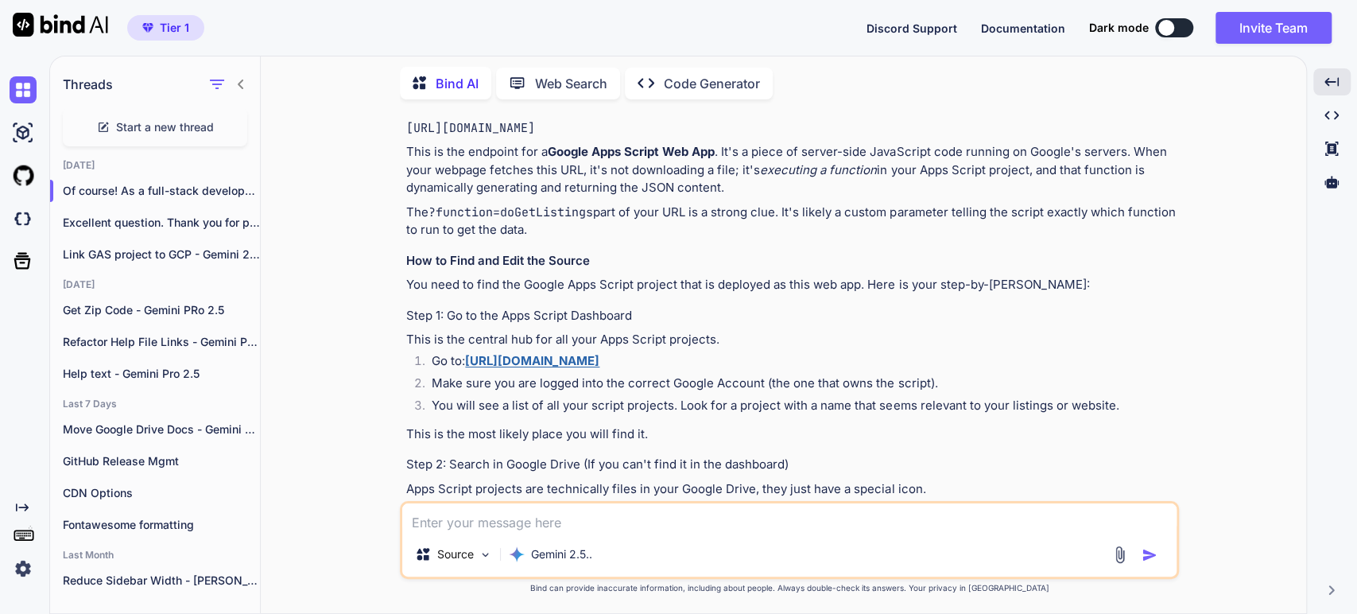
click at [719, 373] on li "Go to: [URL][DOMAIN_NAME]" at bounding box center [797, 363] width 757 height 22
drag, startPoint x: 458, startPoint y: 398, endPoint x: 494, endPoint y: 392, distance: 36.2
click at [490, 393] on li "Make sure you are logged into the correct Google Account (the one that owns the…" at bounding box center [797, 385] width 757 height 22
drag, startPoint x: 795, startPoint y: 404, endPoint x: 755, endPoint y: 398, distance: 40.3
click at [793, 397] on li "Make sure you are logged into the correct Google Account (the one that owns the…" at bounding box center [797, 385] width 757 height 22
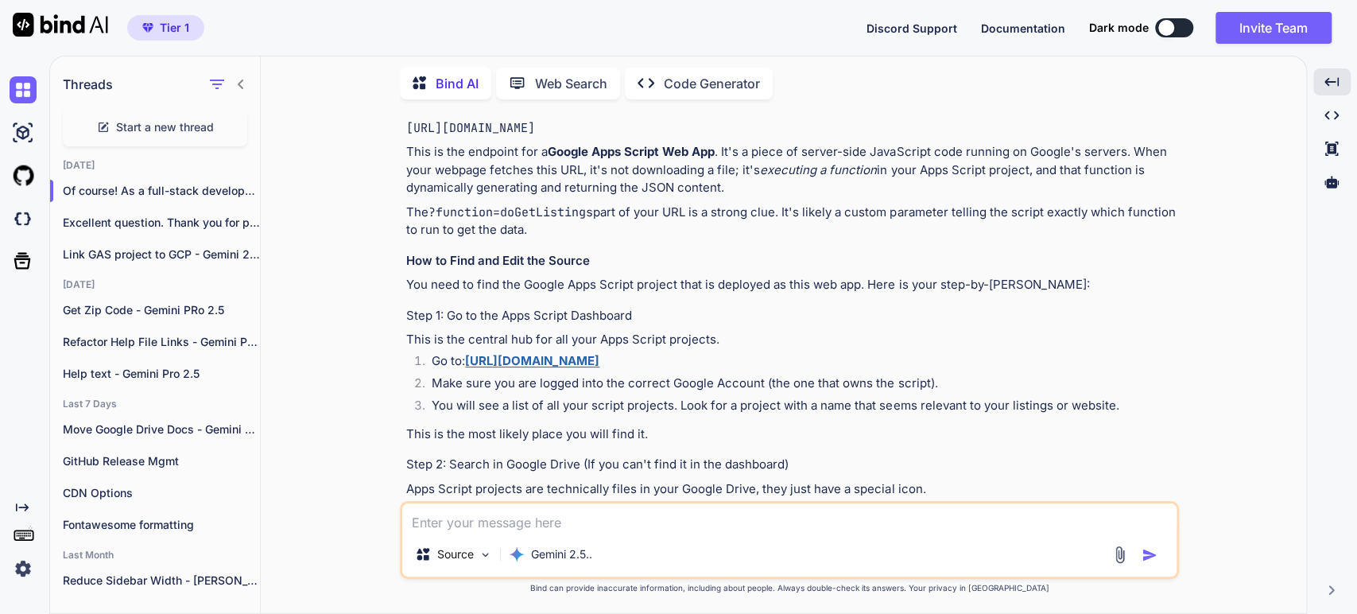
click at [558, 419] on li "You will see a list of all your script projects. Look for a project with a name…" at bounding box center [797, 408] width 757 height 22
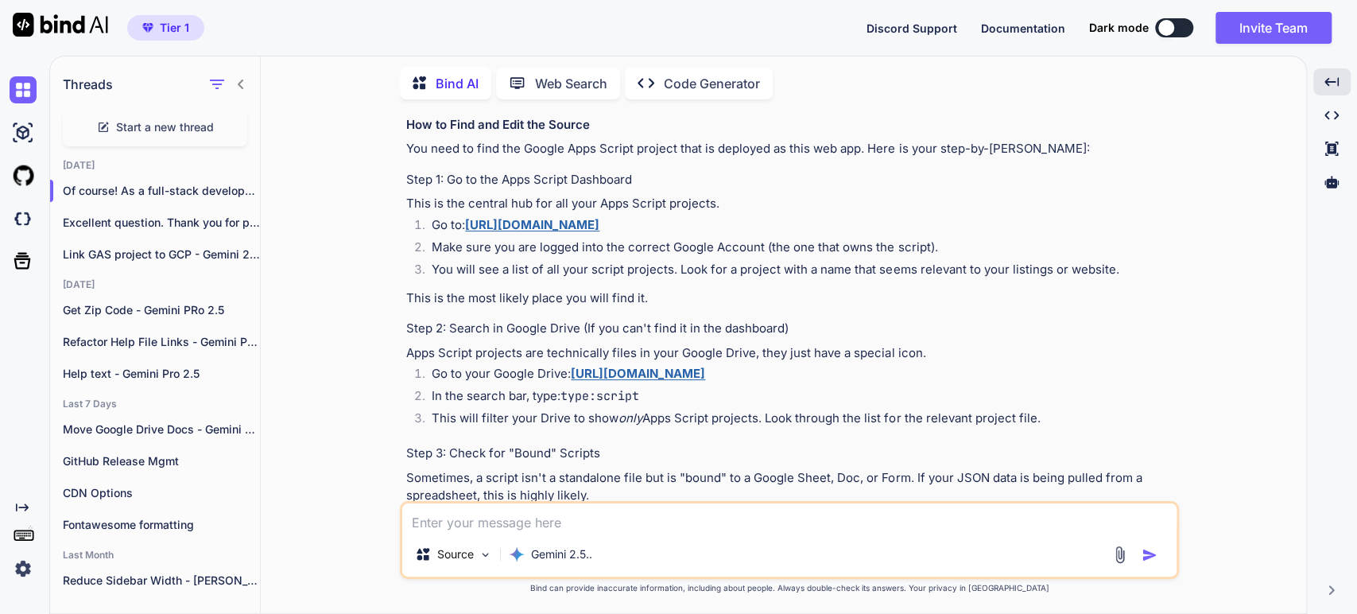
scroll to position [441, 0]
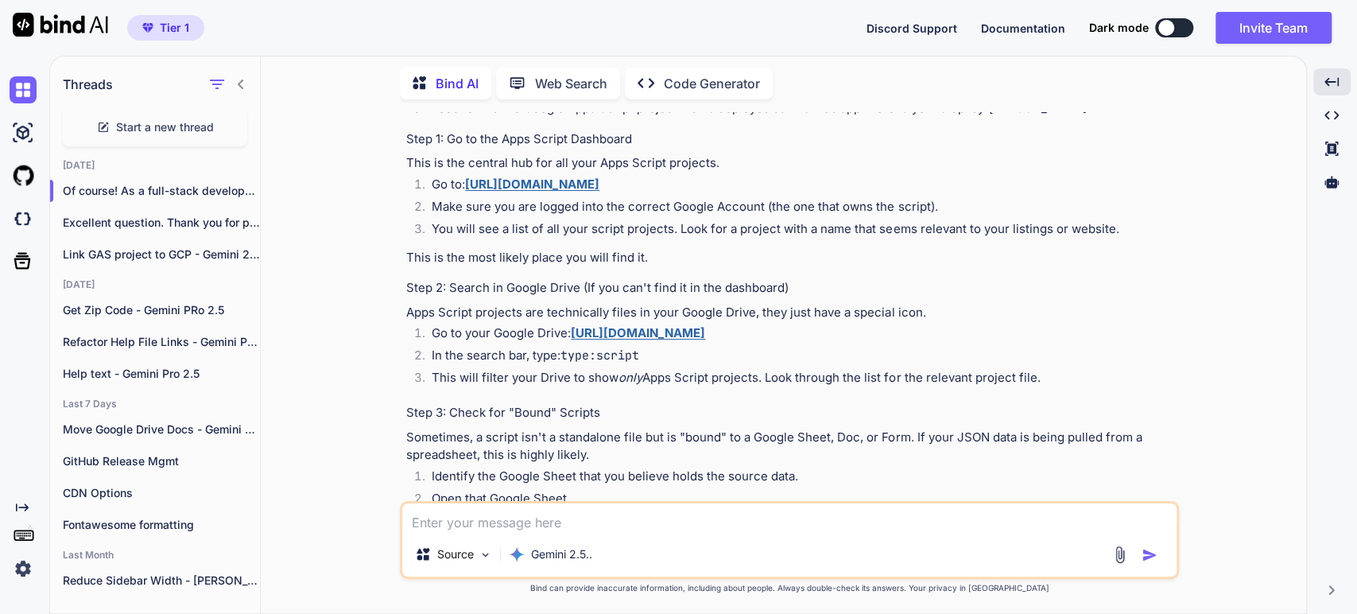
click at [483, 267] on p "This is the most likely place you will find it." at bounding box center [791, 258] width 770 height 18
click at [429, 220] on li "Make sure you are logged into the correct Google Account (the one that owns the…" at bounding box center [797, 209] width 757 height 22
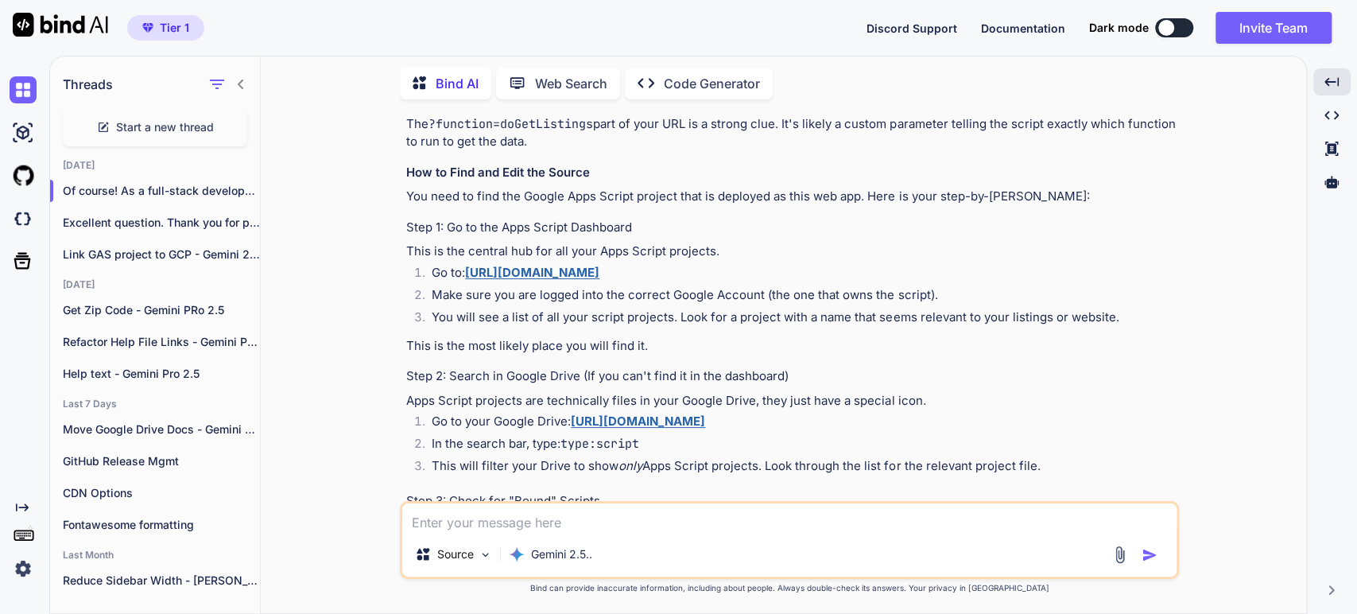
click at [698, 331] on li "You will see a list of all your script projects. Look for a project with a name…" at bounding box center [797, 319] width 757 height 22
click at [617, 386] on h4 "Step 2: Search in Google Drive (If you can't find it in the dashboard)" at bounding box center [791, 376] width 770 height 18
click at [650, 386] on h4 "Step 2: Search in Google Drive (If you can't find it in the dashboard)" at bounding box center [791, 376] width 770 height 18
click at [542, 386] on h4 "Step 2: Search in Google Drive (If you can't find it in the dashboard)" at bounding box center [791, 376] width 770 height 18
click at [603, 386] on h4 "Step 2: Search in Google Drive (If you can't find it in the dashboard)" at bounding box center [791, 376] width 770 height 18
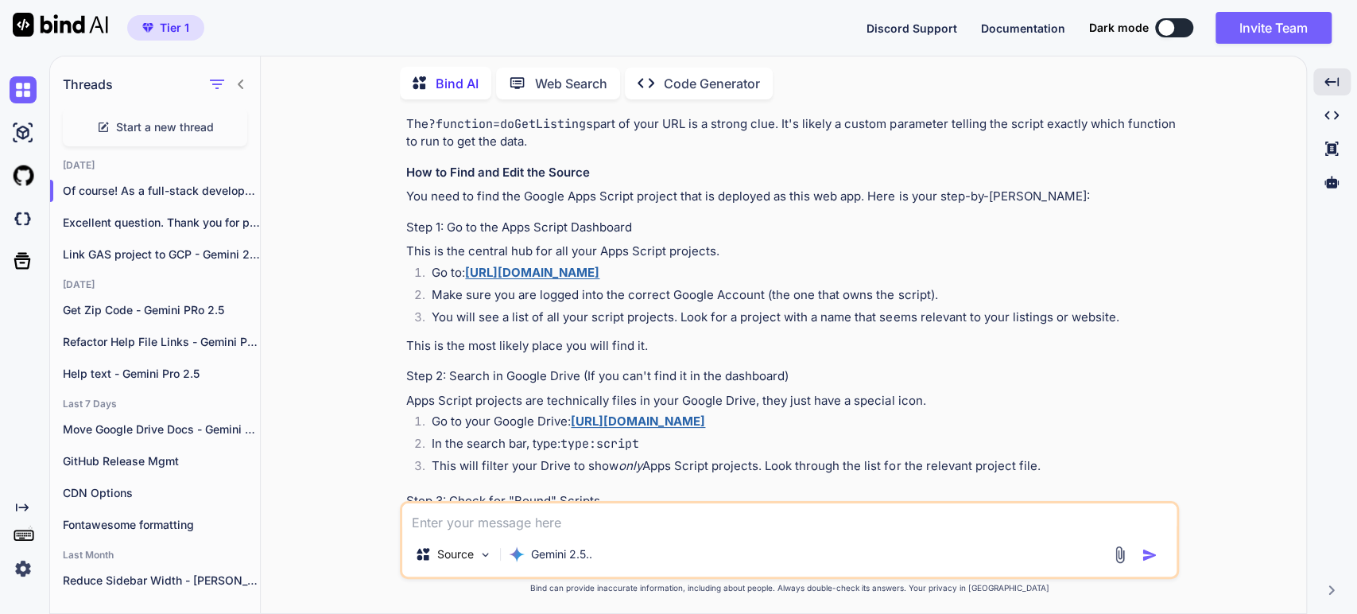
drag, startPoint x: 664, startPoint y: 394, endPoint x: 644, endPoint y: 380, distance: 24.5
click at [655, 386] on h4 "Step 2: Search in Google Drive (If you can't find it in the dashboard)" at bounding box center [791, 376] width 770 height 18
click at [664, 410] on p "Apps Script projects are technically files in your Google Drive, they just have…" at bounding box center [791, 401] width 770 height 18
drag, startPoint x: 497, startPoint y: 456, endPoint x: 495, endPoint y: 446, distance: 10.6
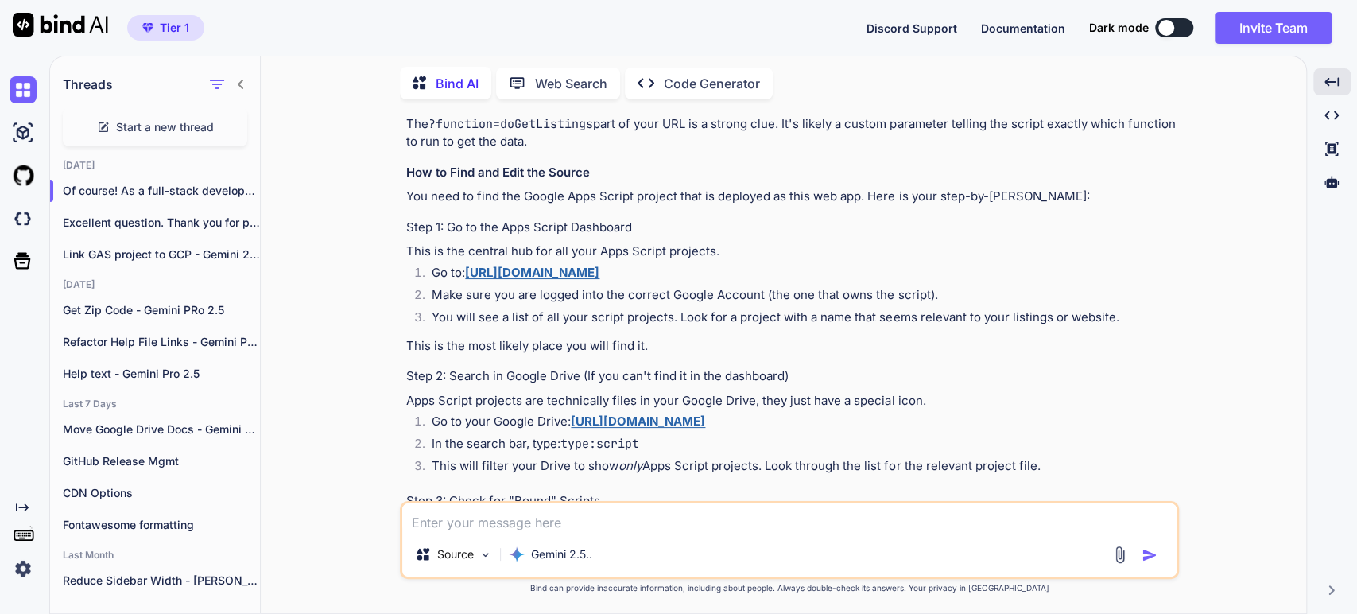
click at [497, 456] on li "In the search bar, type: type:script" at bounding box center [797, 446] width 757 height 22
click at [516, 479] on li "This will filter your Drive to show only Apps Script projects. Look through the…" at bounding box center [797, 468] width 757 height 22
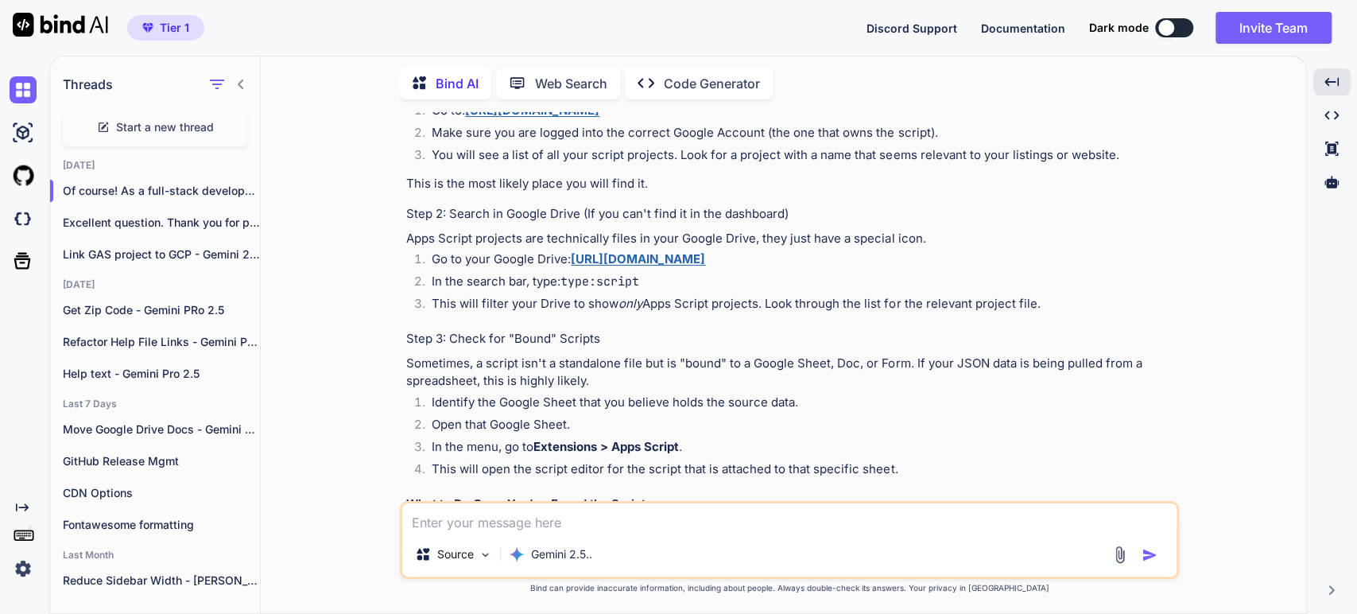
scroll to position [530, 0]
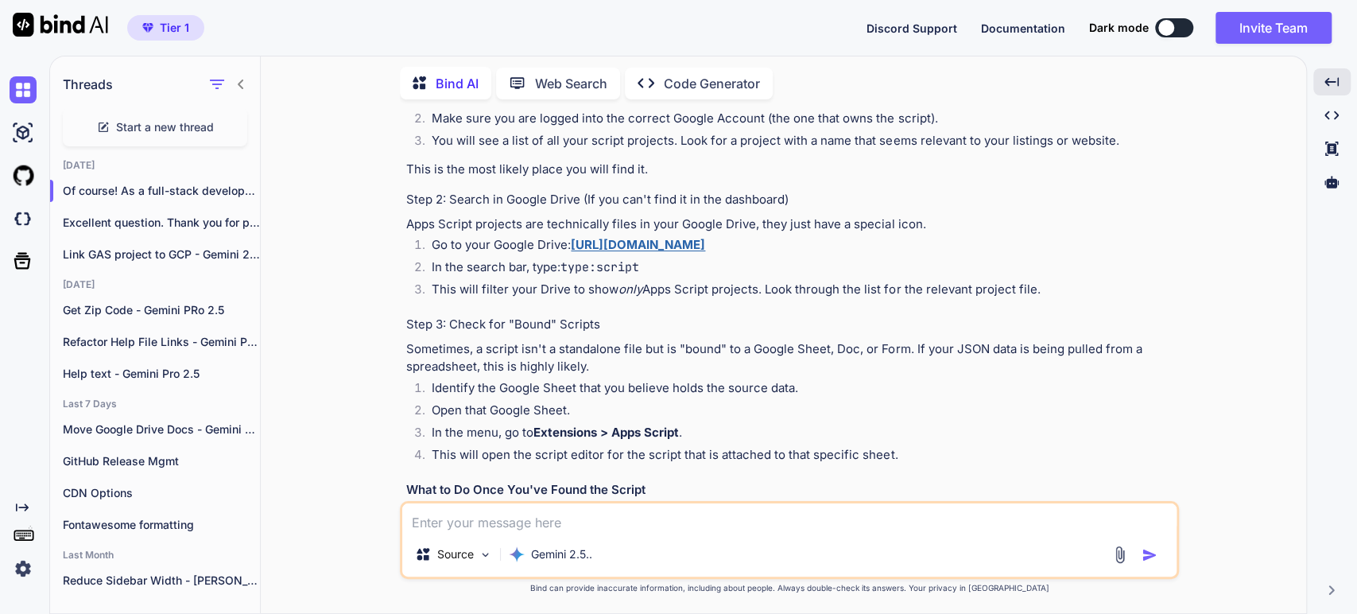
drag, startPoint x: 520, startPoint y: 368, endPoint x: 577, endPoint y: 344, distance: 62.0
click at [520, 366] on p "Sometimes, a script isn't a standalone file but is "bound" to a Google Sheet, D…" at bounding box center [791, 358] width 770 height 36
click at [659, 360] on p "Sometimes, a script isn't a standalone file but is "bound" to a Google Sheet, D…" at bounding box center [791, 358] width 770 height 36
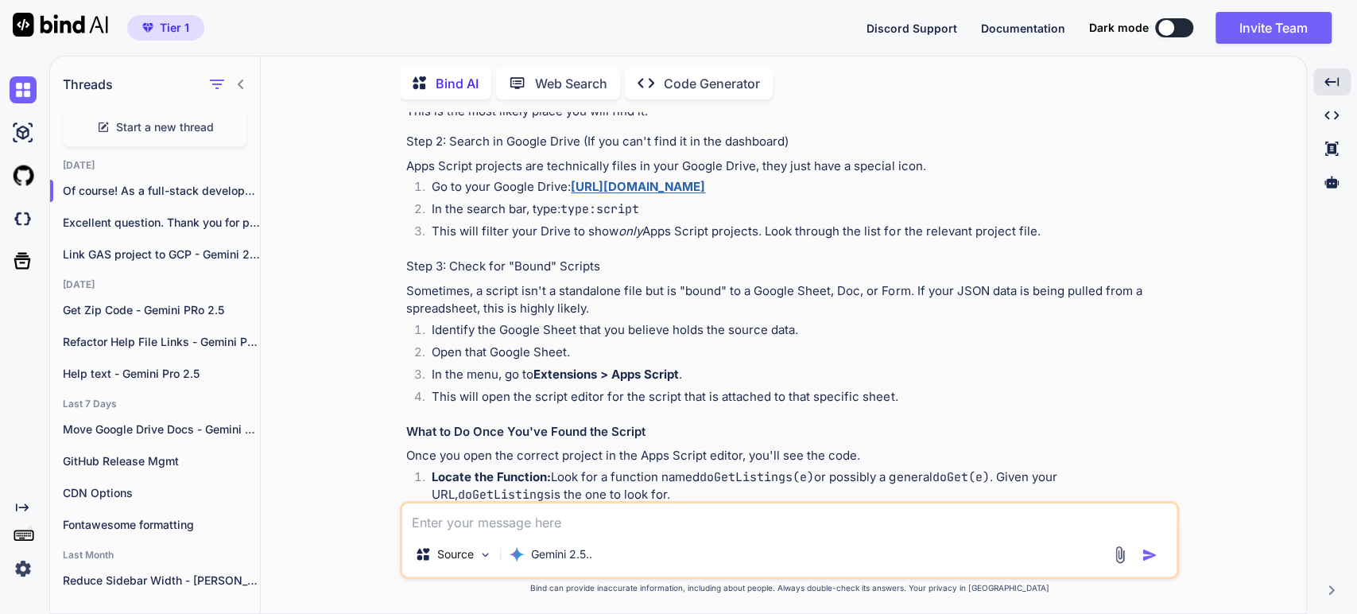
scroll to position [706, 0]
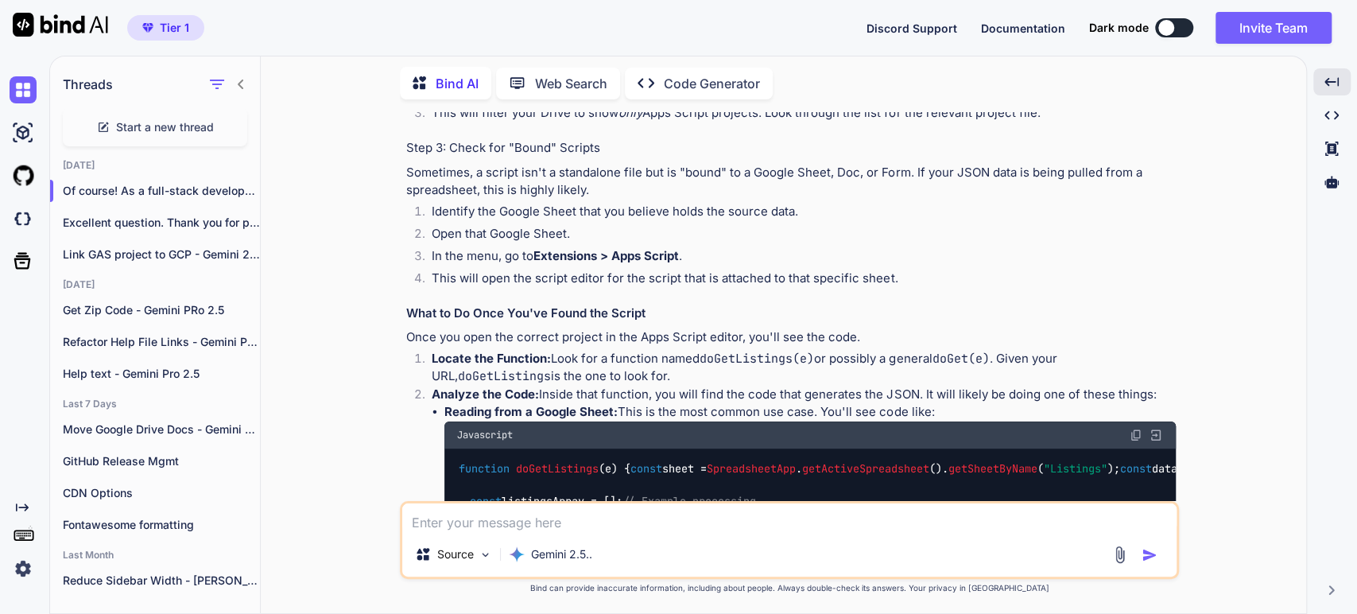
click at [549, 347] on p "Once you open the correct project in the Apps Script editor, you'll see the cod…" at bounding box center [791, 337] width 770 height 18
click at [512, 384] on code "doGetListings" at bounding box center [504, 376] width 93 height 16
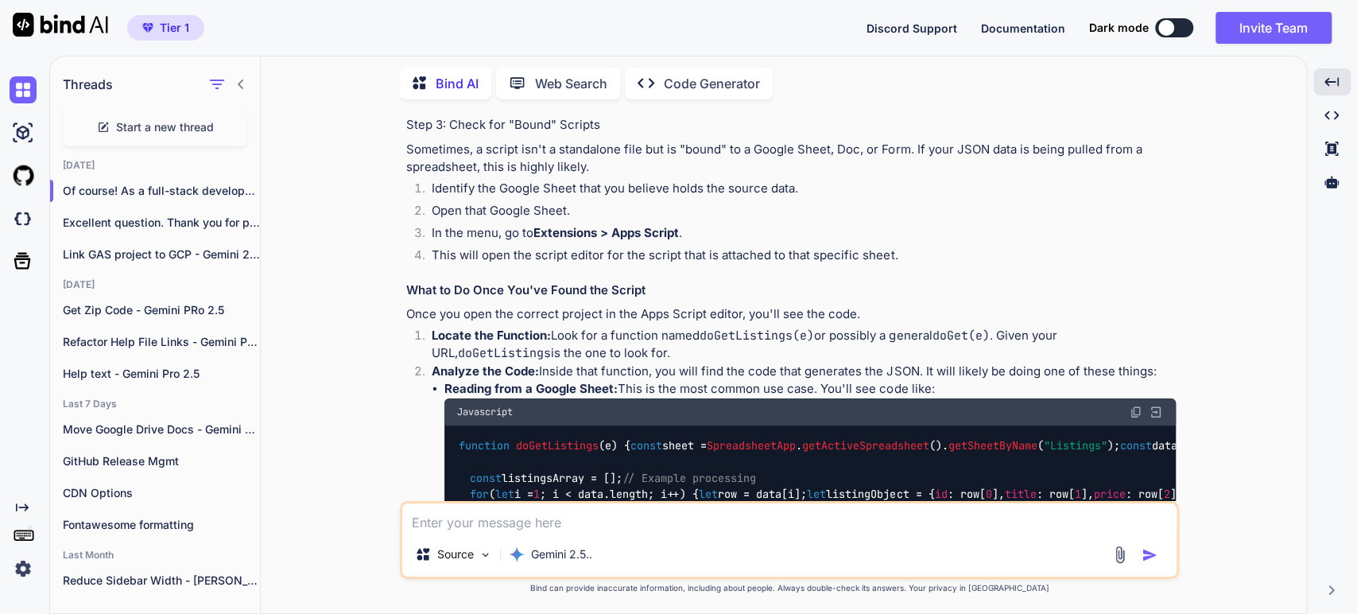
scroll to position [795, 0]
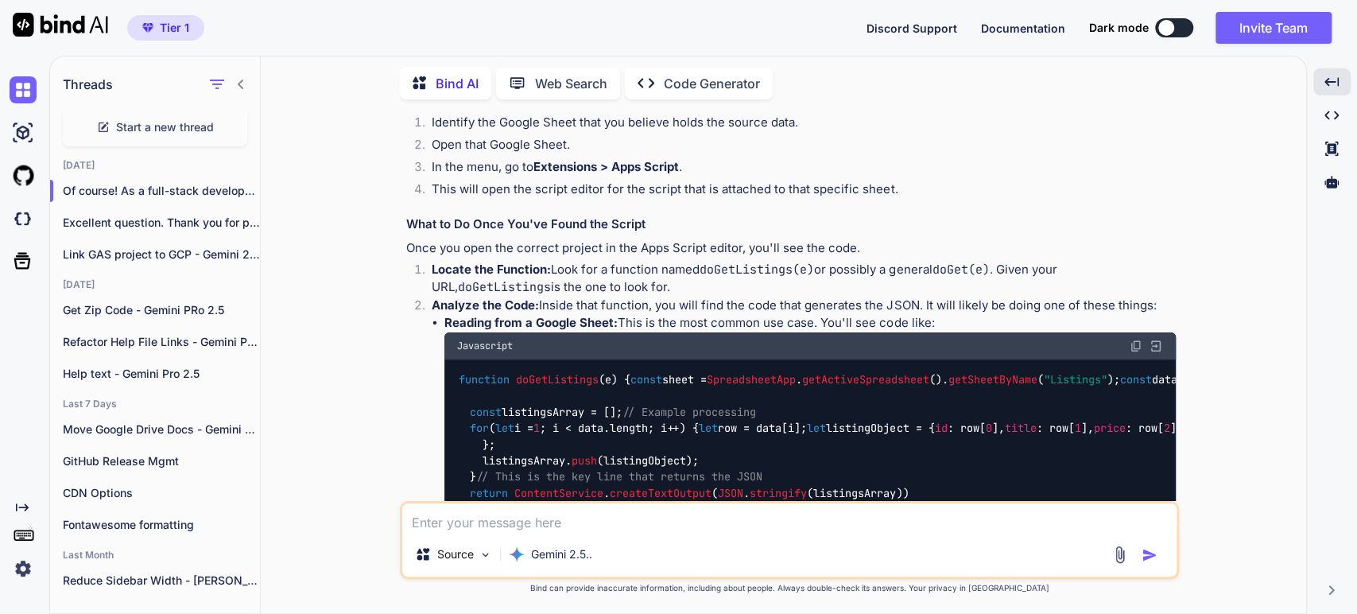
click at [731, 315] on p "Analyze the Code: Inside that function, you will find the code that generates t…" at bounding box center [804, 306] width 744 height 18
click at [751, 315] on p "Analyze the Code: Inside that function, you will find the code that generates t…" at bounding box center [804, 306] width 744 height 18
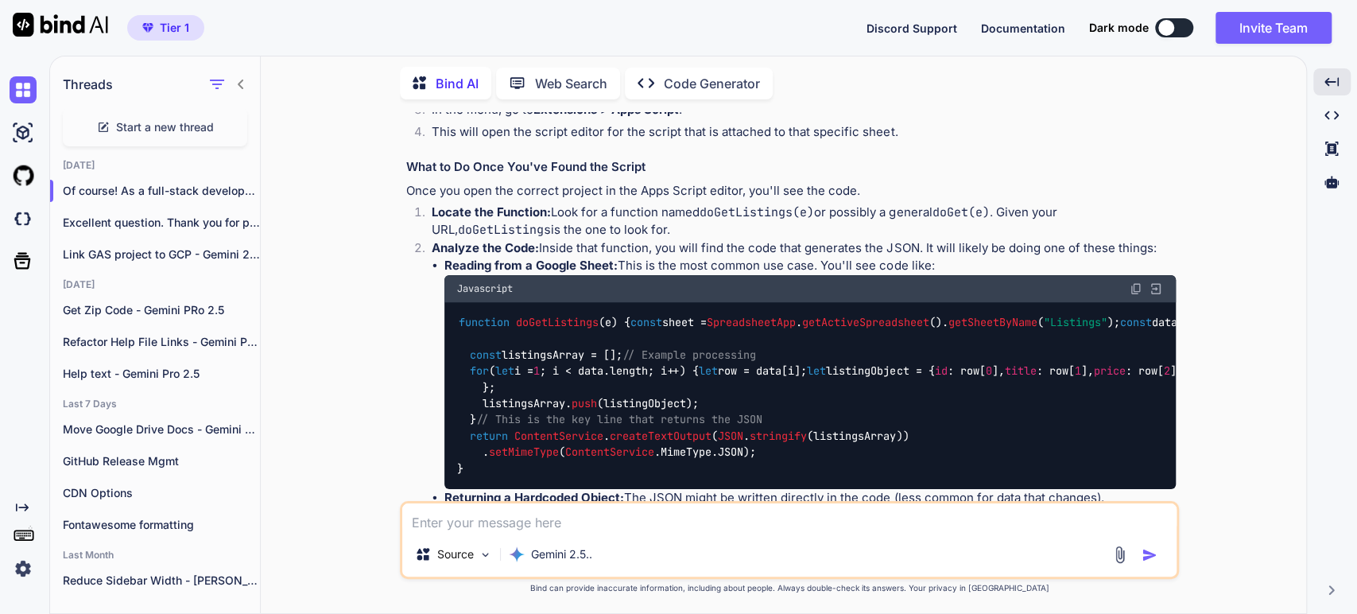
scroll to position [883, 0]
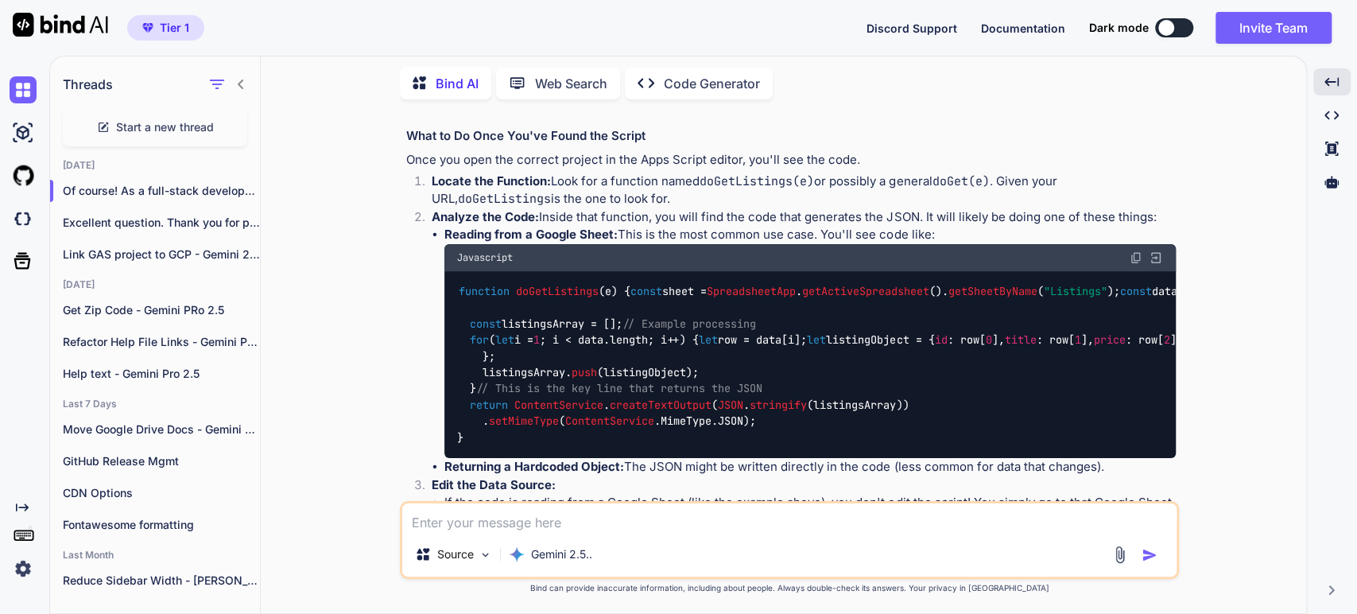
click at [687, 246] on li "Reading from a Google Sheet: This is the most common use case. You'll see code …" at bounding box center [809, 342] width 731 height 232
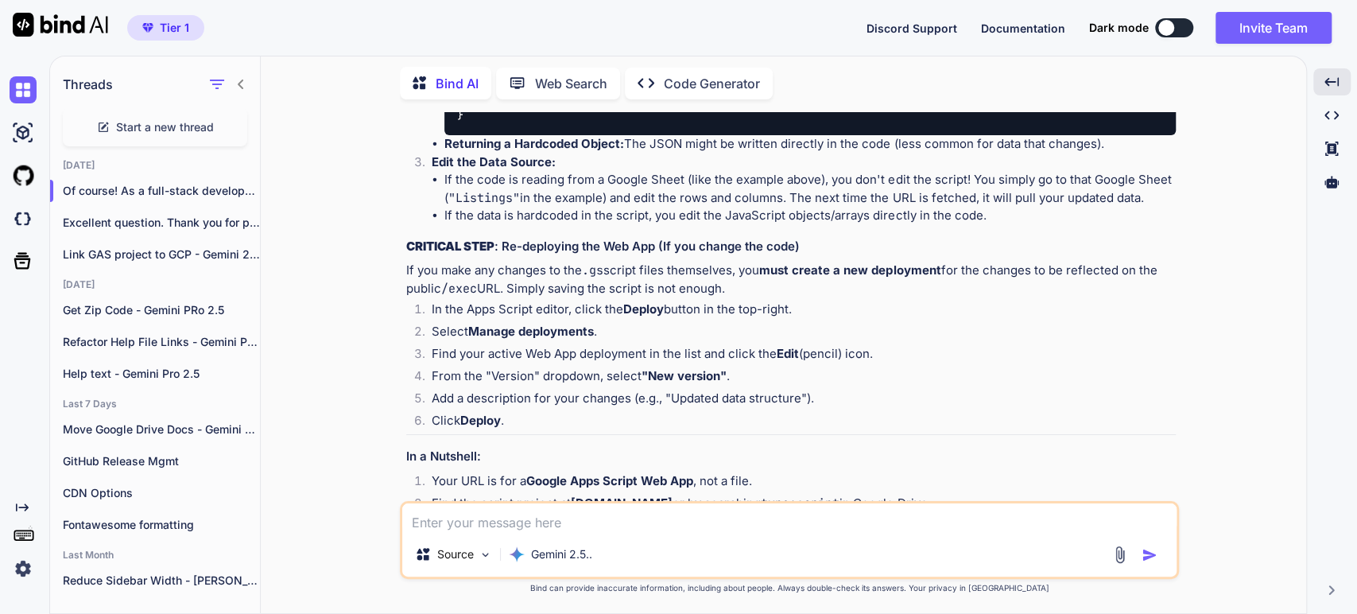
scroll to position [1236, 0]
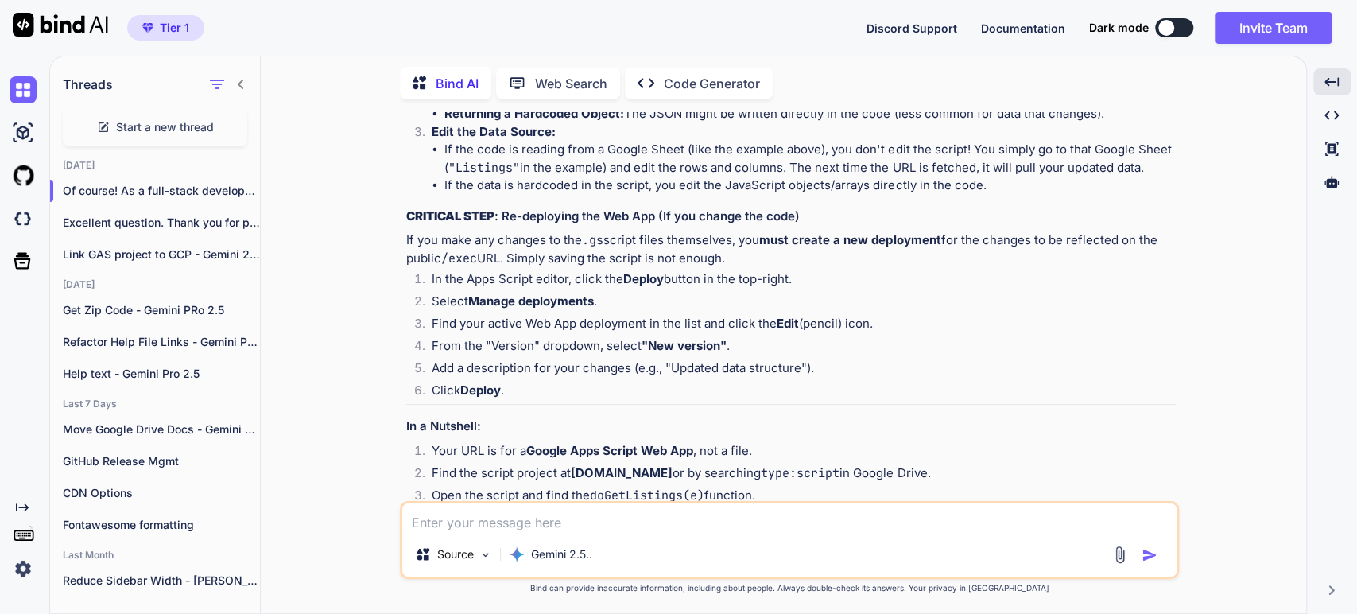
click at [763, 123] on li "Returning a Hardcoded Object: The JSON might be written directly in the code (l…" at bounding box center [809, 114] width 731 height 18
click at [599, 177] on li "If the code is reading from a Google Sheet (like the example above), you don't …" at bounding box center [809, 159] width 731 height 36
click at [868, 177] on li "If the code is reading from a Google Sheet (like the example above), you don't …" at bounding box center [809, 159] width 731 height 36
click at [1018, 177] on li "If the code is reading from a Google Sheet (like the example above), you don't …" at bounding box center [809, 159] width 731 height 36
click at [516, 176] on code ""Listings"" at bounding box center [484, 168] width 72 height 16
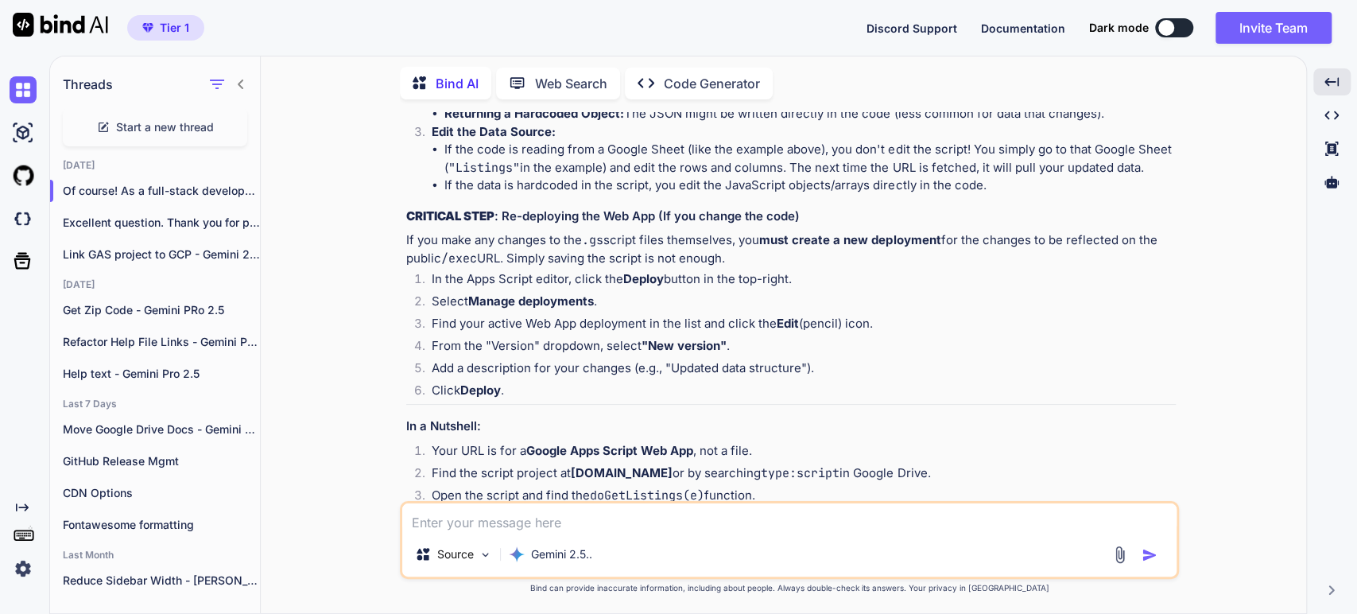
click at [700, 177] on li "If the code is reading from a Google Sheet (like the example above), you don't …" at bounding box center [809, 159] width 731 height 36
click at [956, 195] on li "If the data is hardcoded in the script, you edit the JavaScript objects/arrays …" at bounding box center [809, 186] width 731 height 18
click at [964, 177] on li "If the code is reading from a Google Sheet (like the example above), you don't …" at bounding box center [809, 159] width 731 height 36
drag, startPoint x: 558, startPoint y: 428, endPoint x: 557, endPoint y: 420, distance: 8.0
click at [557, 226] on h3 "CRITICAL STEP : Re-deploying the Web App (If you change the code)" at bounding box center [791, 217] width 770 height 18
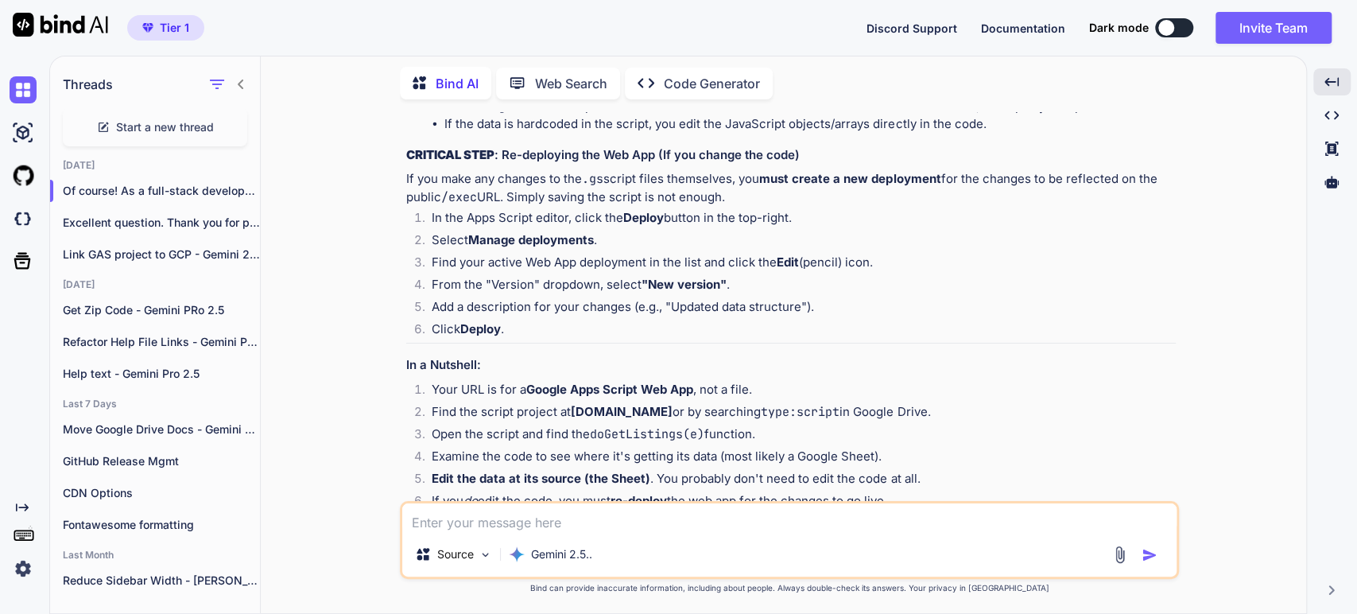
scroll to position [1325, 0]
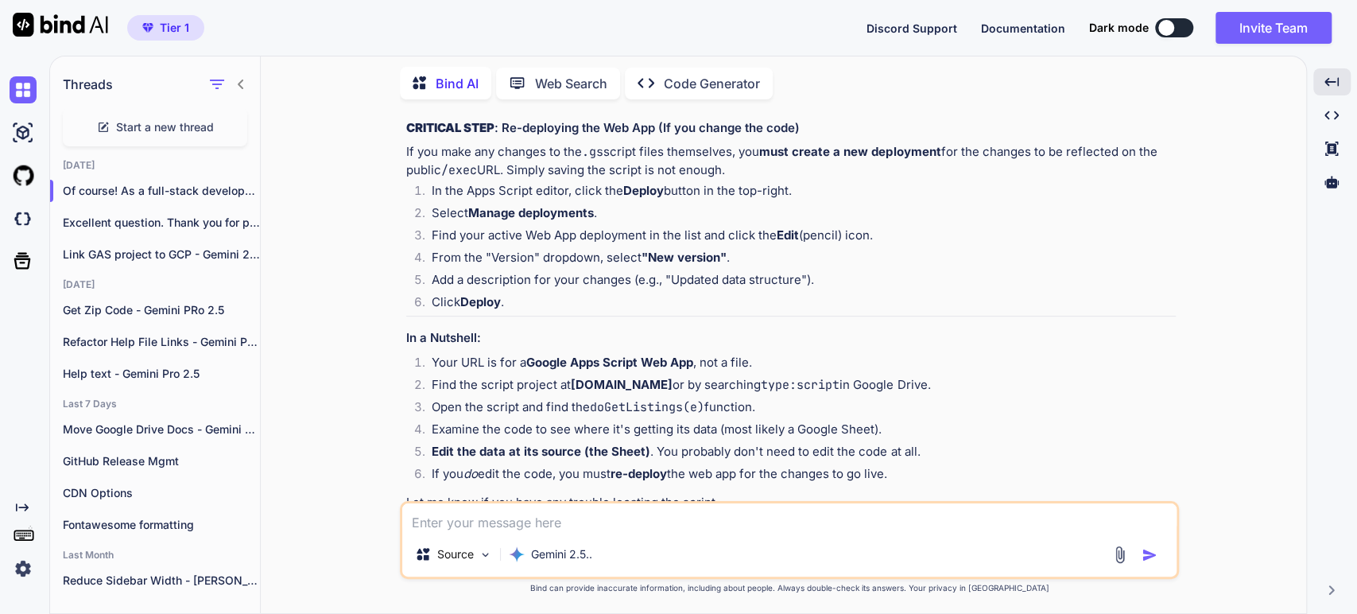
click at [636, 179] on p "If you make any changes to the .gs script files themselves, you must create a n…" at bounding box center [791, 161] width 770 height 36
click at [585, 160] on code ".gs" at bounding box center [592, 152] width 21 height 16
click at [742, 179] on p "If you make any changes to the .gs script files themselves, you must create a n…" at bounding box center [791, 161] width 770 height 36
drag, startPoint x: 547, startPoint y: 382, endPoint x: 542, endPoint y: 375, distance: 8.6
click at [545, 179] on p "If you make any changes to the .gs script files themselves, you must create a n…" at bounding box center [791, 161] width 770 height 36
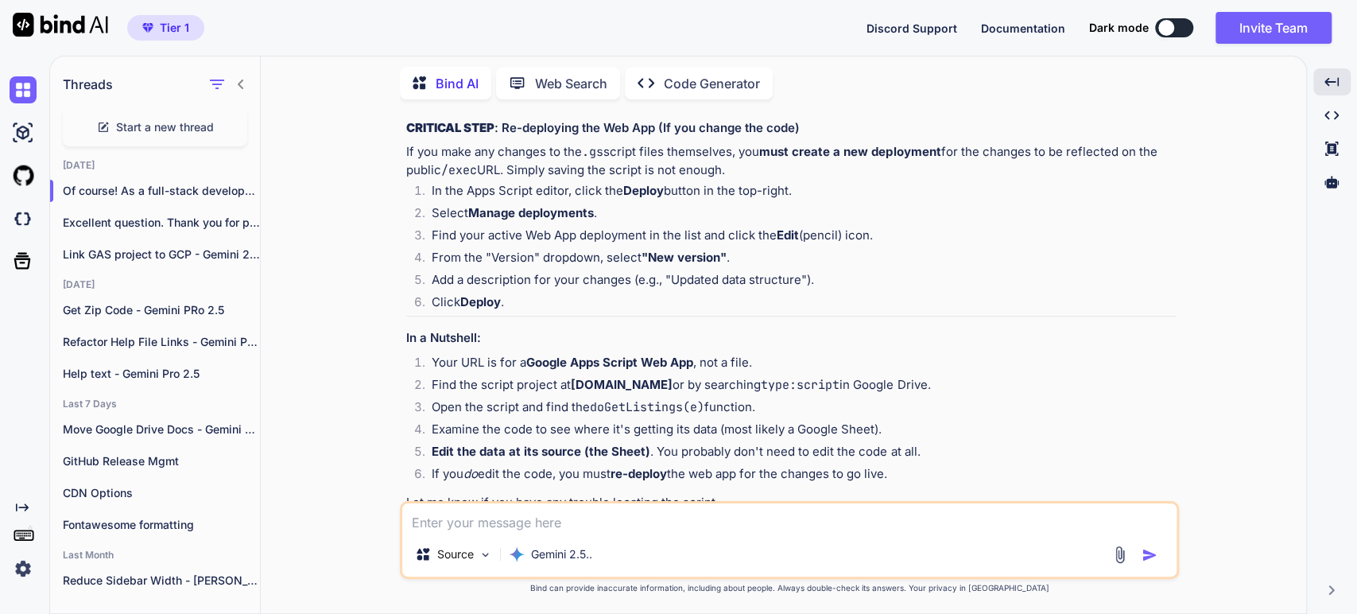
drag, startPoint x: 994, startPoint y: 361, endPoint x: 975, endPoint y: 352, distance: 21.0
click at [992, 179] on p "If you make any changes to the .gs script files themselves, you must create a n…" at bounding box center [791, 161] width 770 height 36
click at [489, 179] on p "If you make any changes to the .gs script files themselves, you must create a n…" at bounding box center [791, 161] width 770 height 36
click at [588, 179] on p "If you make any changes to the .gs script files themselves, you must create a n…" at bounding box center [791, 161] width 770 height 36
drag, startPoint x: 636, startPoint y: 389, endPoint x: 582, endPoint y: 390, distance: 54.1
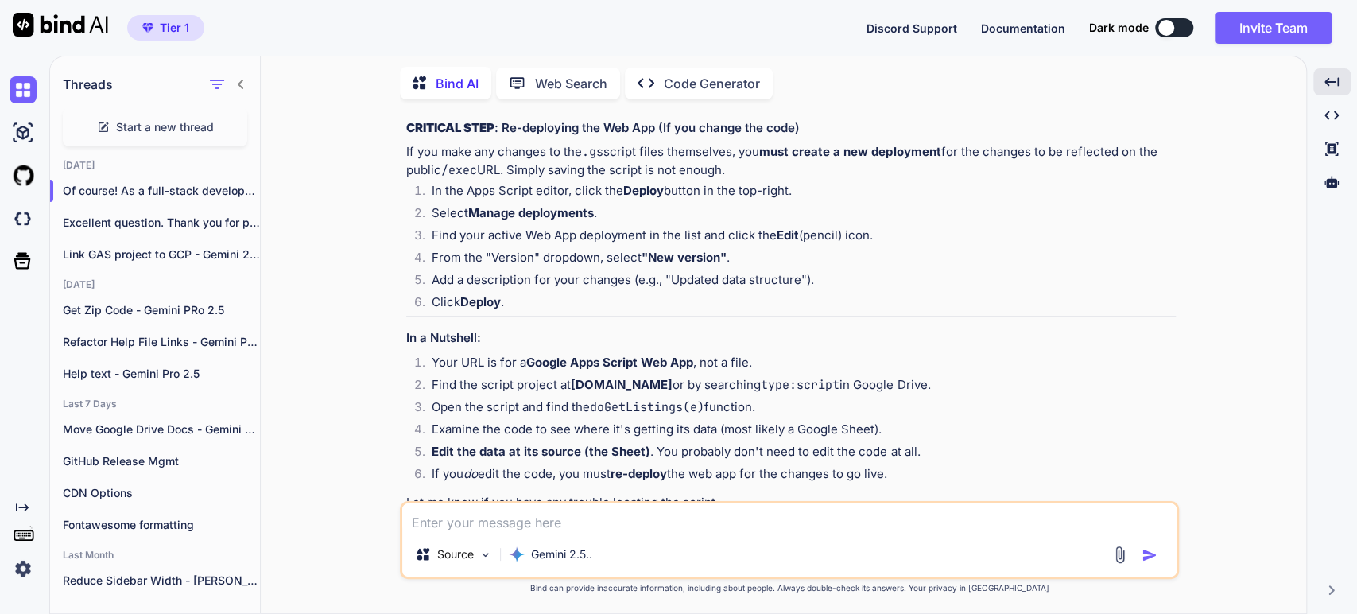
click at [635, 179] on p "If you make any changes to the .gs script files themselves, you must create a n…" at bounding box center [791, 161] width 770 height 36
drag, startPoint x: 559, startPoint y: 409, endPoint x: 576, endPoint y: 389, distance: 27.1
click at [558, 204] on li "In the Apps Script editor, click the Deploy button in the top-right." at bounding box center [797, 193] width 757 height 22
drag, startPoint x: 727, startPoint y: 393, endPoint x: 507, endPoint y: 393, distance: 220.2
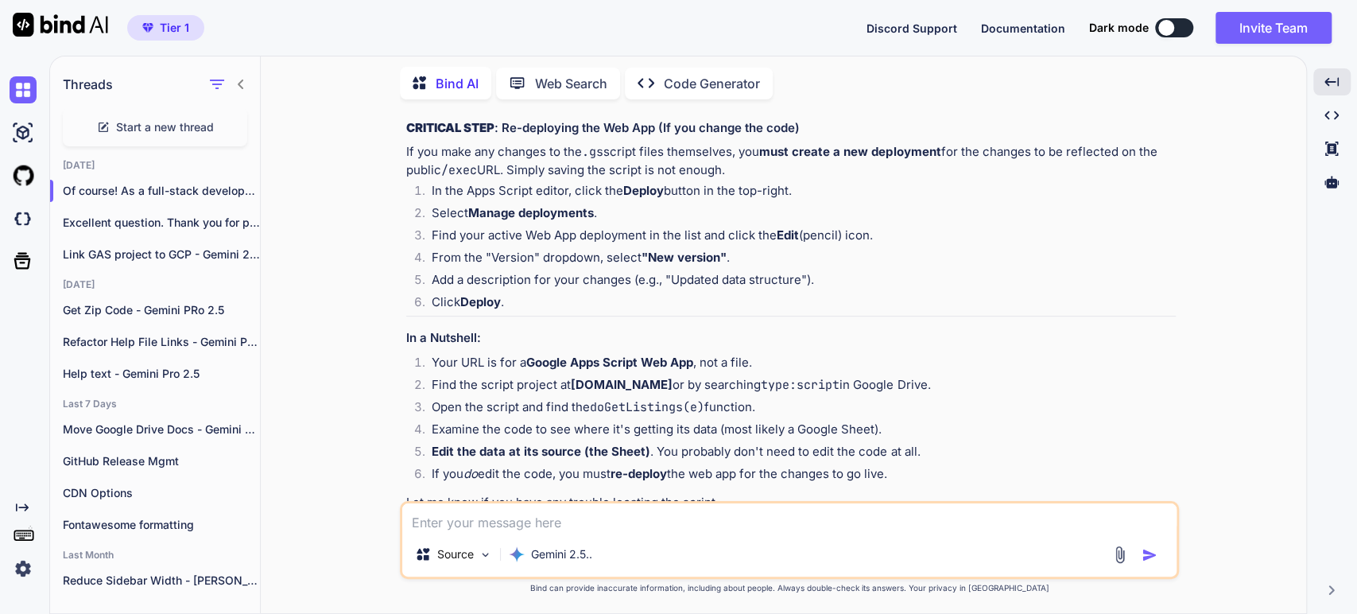
click at [483, 220] on strong "Manage deployments" at bounding box center [531, 212] width 126 height 15
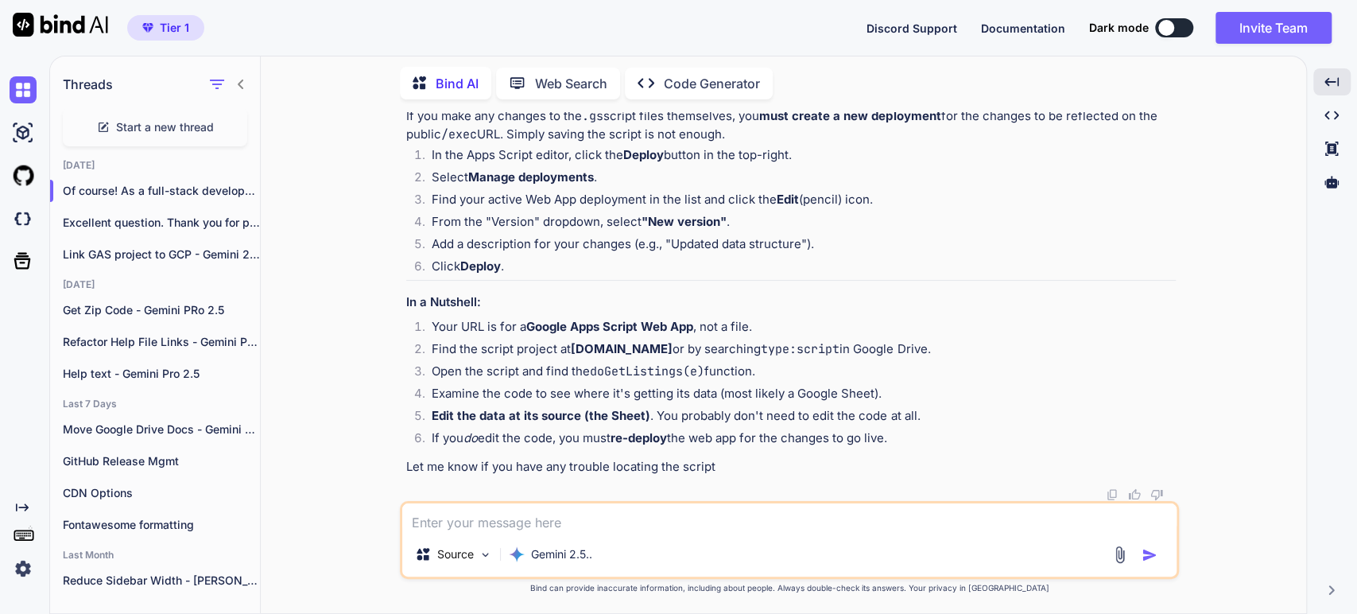
scroll to position [1572, 0]
click at [603, 324] on strong "Google Apps Script Web App" at bounding box center [609, 326] width 167 height 15
drag, startPoint x: 646, startPoint y: 351, endPoint x: 634, endPoint y: 347, distance: 13.6
click at [645, 351] on strong "[DOMAIN_NAME]" at bounding box center [622, 348] width 102 height 15
click at [514, 381] on li "Open the script and find the doGetListings(e) function." at bounding box center [797, 374] width 757 height 22
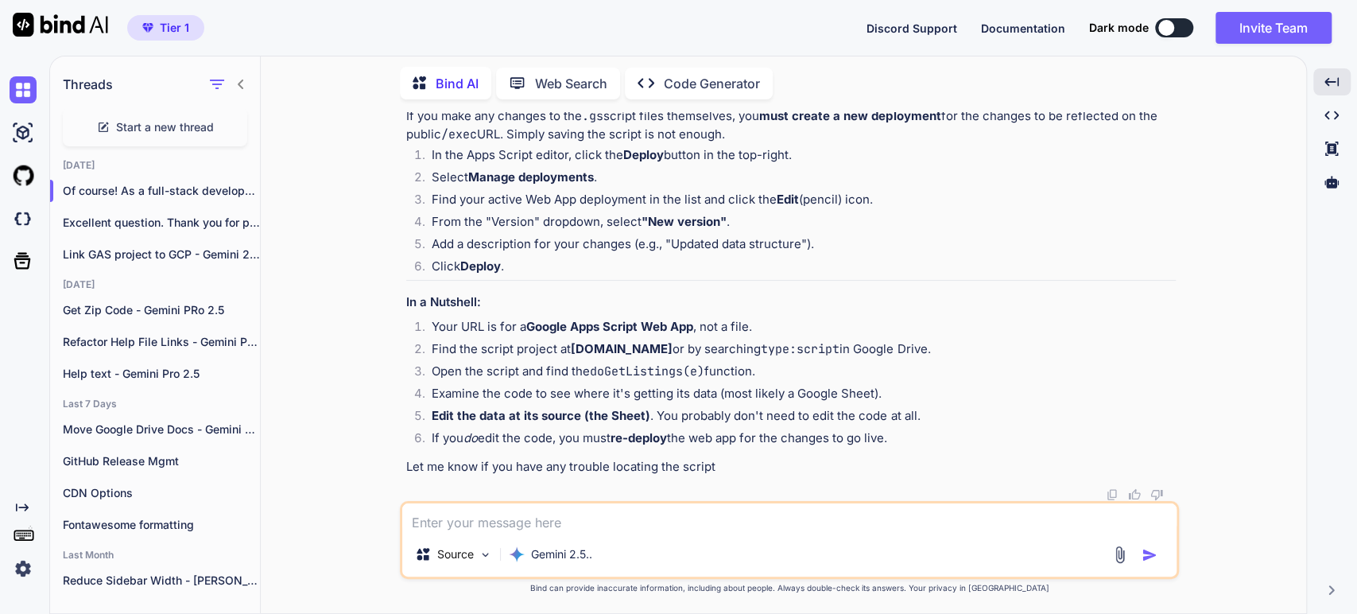
click at [552, 366] on li "Open the script and find the doGetListings(e) function." at bounding box center [797, 374] width 757 height 22
click at [643, 371] on code "doGetListings(e)" at bounding box center [647, 371] width 114 height 16
drag, startPoint x: 465, startPoint y: 399, endPoint x: 475, endPoint y: 394, distance: 11.0
click at [474, 394] on li "Examine the code to see where it's getting its data (most likely a Google Sheet…" at bounding box center [797, 396] width 757 height 22
drag, startPoint x: 630, startPoint y: 395, endPoint x: 630, endPoint y: 386, distance: 8.7
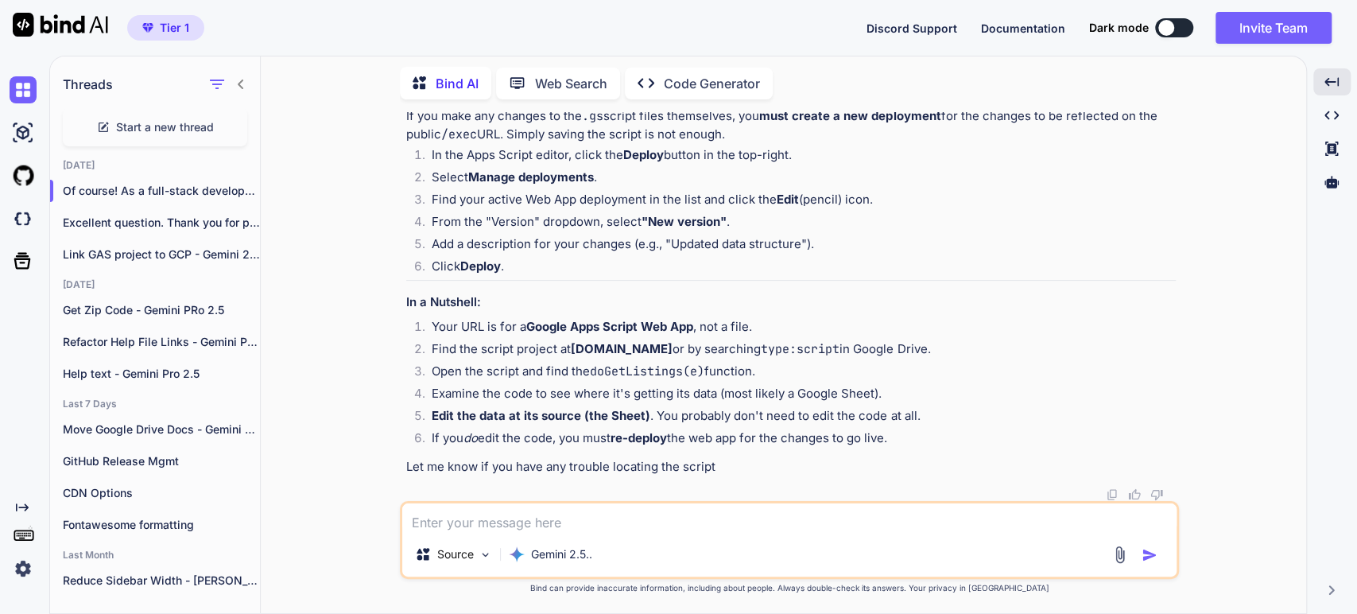
click at [630, 393] on li "Examine the code to see where it's getting its data (most likely a Google Sheet…" at bounding box center [797, 396] width 757 height 22
click at [676, 408] on li "Edit the data at its source (the Sheet) . You probably don't need to edit the c…" at bounding box center [797, 418] width 757 height 22
click at [549, 415] on strong "Edit the data at its source (the Sheet)" at bounding box center [541, 415] width 219 height 15
click at [751, 410] on li "Edit the data at its source (the Sheet) . You probably don't need to edit the c…" at bounding box center [797, 418] width 757 height 22
click at [95, 227] on div "Excellent question. Thank you for provid..." at bounding box center [155, 223] width 210 height 32
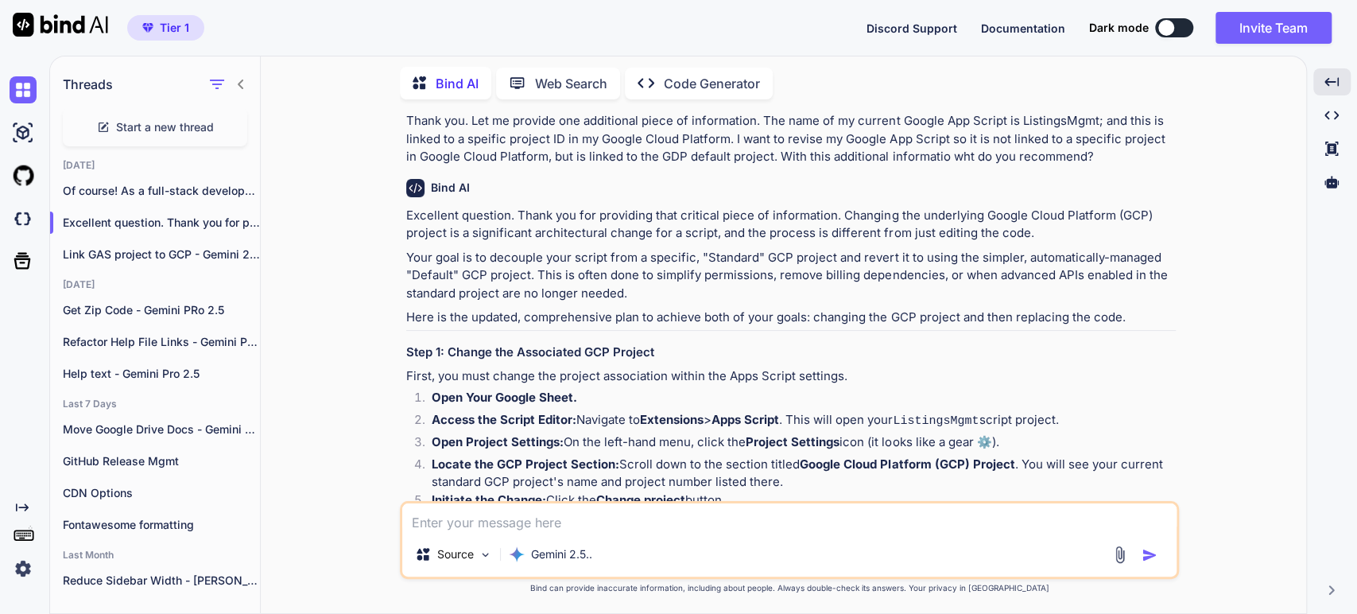
scroll to position [1350, 0]
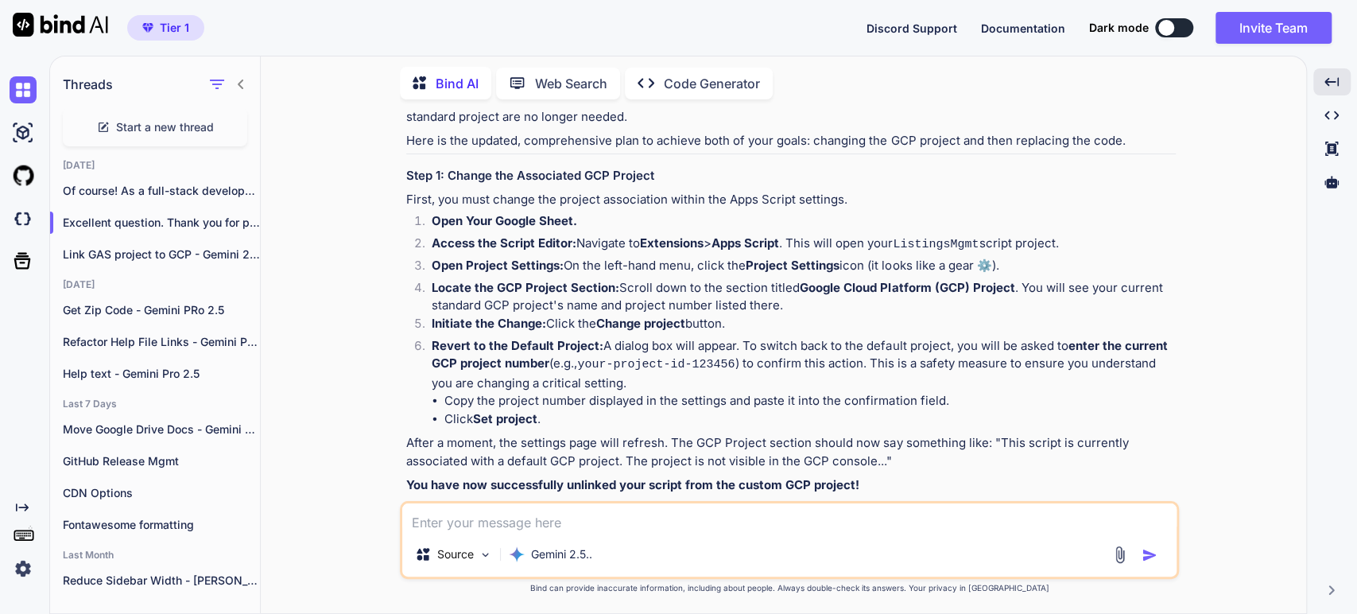
click at [897, 257] on p "Open Project Settings: On the left-hand menu, click the Project Settings icon (…" at bounding box center [804, 266] width 744 height 18
